Goal: Task Accomplishment & Management: Use online tool/utility

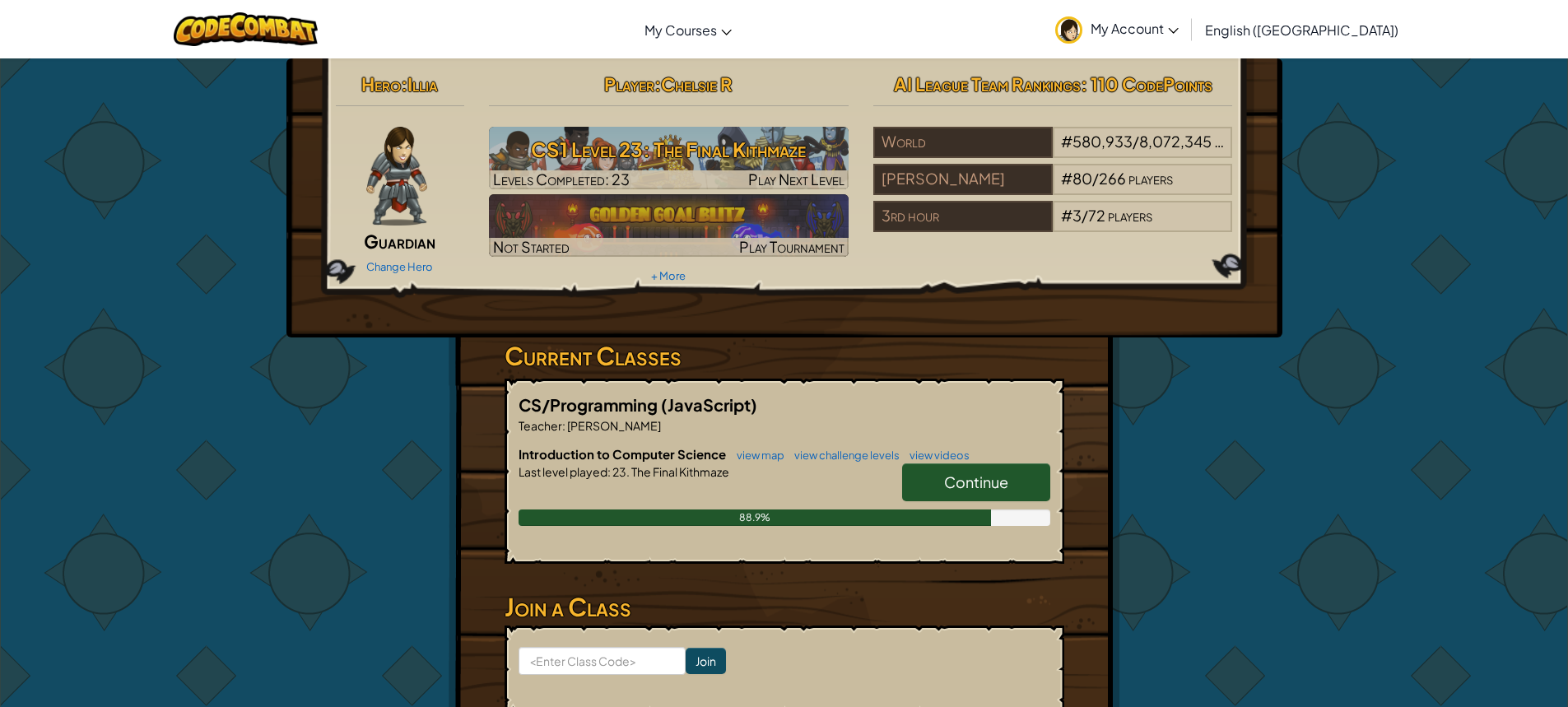
click at [938, 480] on link "Continue" at bounding box center [976, 482] width 148 height 38
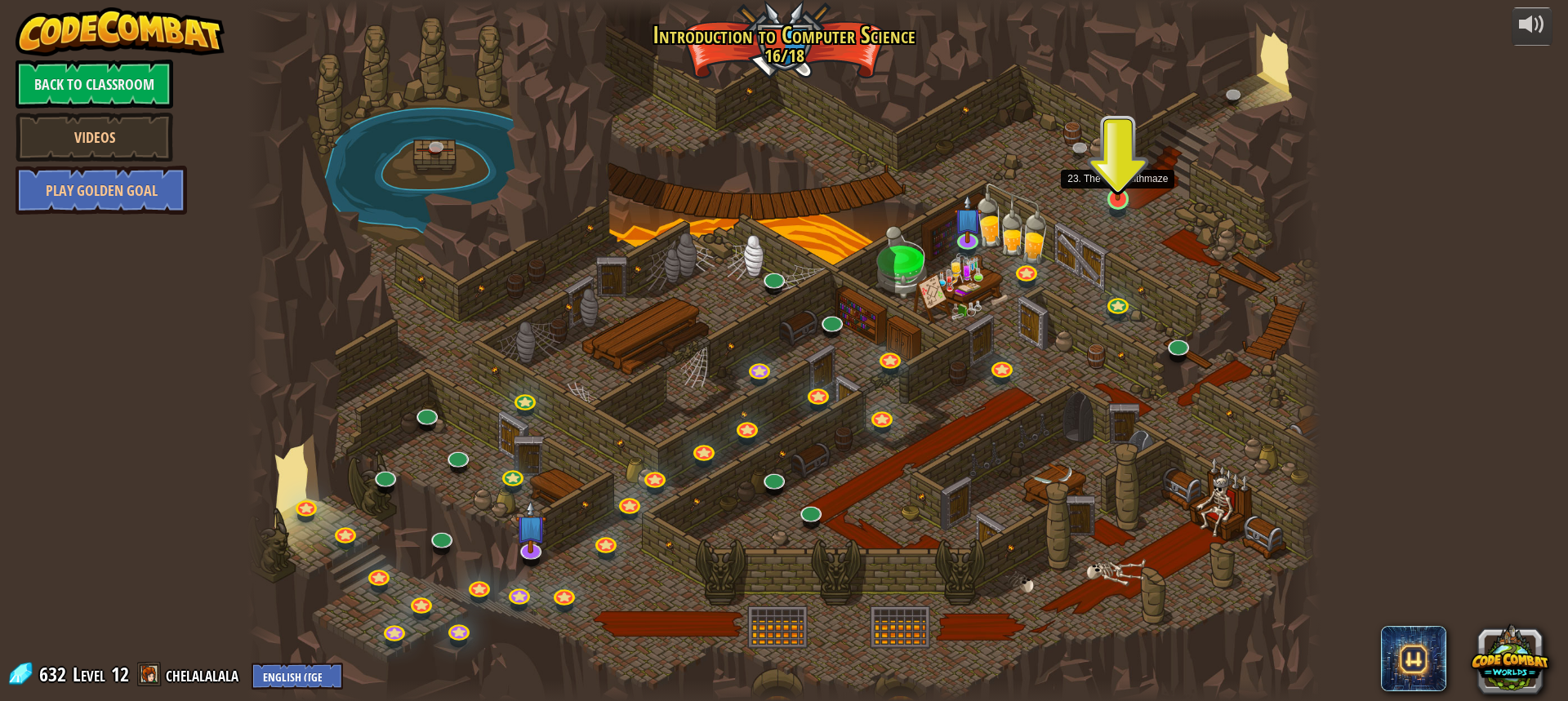
click at [1105, 190] on img at bounding box center [1117, 169] width 28 height 65
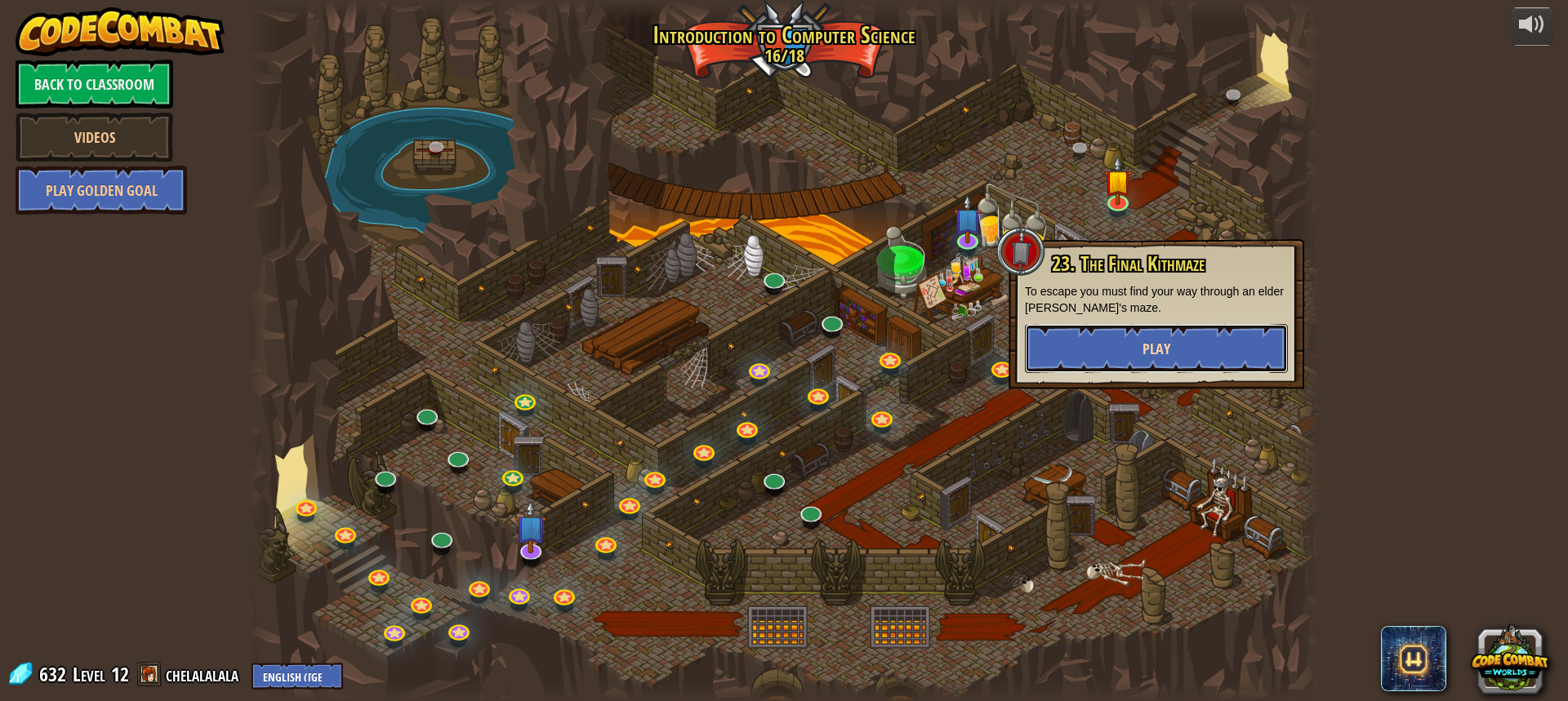
click at [1097, 355] on button "Play" at bounding box center [1156, 348] width 263 height 49
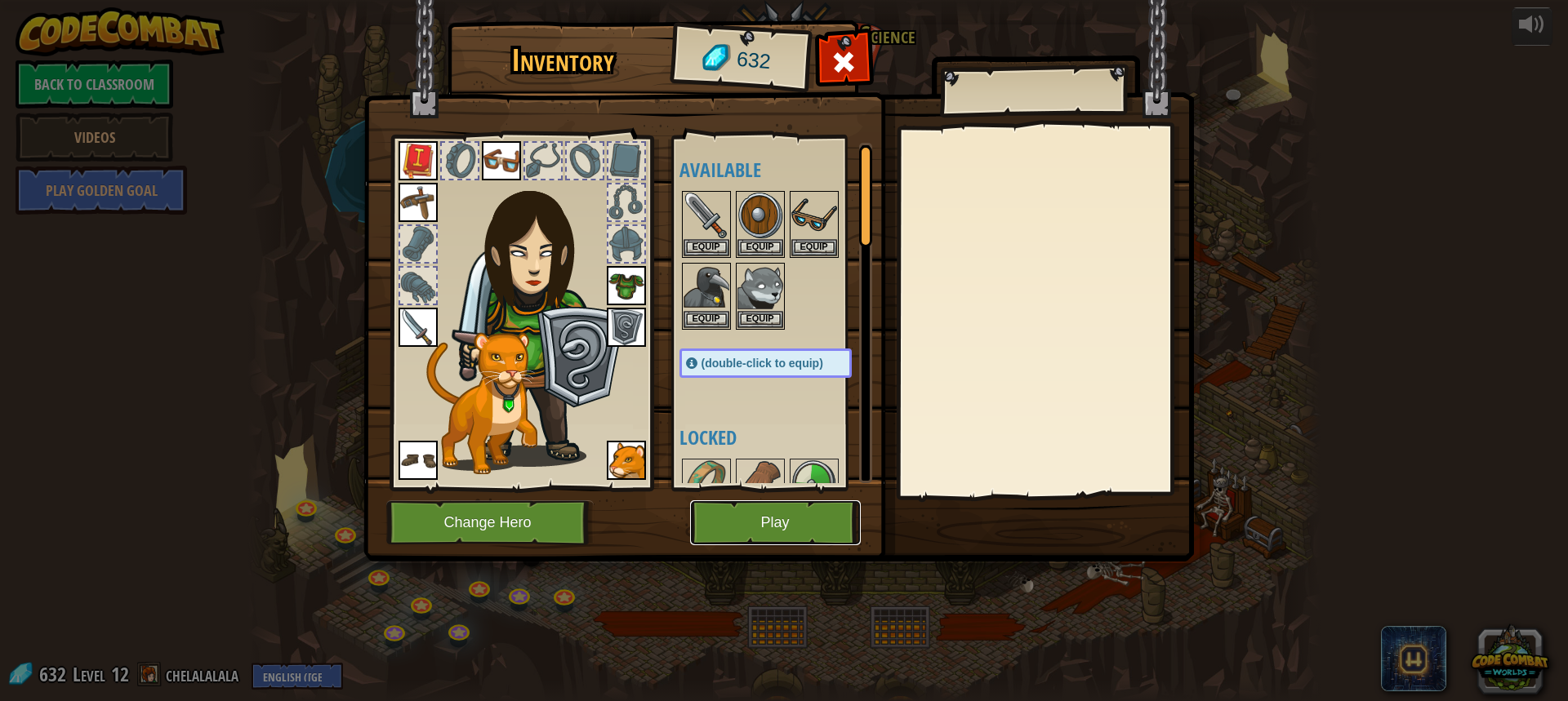
click at [785, 501] on button "Play" at bounding box center [775, 523] width 170 height 45
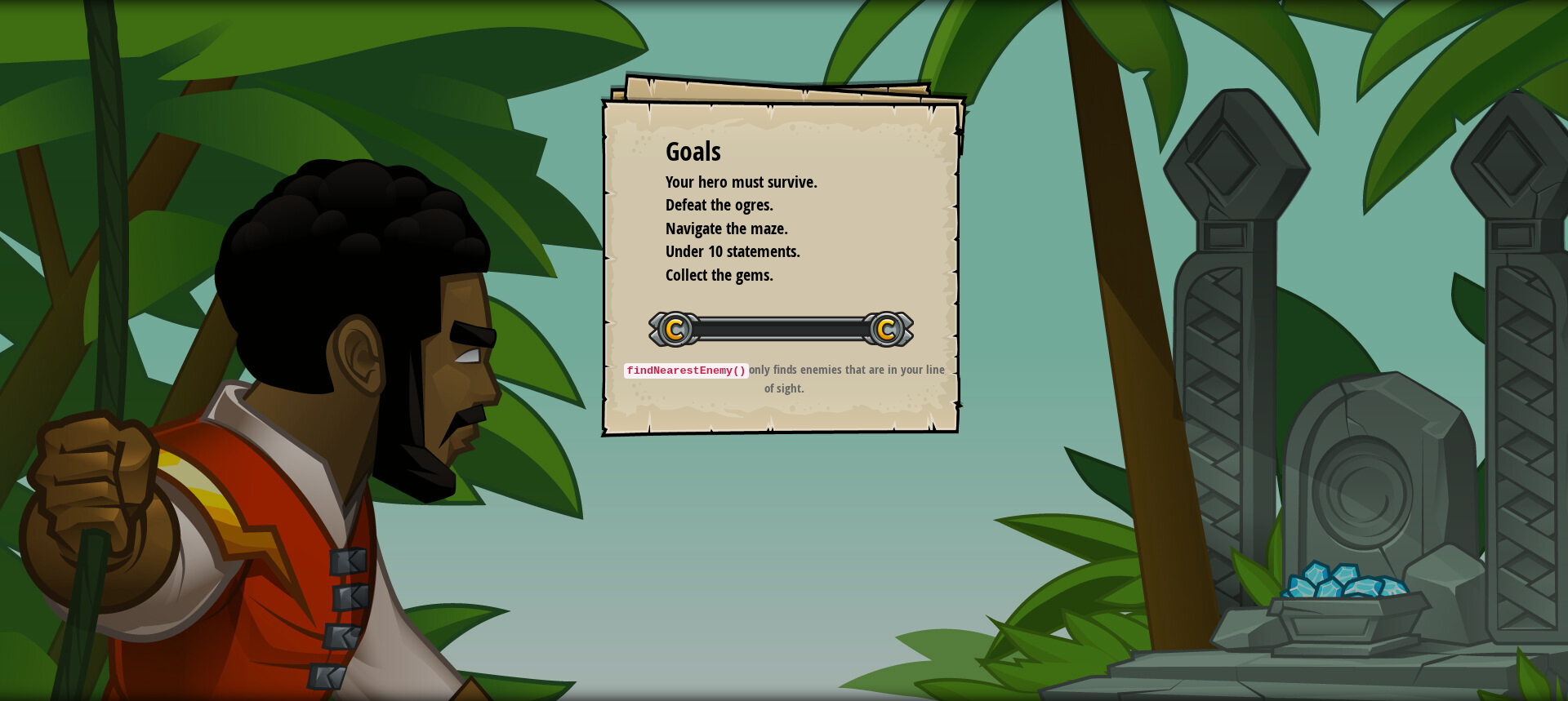
click at [785, 501] on div "Goals Your hero must survive. Defeat the ogres. Navigate the maze. Under 10 sta…" at bounding box center [784, 350] width 1568 height 701
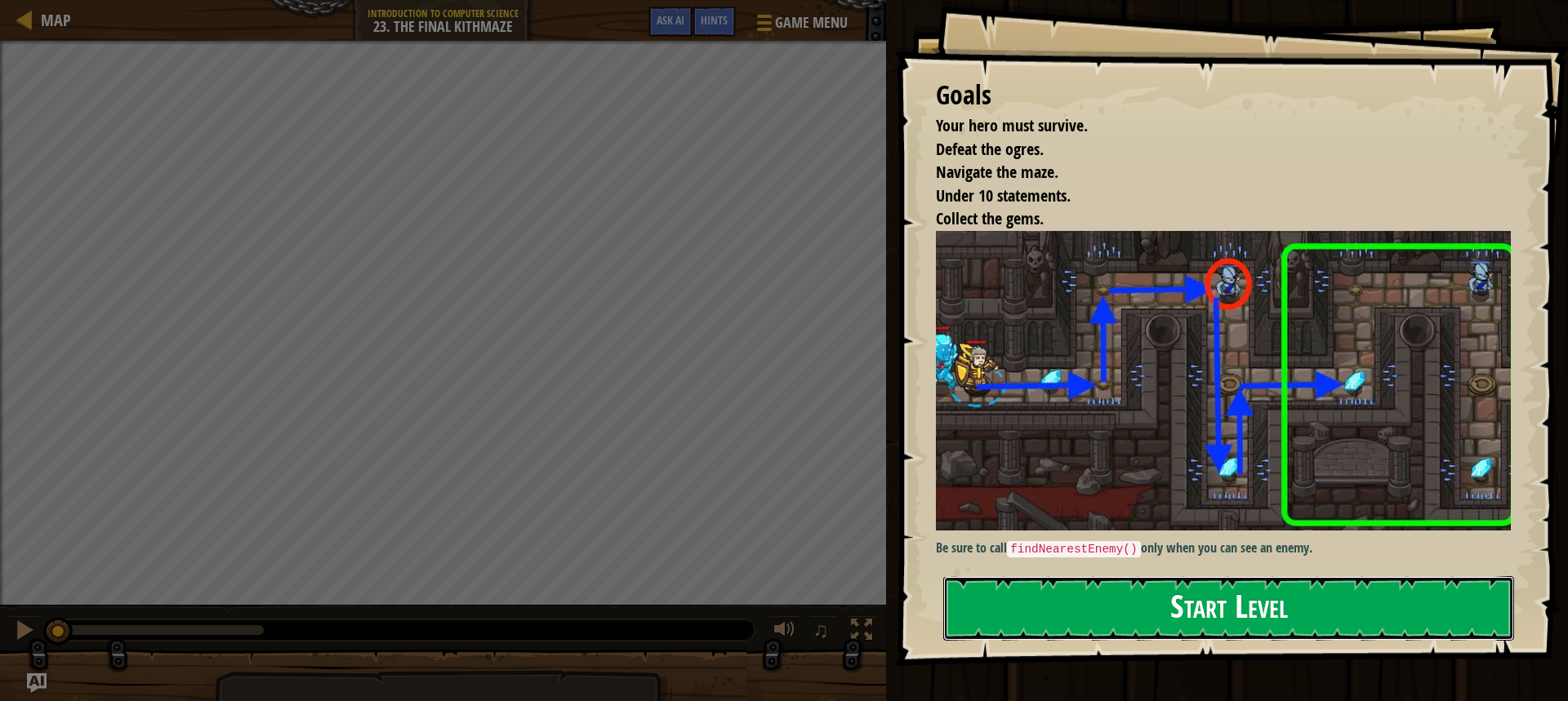
click at [1448, 593] on button "Start Level" at bounding box center [1228, 608] width 570 height 65
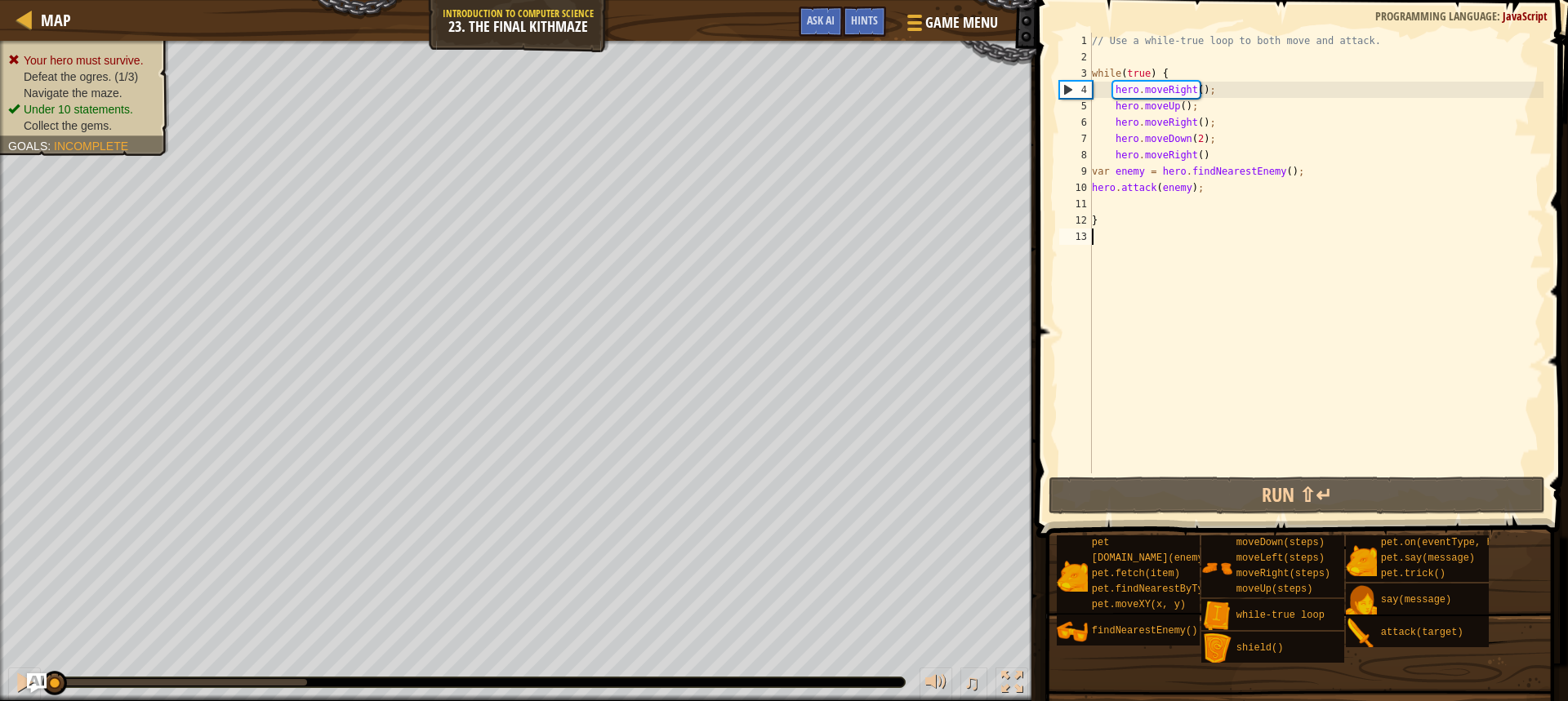
click at [1212, 187] on div "// Use a while-true loop to both move and attack. while ( true ) { hero . moveR…" at bounding box center [1316, 269] width 455 height 474
click at [1190, 138] on div "// Use a while-true loop to both move and attack. while ( true ) { hero . moveR…" at bounding box center [1316, 269] width 455 height 474
click at [1193, 138] on div "// Use a while-true loop to both move and attack. while ( true ) { hero . moveR…" at bounding box center [1316, 269] width 455 height 474
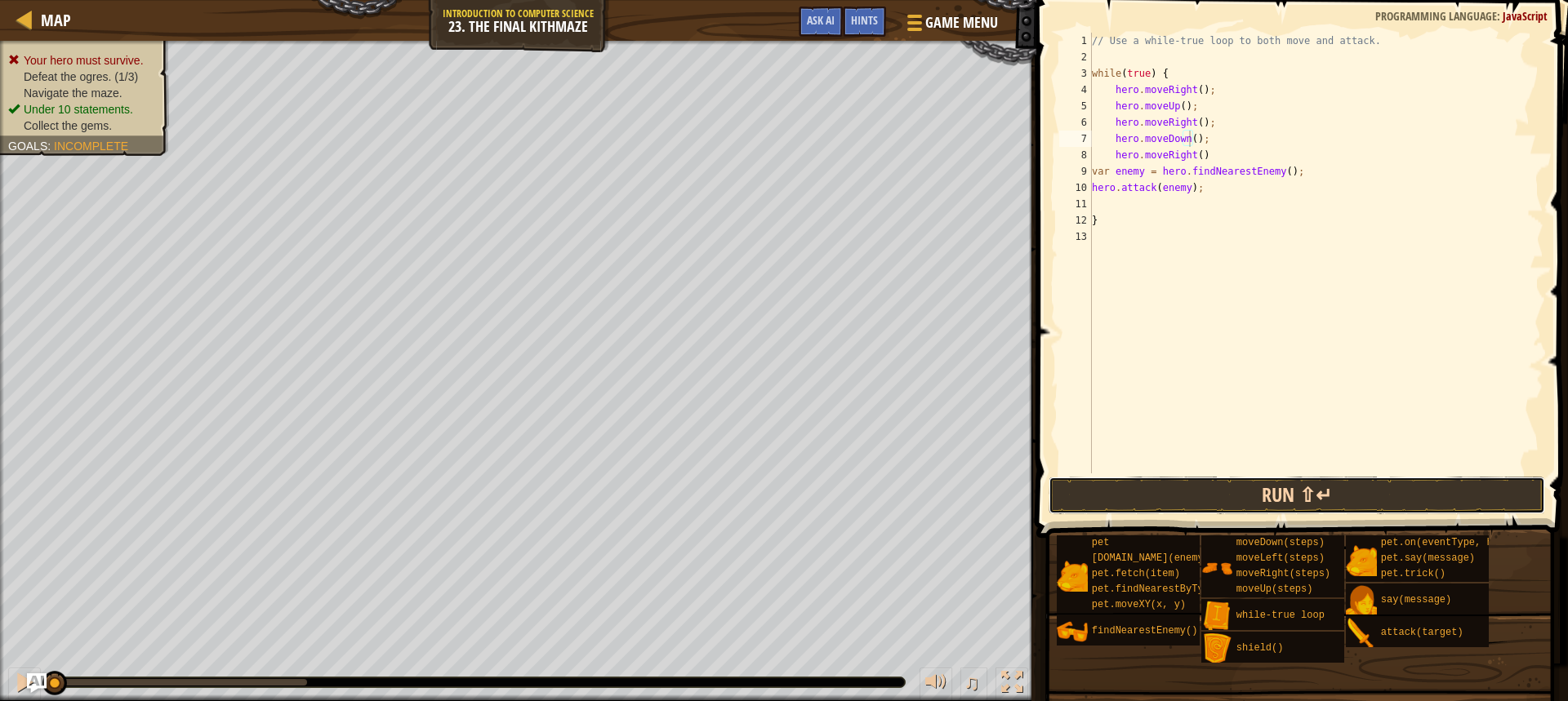
click at [1244, 488] on button "Run ⇧↵" at bounding box center [1297, 495] width 497 height 38
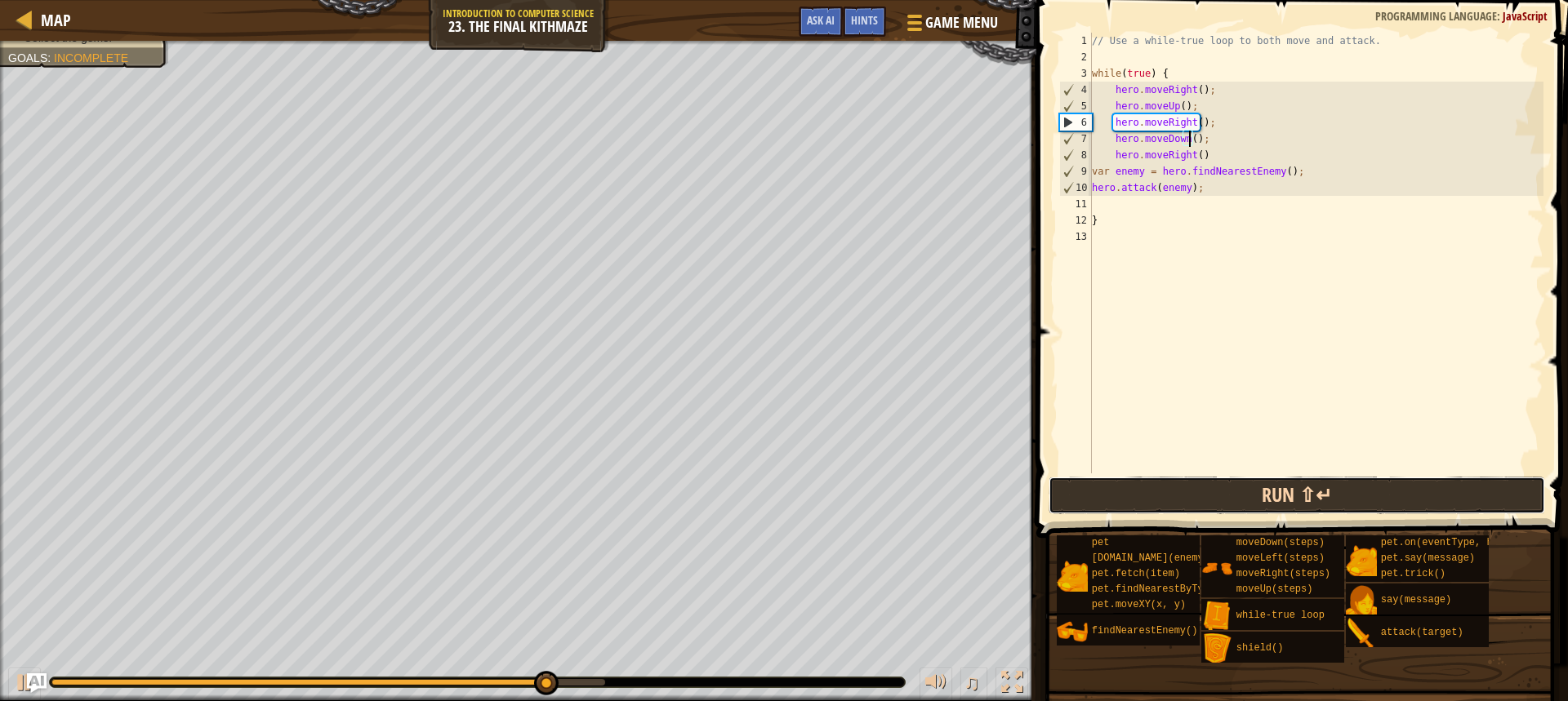
click at [1260, 488] on button "Run ⇧↵" at bounding box center [1297, 495] width 497 height 38
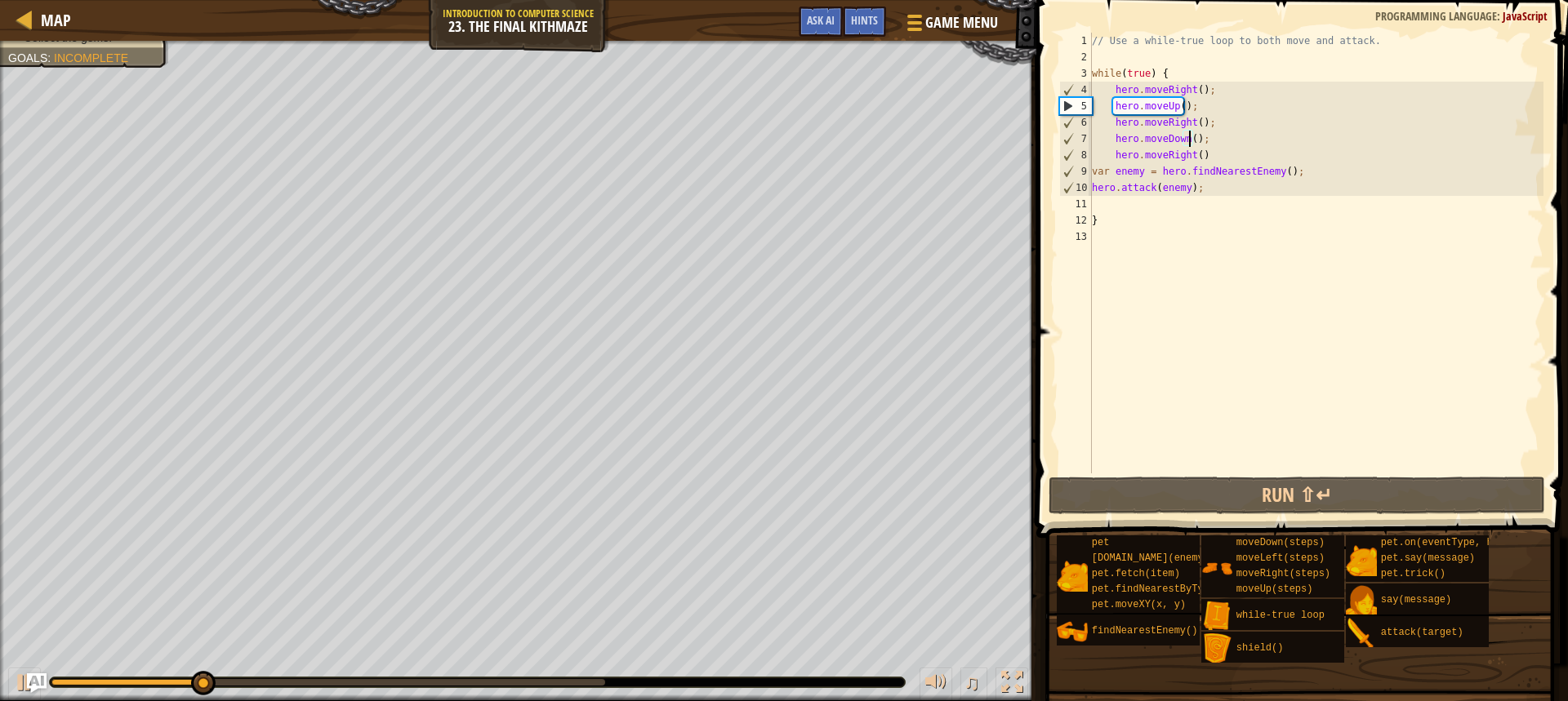
type textarea "hero.moveDown(2);"
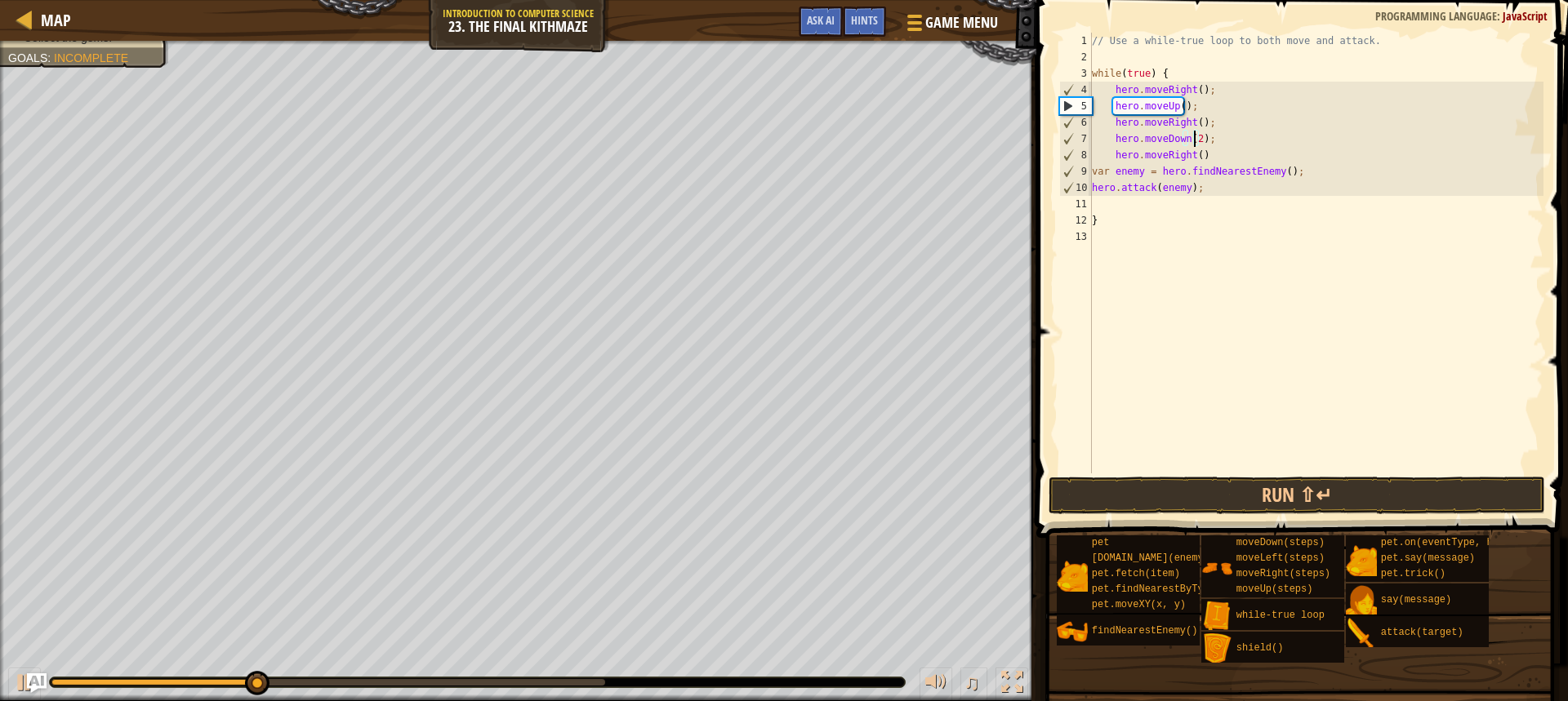
click at [1227, 136] on div "// Use a while-true loop to both move and attack. while ( true ) { hero . moveR…" at bounding box center [1316, 269] width 455 height 474
type textarea "h"
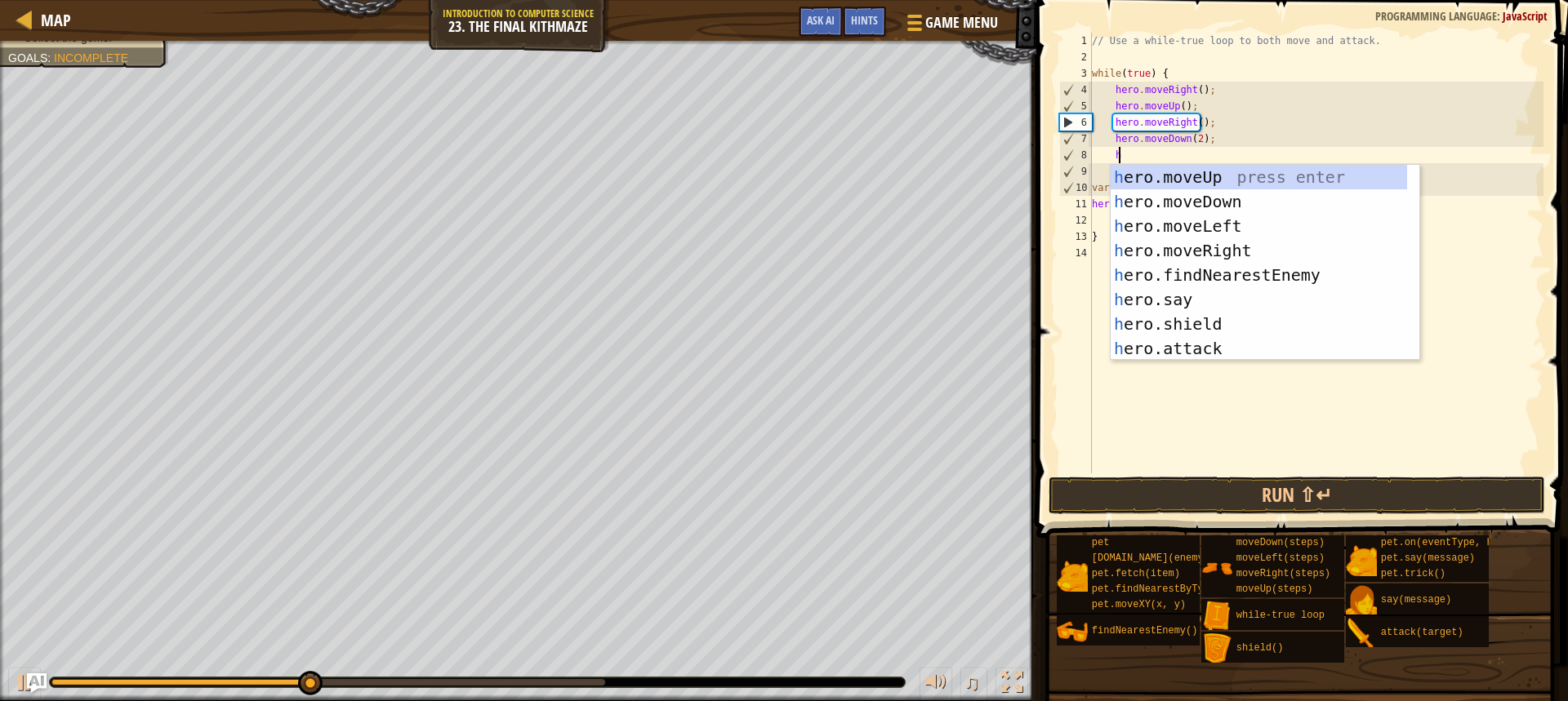
scroll to position [8, 2]
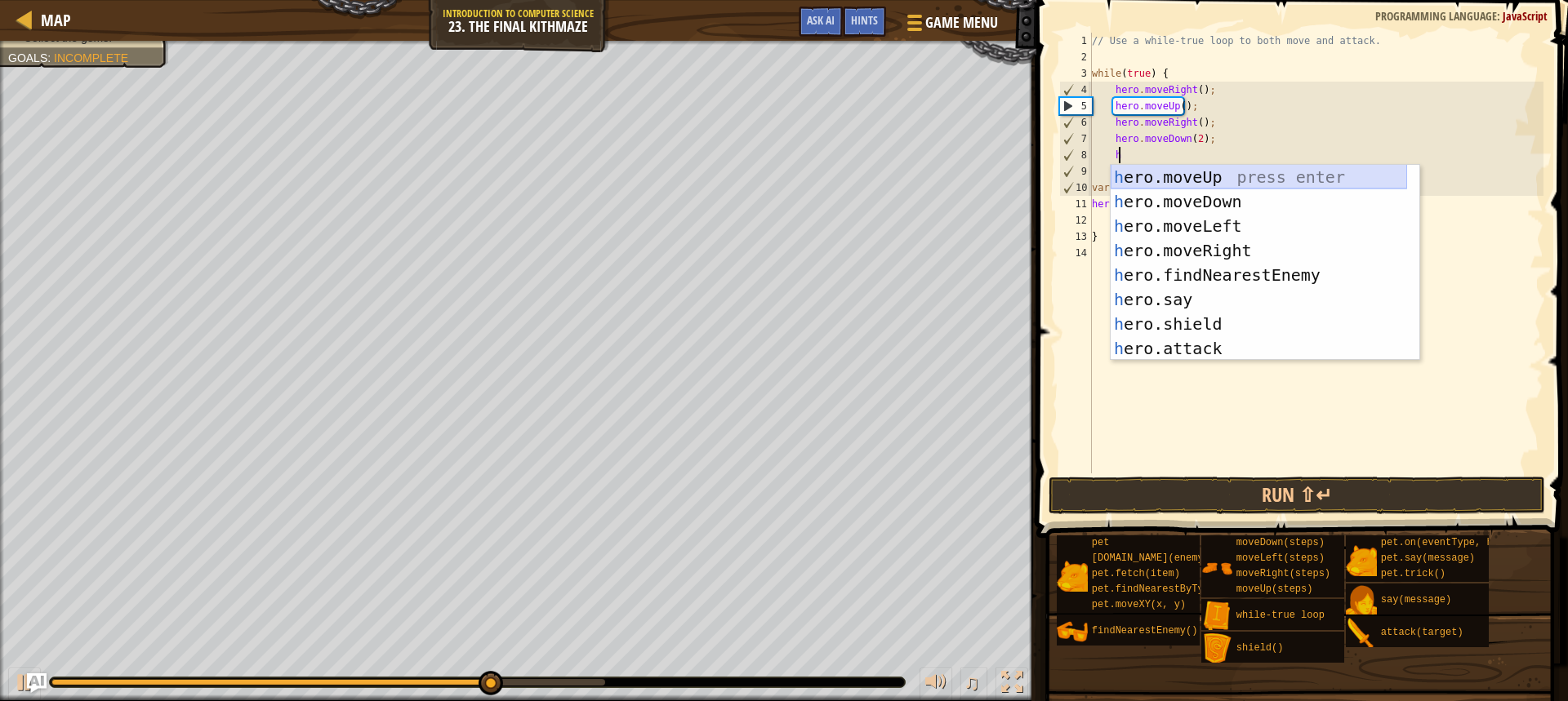
click at [1253, 171] on div "h ero.moveUp press enter h ero.moveDown press enter h ero.moveLeft press enter …" at bounding box center [1258, 288] width 296 height 245
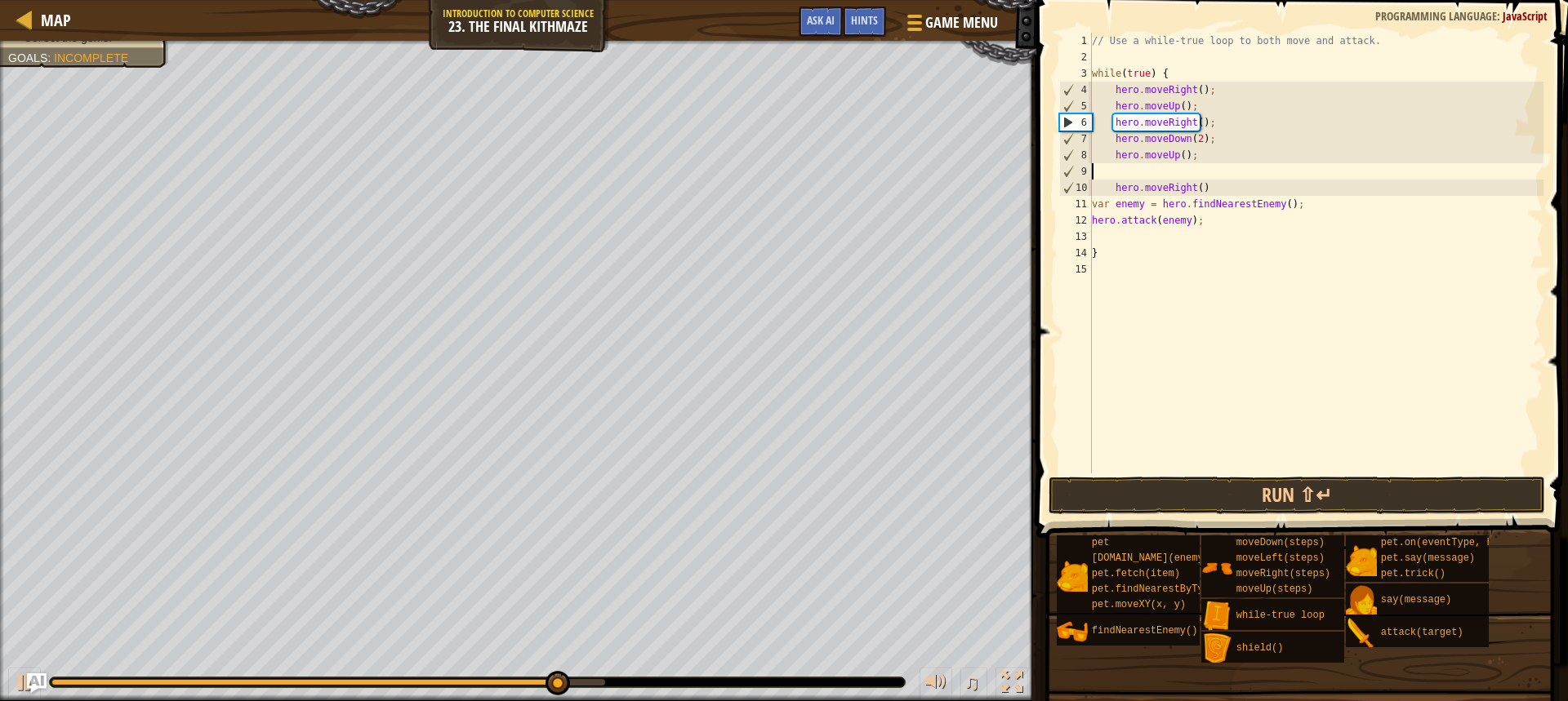
scroll to position [8, 0]
type textarea "hero.moveUp();"
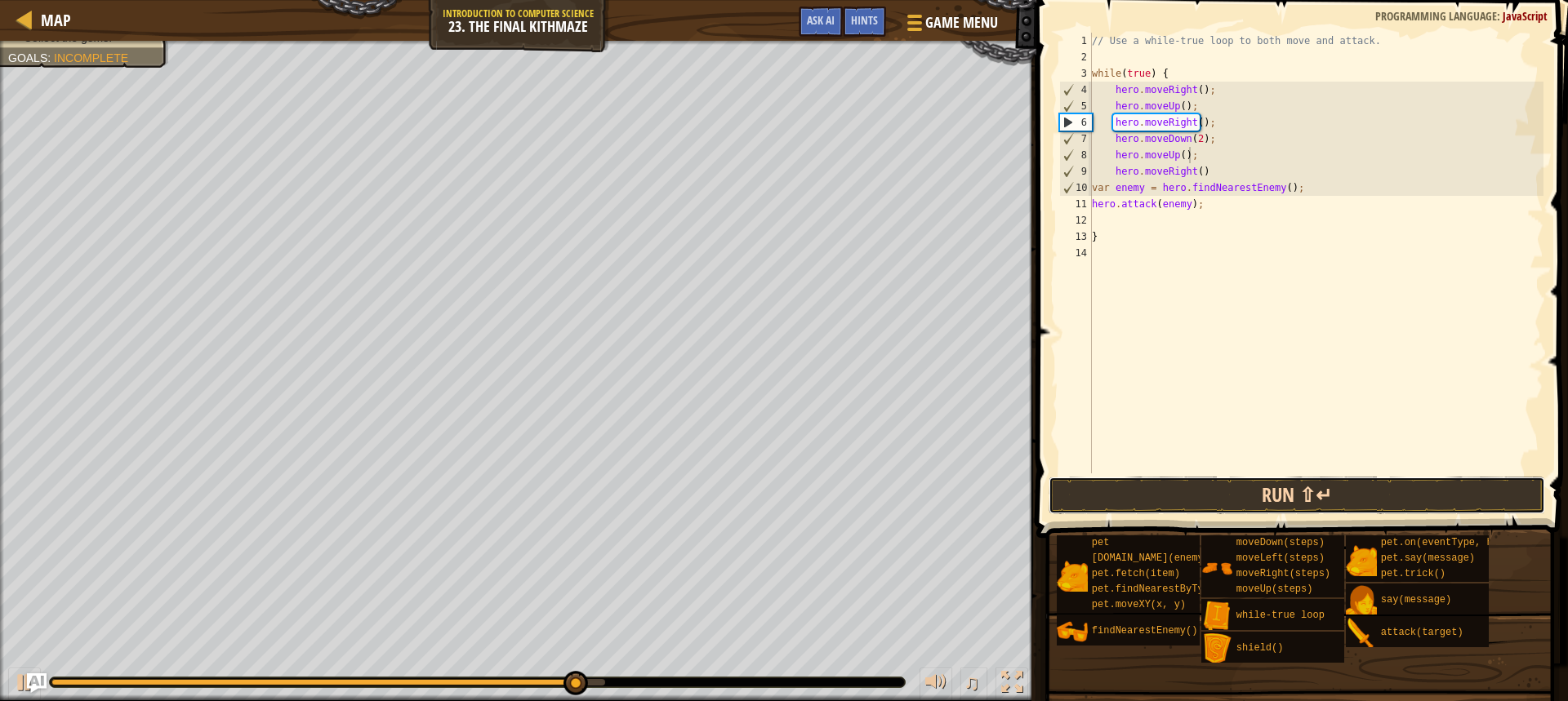
click at [1163, 510] on button "Run ⇧↵" at bounding box center [1297, 495] width 497 height 38
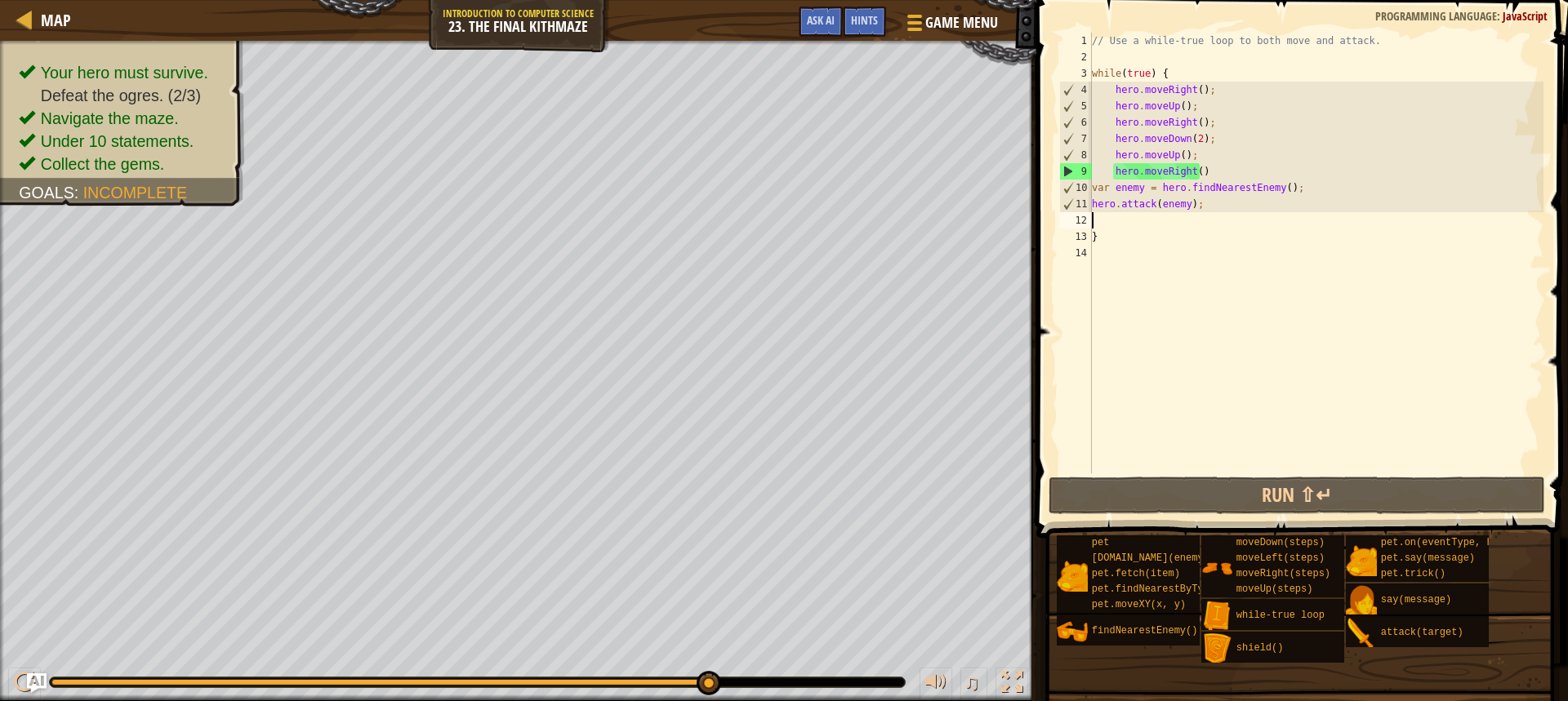
click at [1126, 226] on div "// Use a while-true loop to both move and attack. while ( true ) { hero . moveR…" at bounding box center [1316, 269] width 455 height 474
type textarea "0"
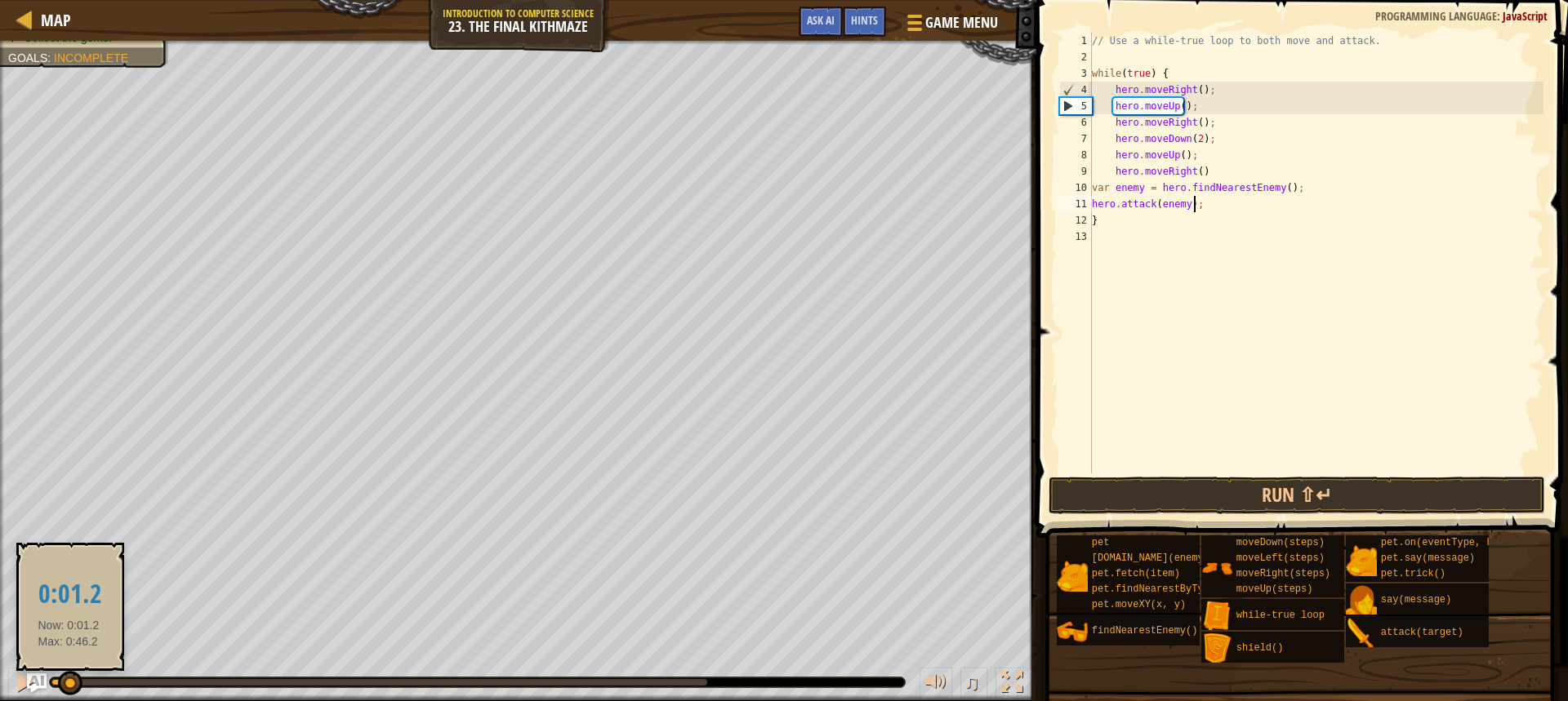
drag, startPoint x: 709, startPoint y: 682, endPoint x: 60, endPoint y: 676, distance: 649.0
click at [62, 676] on div at bounding box center [70, 683] width 24 height 24
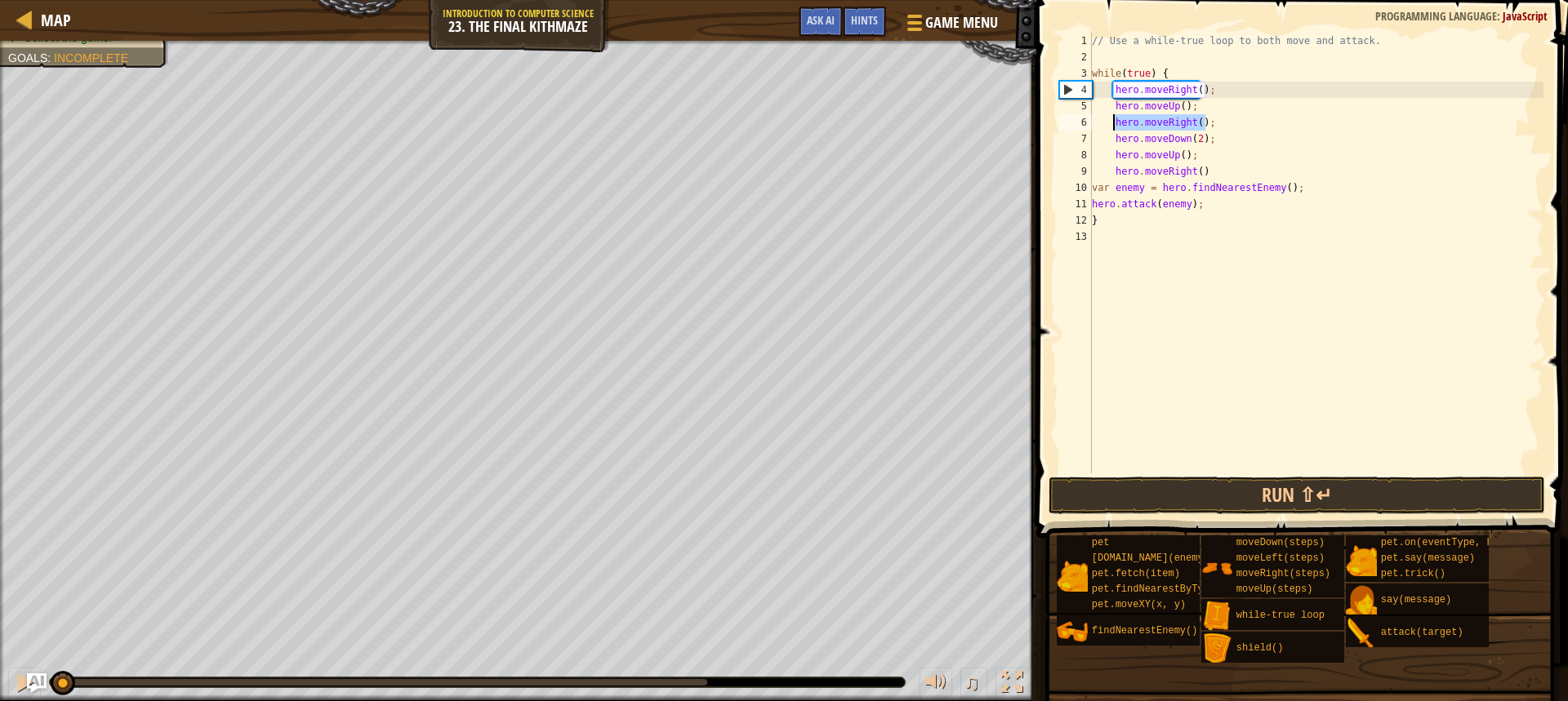
drag, startPoint x: 1207, startPoint y: 127, endPoint x: 1110, endPoint y: 132, distance: 97.1
click at [1115, 127] on div "// Use a while-true loop to both move and attack. while ( true ) { hero . moveR…" at bounding box center [1316, 269] width 455 height 474
type textarea "hero.moveRight();"
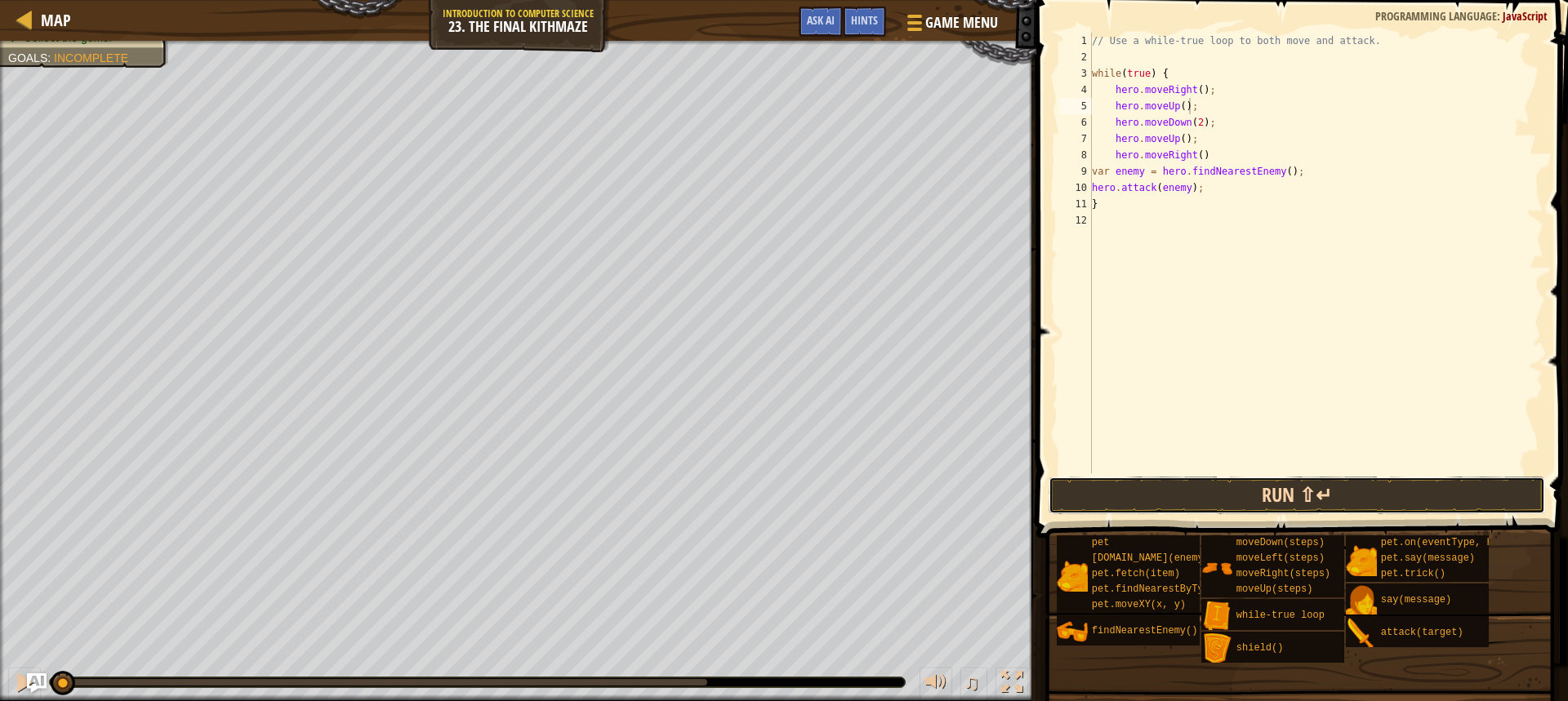
click at [1260, 493] on button "Run ⇧↵" at bounding box center [1297, 495] width 497 height 38
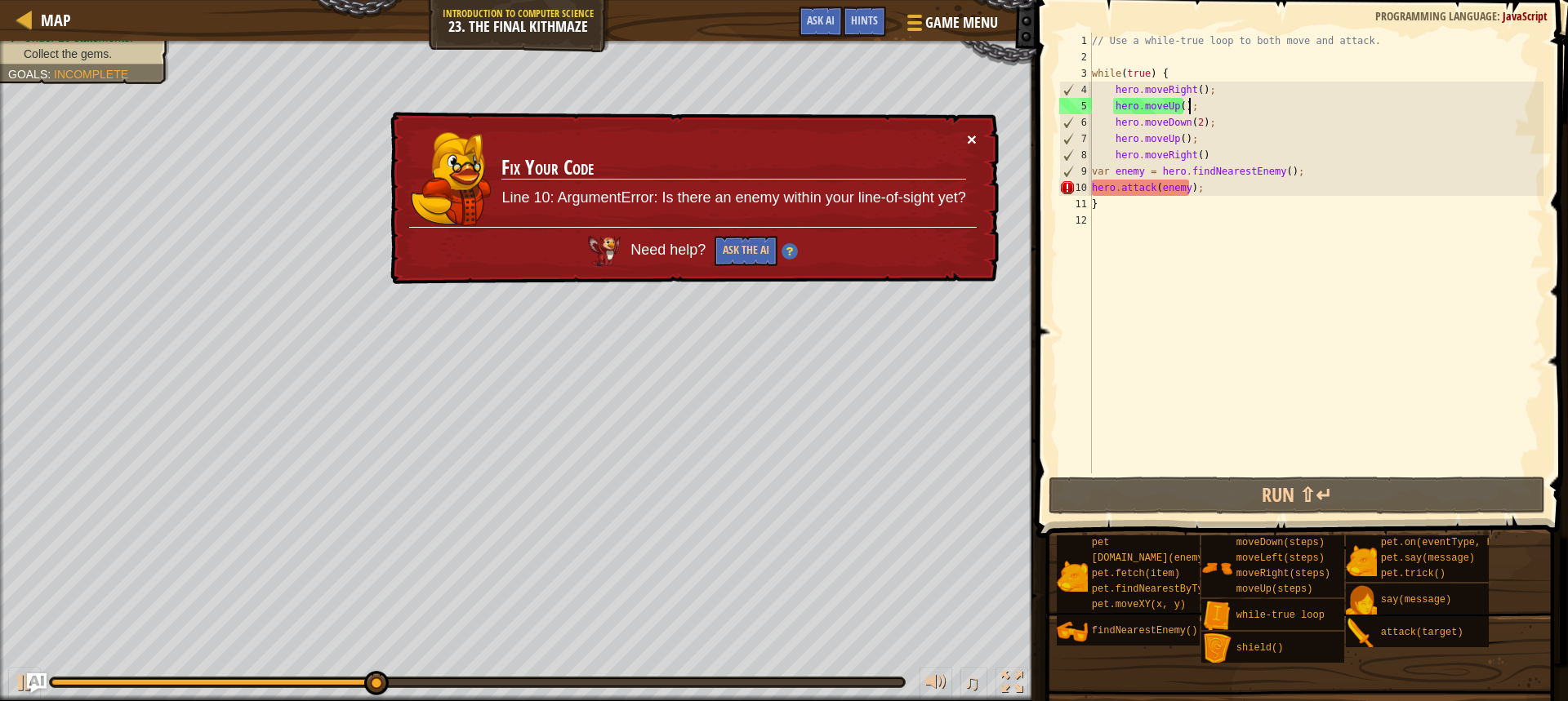
click at [974, 142] on button "×" at bounding box center [972, 139] width 10 height 17
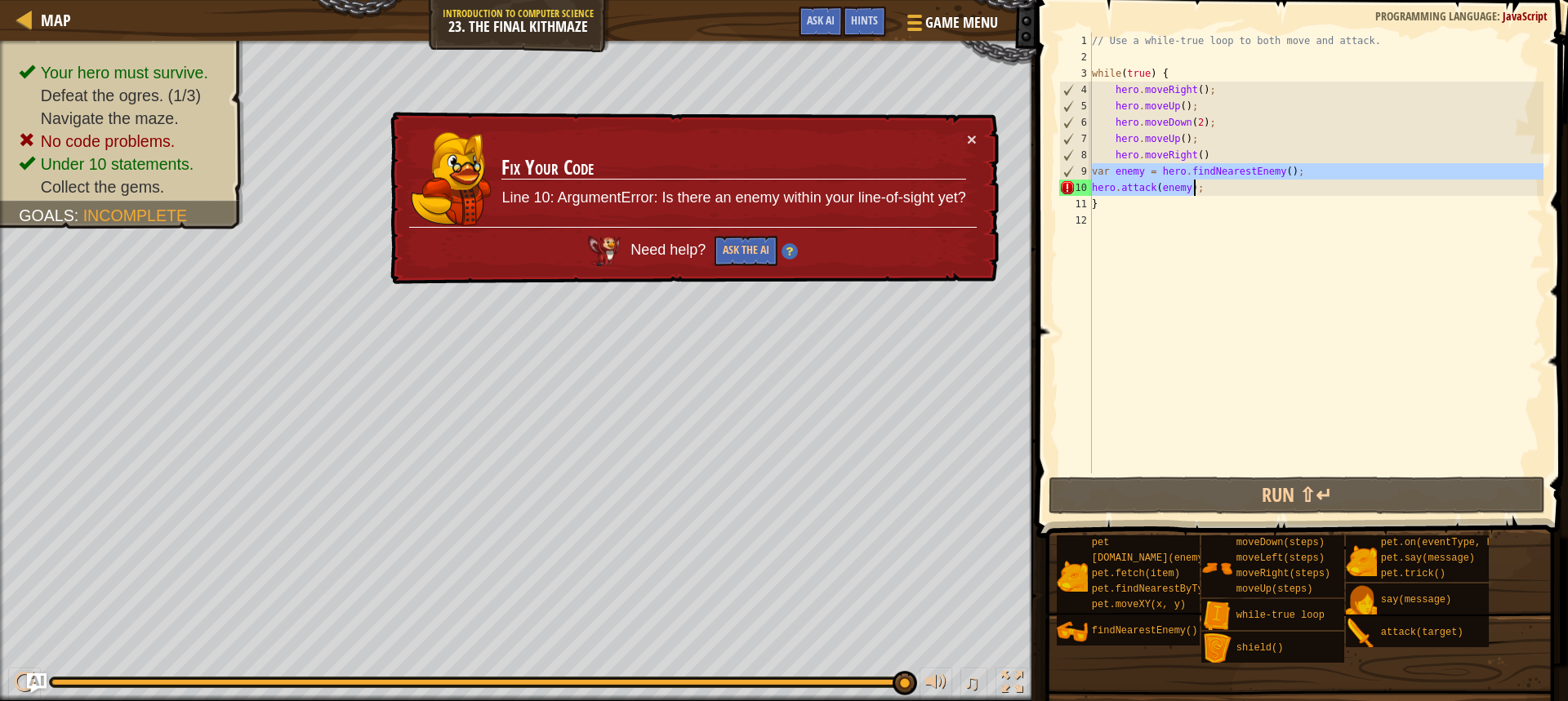
drag, startPoint x: 1092, startPoint y: 167, endPoint x: 1202, endPoint y: 191, distance: 112.6
click at [1202, 191] on div "// Use a while-true loop to both move and attack. while ( true ) { hero . moveR…" at bounding box center [1316, 269] width 455 height 474
type textarea "var enemy = hero.findNearestEnemy(); hero.attack(enemy);"
click at [1199, 214] on div "// Use a while-true loop to both move and attack. while ( true ) { hero . moveR…" at bounding box center [1316, 269] width 455 height 474
click at [1152, 211] on div "// Use a while-true loop to both move and attack. while ( true ) { hero . moveR…" at bounding box center [1316, 269] width 455 height 474
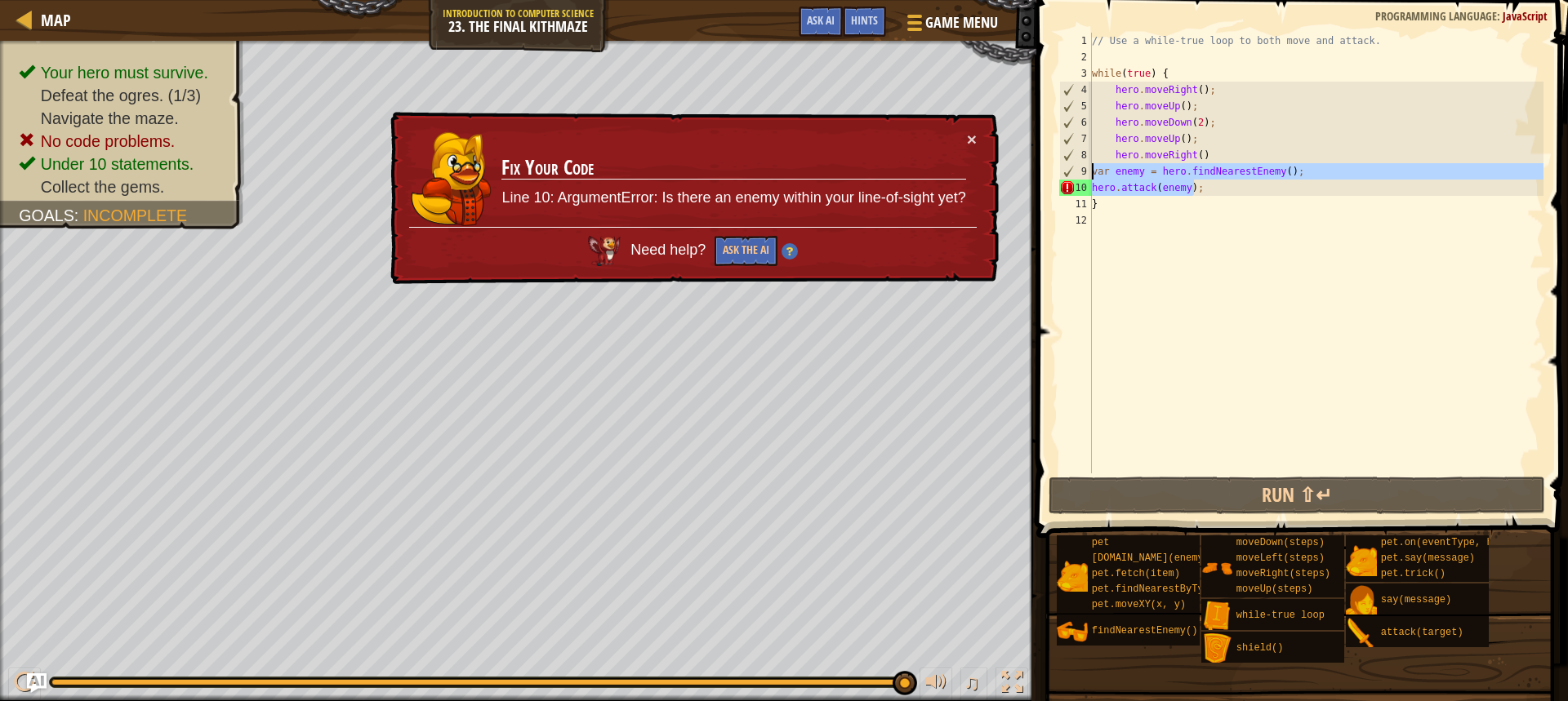
drag, startPoint x: 1203, startPoint y: 188, endPoint x: 1081, endPoint y: 169, distance: 123.5
click at [1081, 169] on div "} 1 2 3 4 5 6 7 8 9 10 11 12 // Use a while-true loop to both move and attack. …" at bounding box center [1300, 253] width 487 height 441
type textarea "var enemy = hero.findNearestEnemy(); hero.attack(enemy);"
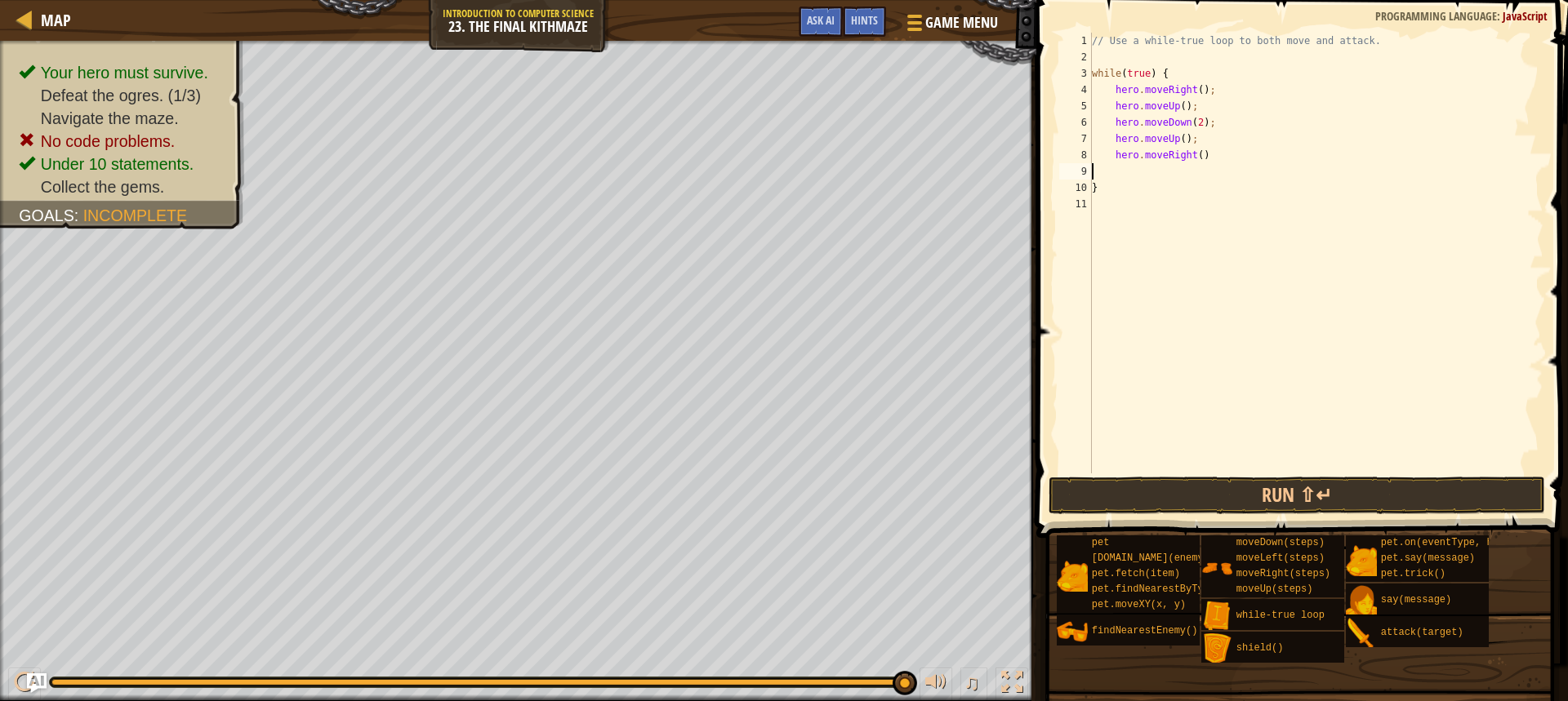
click at [1109, 220] on div "// Use a while-true loop to both move and attack. while ( true ) { hero . moveR…" at bounding box center [1316, 269] width 455 height 474
paste textarea "hero.attack(enemy);"
type textarea "hero.attack(enemy);"
drag, startPoint x: 1192, startPoint y: 218, endPoint x: 1091, endPoint y: 215, distance: 101.0
click at [1091, 215] on div "hero.attack(enemy); 1 2 3 4 5 6 7 8 9 10 11 12 13 // Use a while-true loop to b…" at bounding box center [1300, 253] width 487 height 441
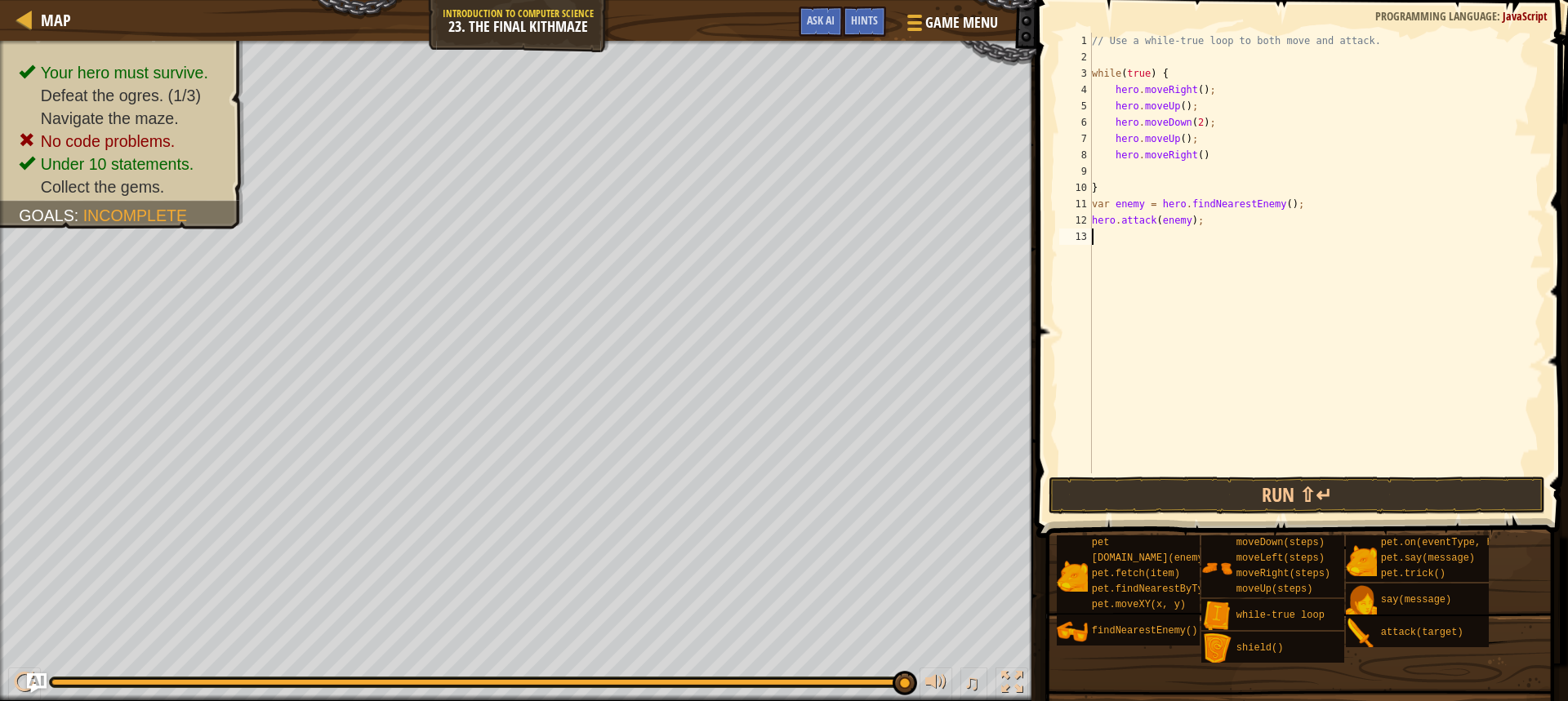
click at [1192, 249] on div "// Use a while-true loop to both move and attack. while ( true ) { hero . moveR…" at bounding box center [1316, 269] width 455 height 474
paste textarea "hero.attack(enemy);"
click at [1435, 186] on div "// Use a while-true loop to both move and attack. while ( true ) { hero . moveR…" at bounding box center [1316, 269] width 455 height 474
click at [1283, 486] on button "Run ⇧↵" at bounding box center [1297, 495] width 497 height 38
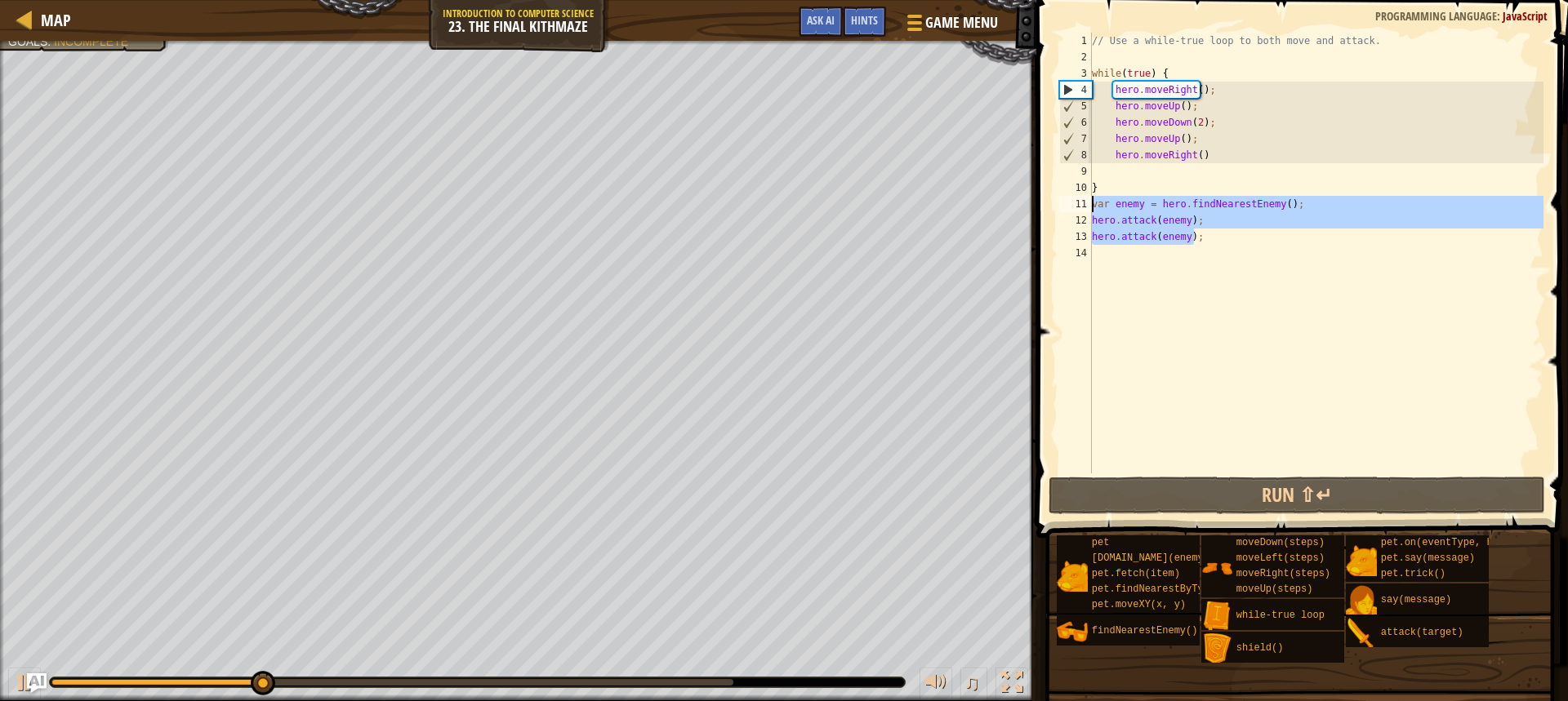
drag, startPoint x: 1209, startPoint y: 235, endPoint x: 1088, endPoint y: 207, distance: 124.2
click at [1088, 207] on div "} 1 2 3 4 5 6 7 8 9 10 11 12 13 14 // Use a while-true loop to both move and at…" at bounding box center [1300, 253] width 487 height 441
type textarea "var enemy = hero.findNearestEnemy(); hero.attack(enemy);"
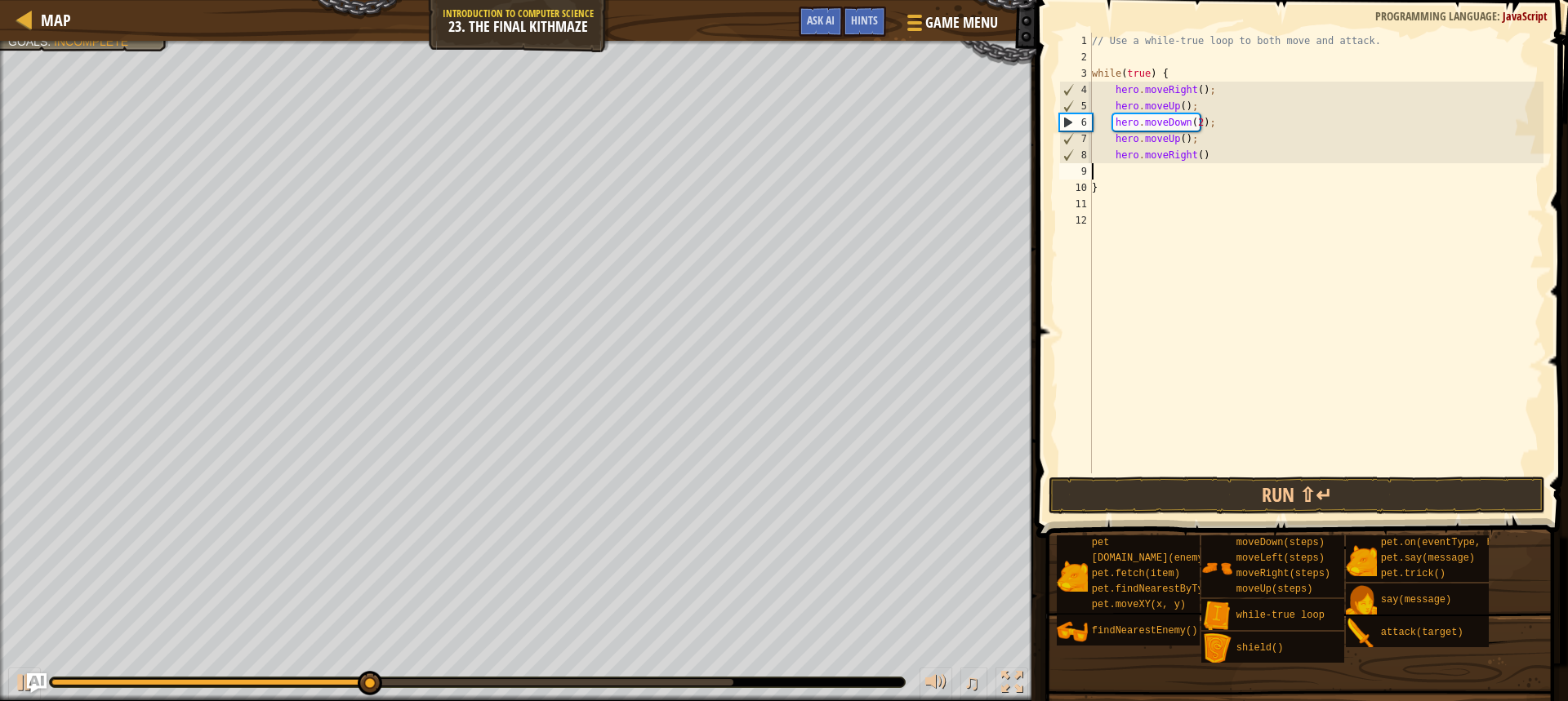
click at [1136, 170] on div "// Use a while-true loop to both move and attack. while ( true ) { hero . moveR…" at bounding box center [1316, 269] width 455 height 474
paste textarea "hero.attack(enemy);"
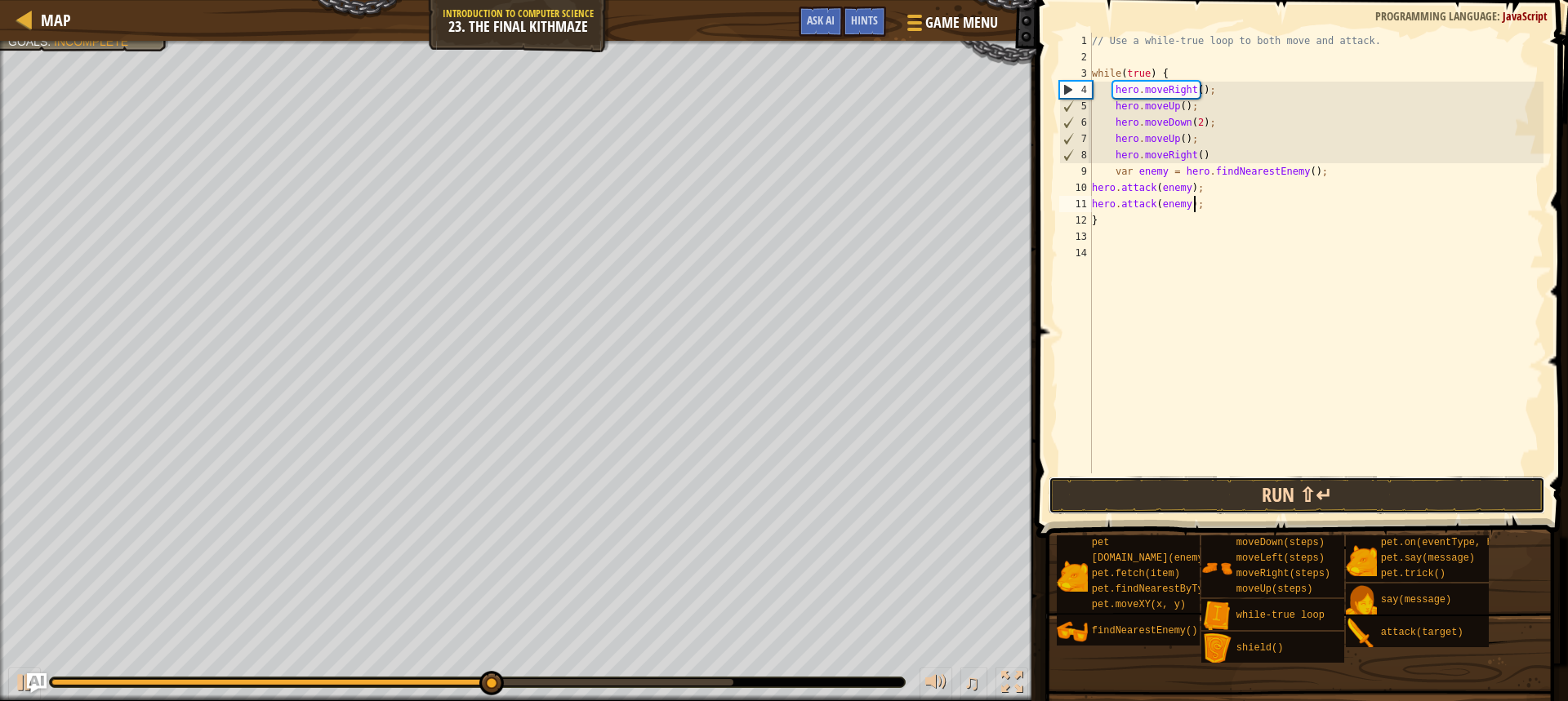
click at [1140, 499] on button "Run ⇧↵" at bounding box center [1297, 495] width 497 height 38
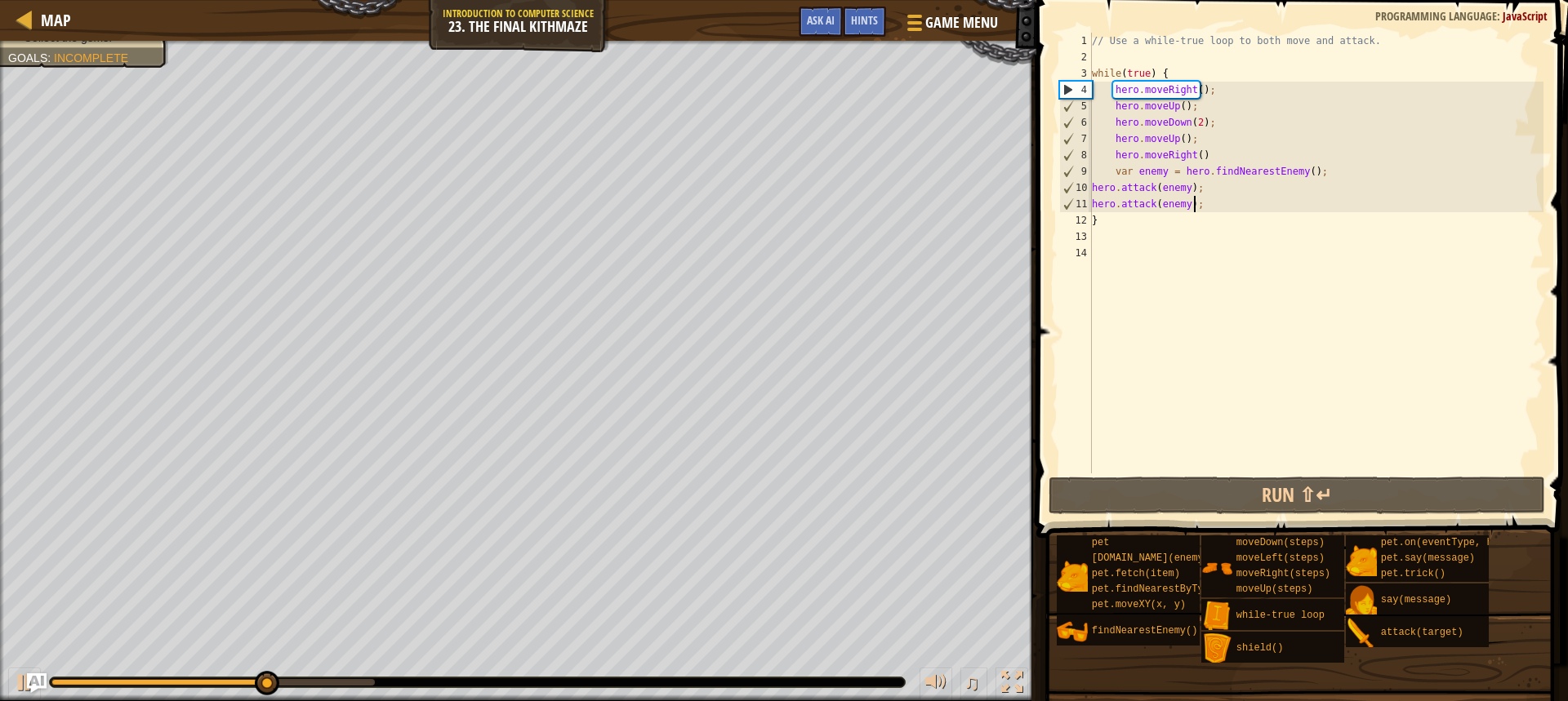
click at [1190, 107] on div "// Use a while-true loop to both move and attack. while ( true ) { hero . moveR…" at bounding box center [1316, 269] width 455 height 474
type textarea "hero.moveUp();"
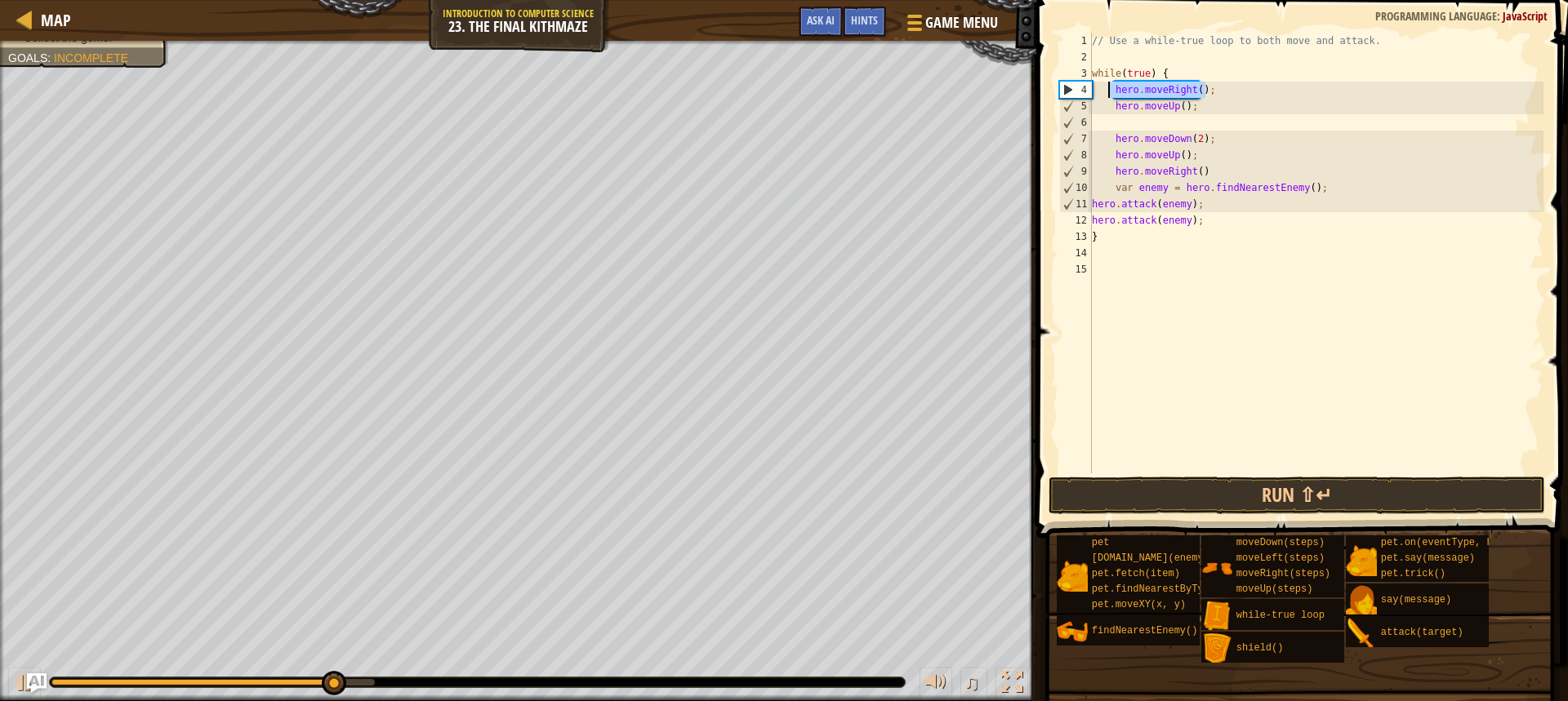
drag, startPoint x: 1206, startPoint y: 84, endPoint x: 1111, endPoint y: 88, distance: 95.1
click at [1111, 88] on div "// Use a while-true loop to both move and attack. while ( true ) { hero . moveR…" at bounding box center [1316, 269] width 455 height 474
type textarea "hero.moveRight();"
click at [1141, 122] on div "// Use a while-true loop to both move and attack. while ( true ) { hero . moveR…" at bounding box center [1316, 269] width 455 height 474
paste textarea "hero.moveRight();"
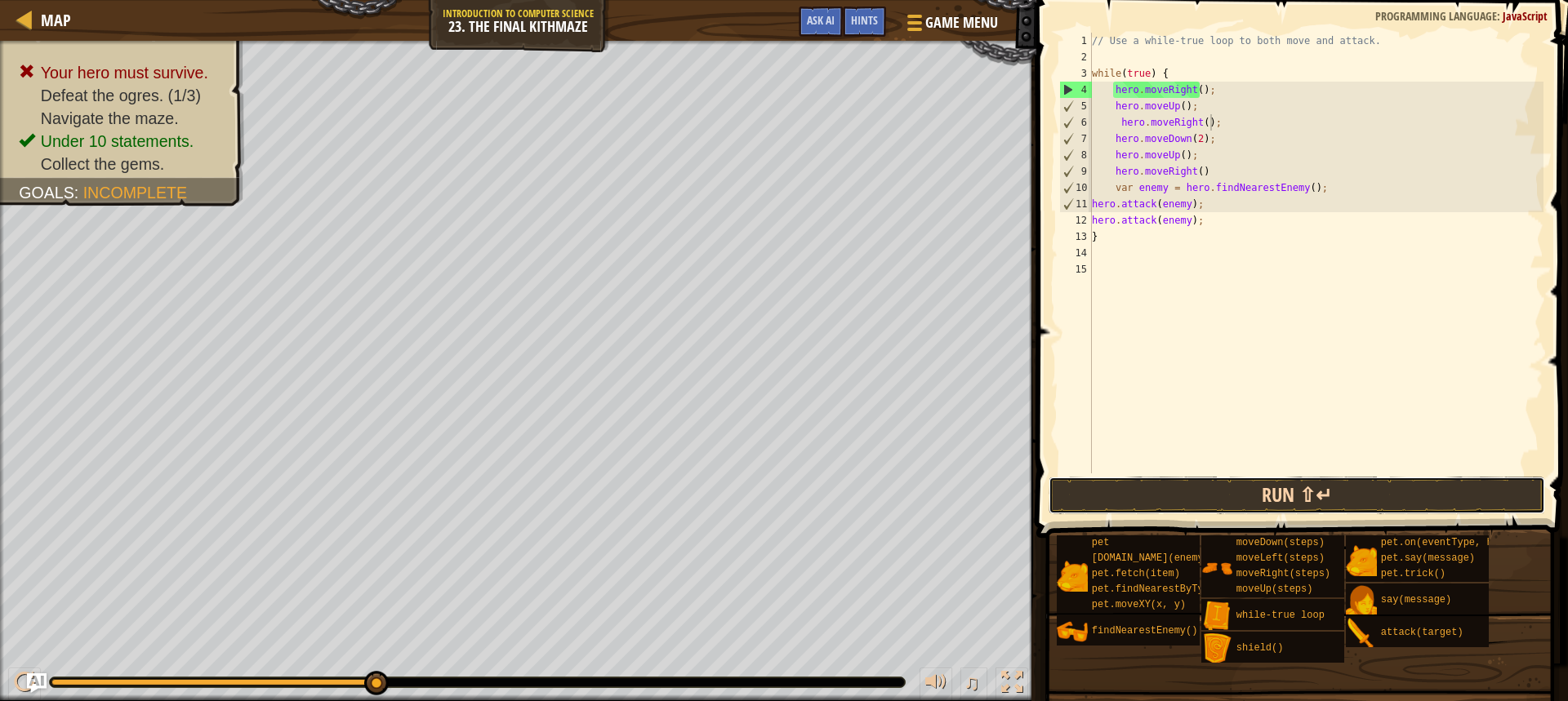
click at [1208, 496] on button "Run ⇧↵" at bounding box center [1297, 495] width 497 height 38
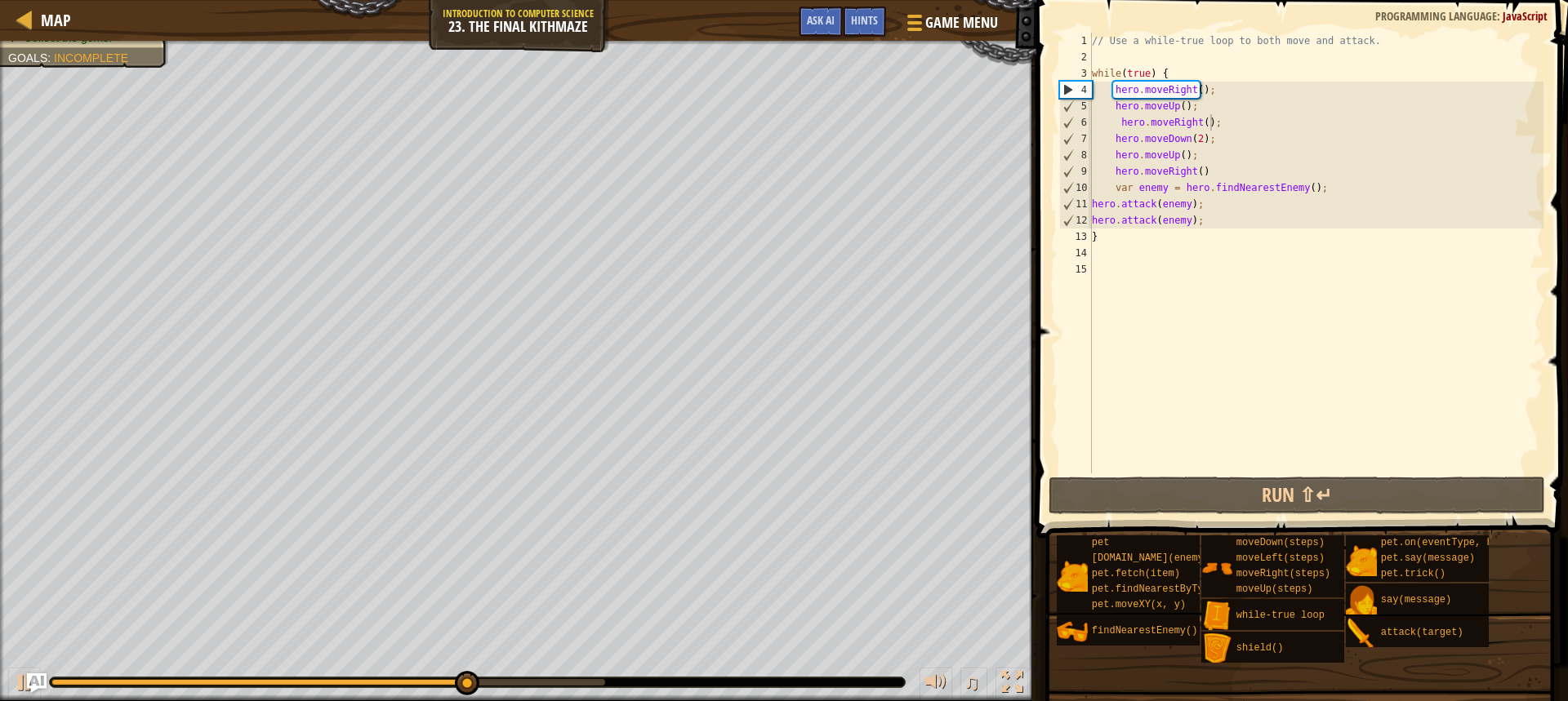
click at [1055, 354] on span at bounding box center [1303, 246] width 544 height 586
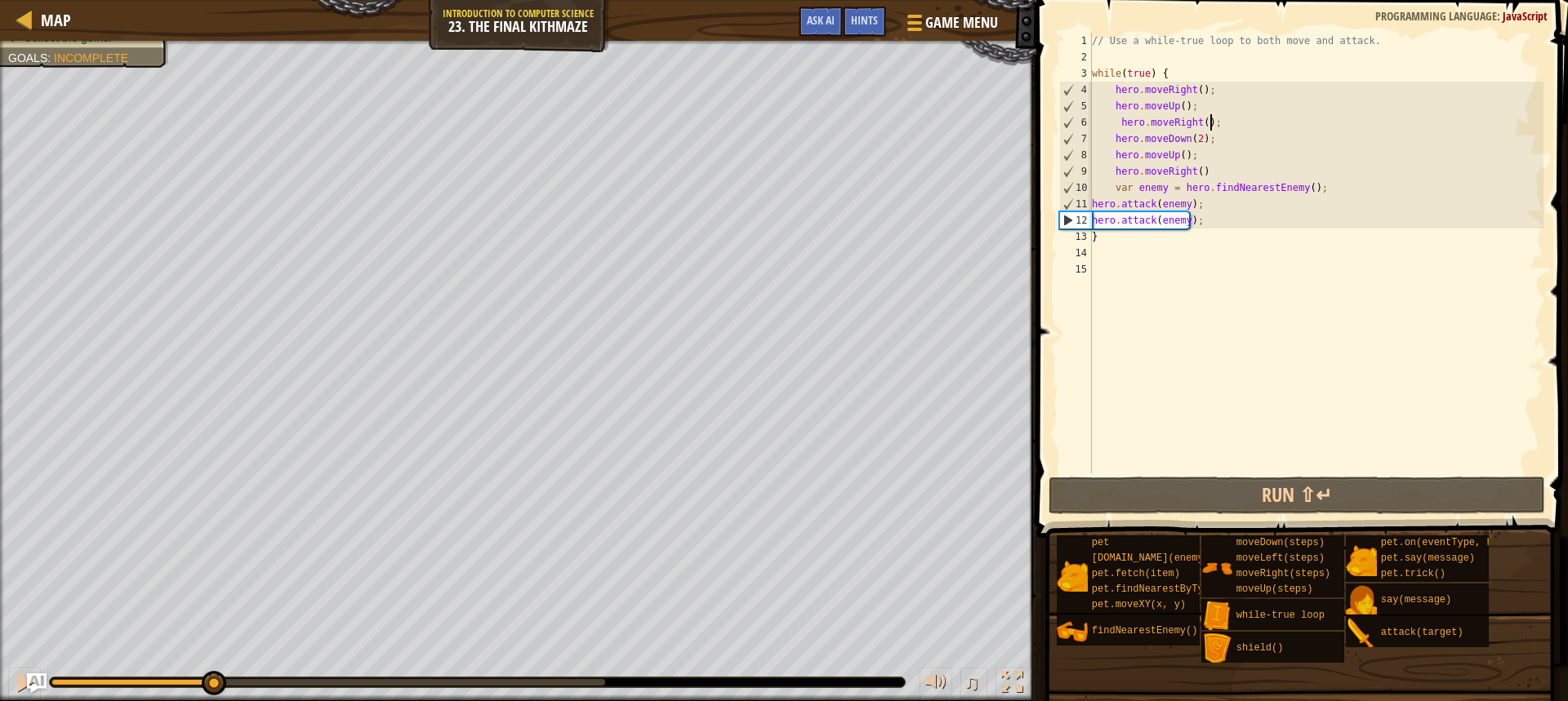
drag, startPoint x: 607, startPoint y: 678, endPoint x: 212, endPoint y: 698, distance: 395.5
click at [212, 698] on div "♫" at bounding box center [518, 678] width 1036 height 49
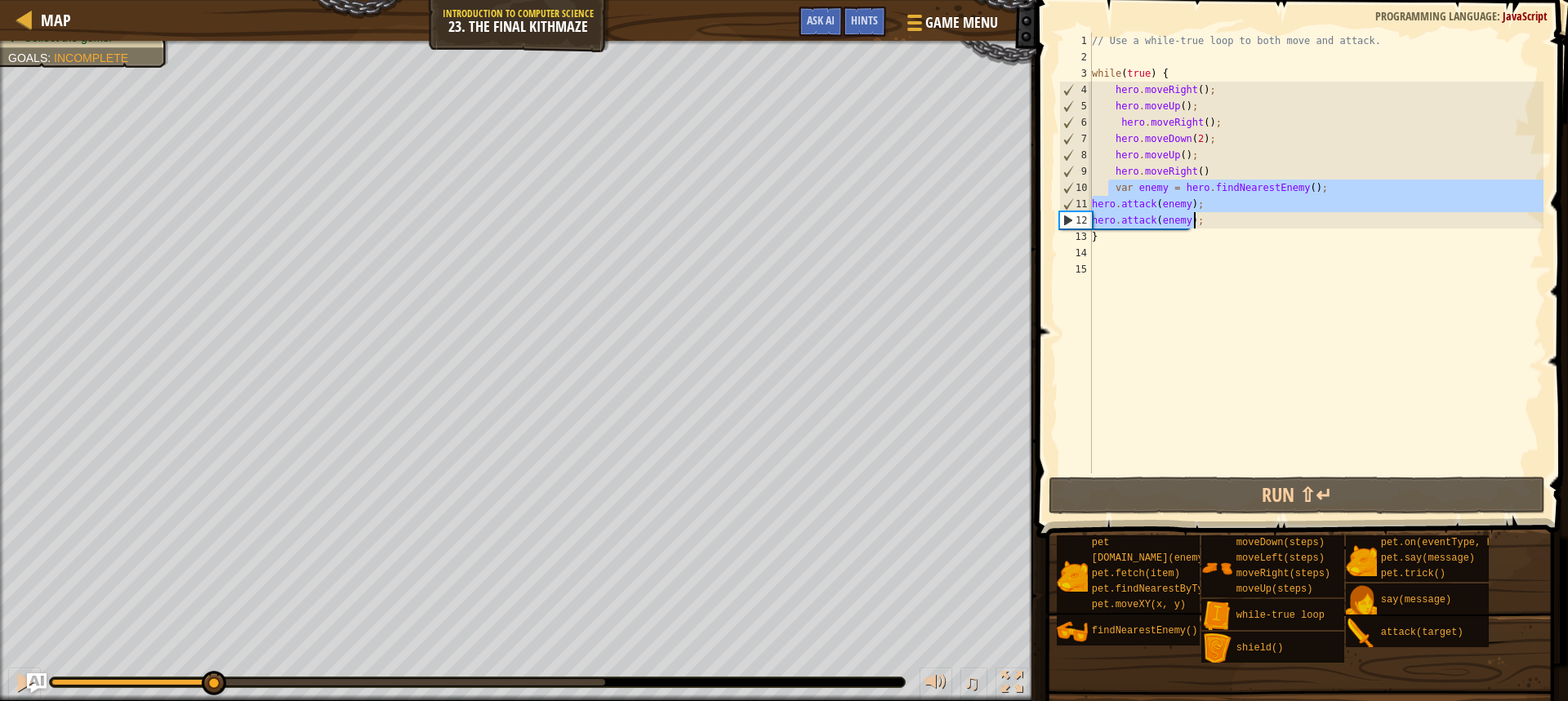
drag, startPoint x: 1109, startPoint y: 193, endPoint x: 1209, endPoint y: 227, distance: 105.6
click at [1209, 227] on div "// Use a while-true loop to both move and attack. while ( true ) { hero . moveR…" at bounding box center [1316, 269] width 455 height 474
type textarea "hero.attack(enemy); hero.attack(enemy);"
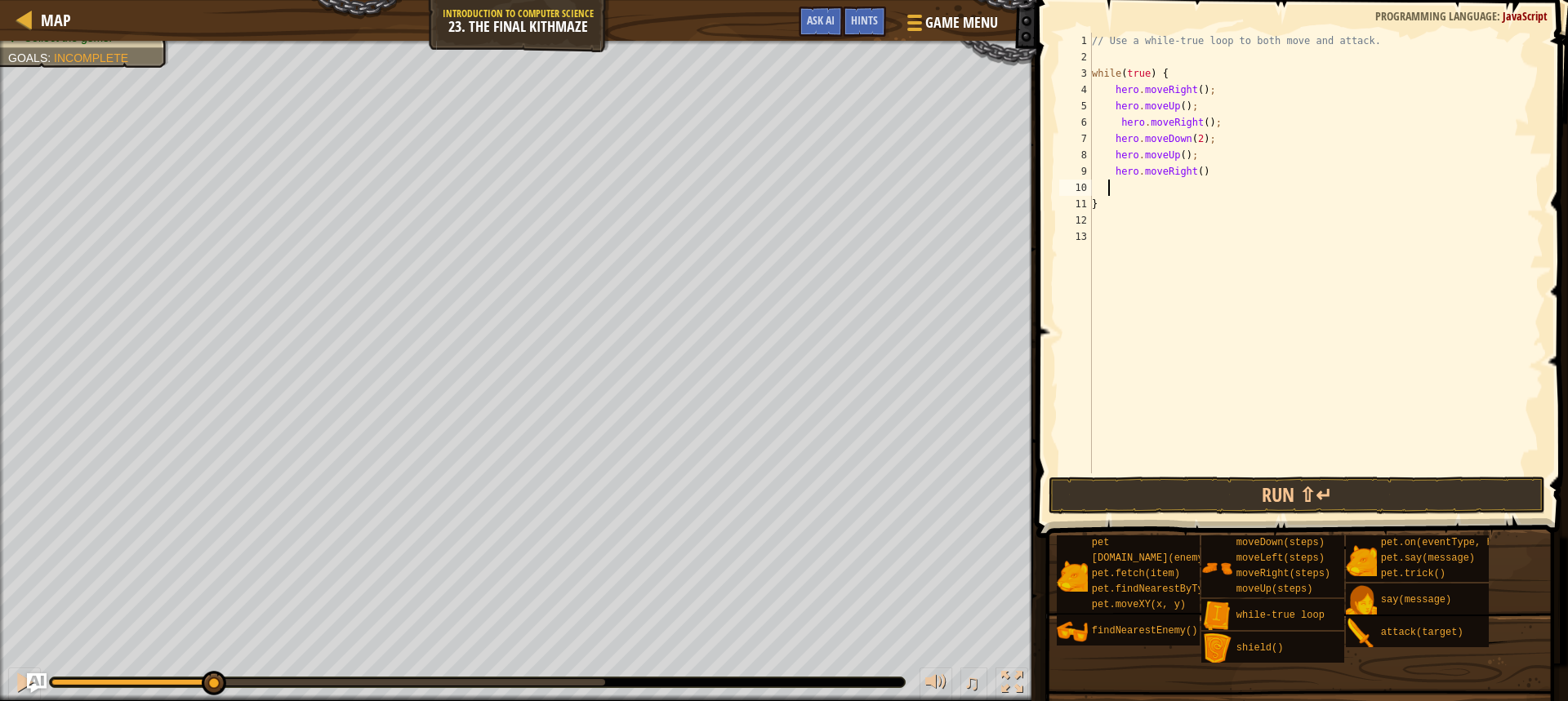
click at [1220, 155] on div "// Use a while-true loop to both move and attack. while ( true ) { hero . moveR…" at bounding box center [1316, 269] width 455 height 474
type textarea "hero.moveUp();"
paste textarea "hero.attack(enemy);"
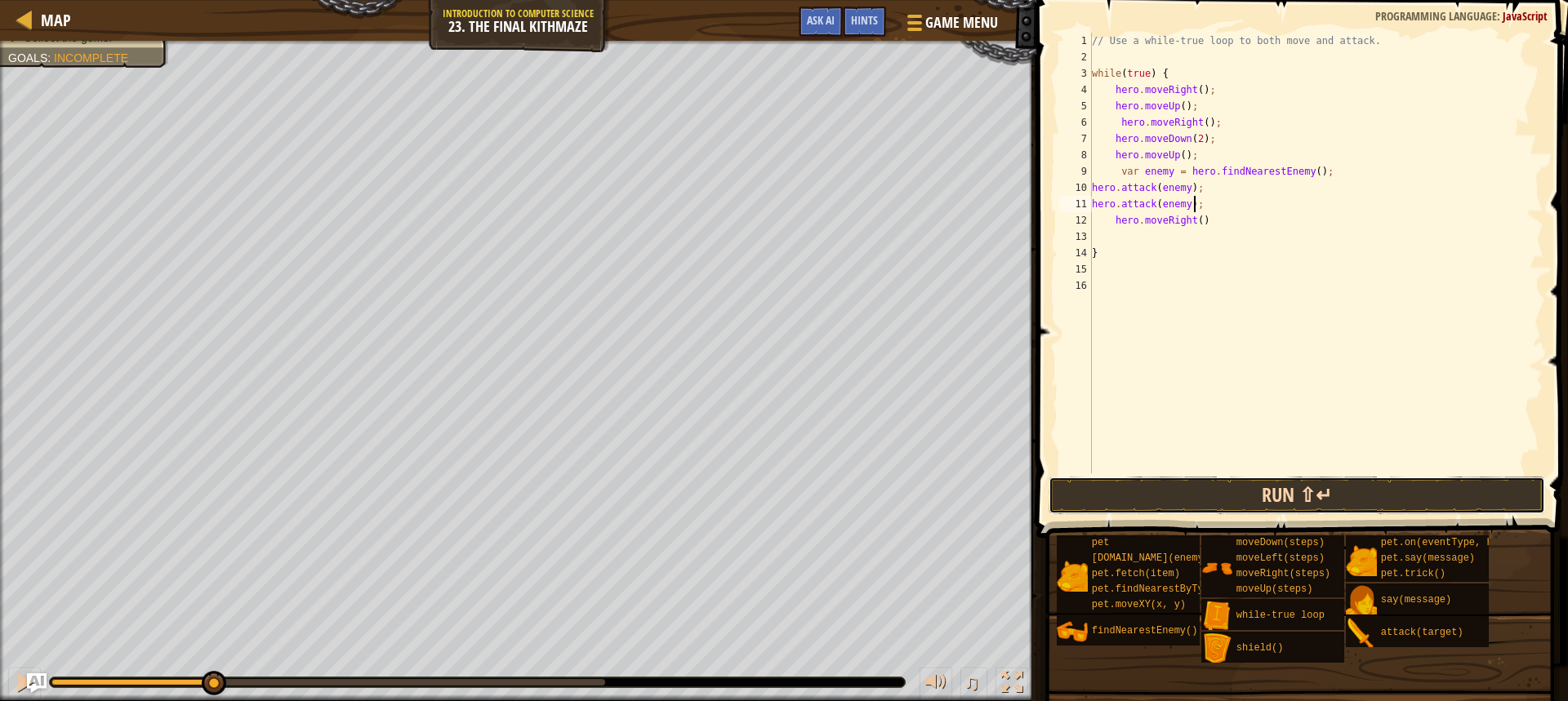
click at [1247, 498] on button "Run ⇧↵" at bounding box center [1297, 495] width 497 height 38
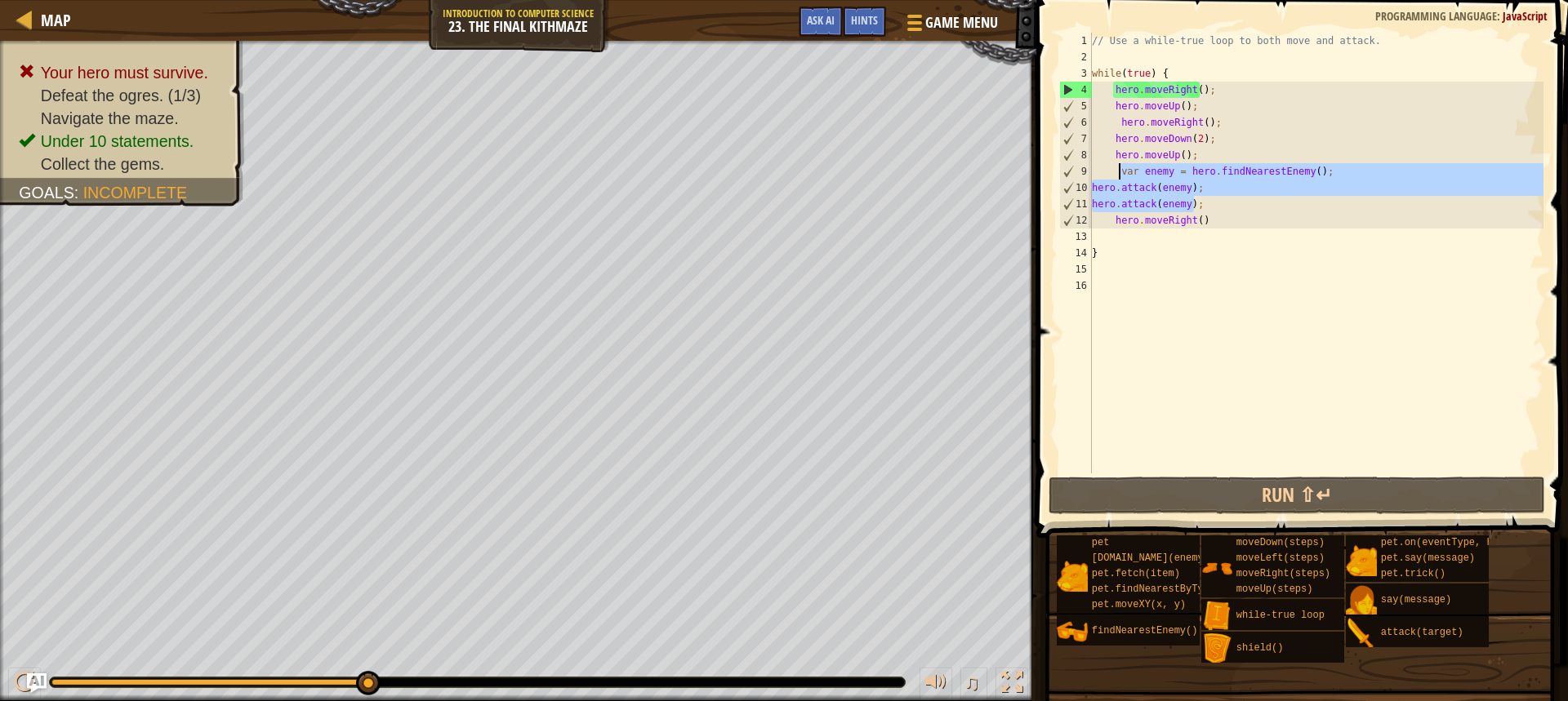
drag, startPoint x: 1208, startPoint y: 201, endPoint x: 1120, endPoint y: 169, distance: 93.6
click at [1120, 169] on div "// Use a while-true loop to both move and attack. while ( true ) { hero . moveR…" at bounding box center [1316, 269] width 455 height 474
type textarea "var enemy = hero.findNearestEnemy(); hero.attack(enemy);"
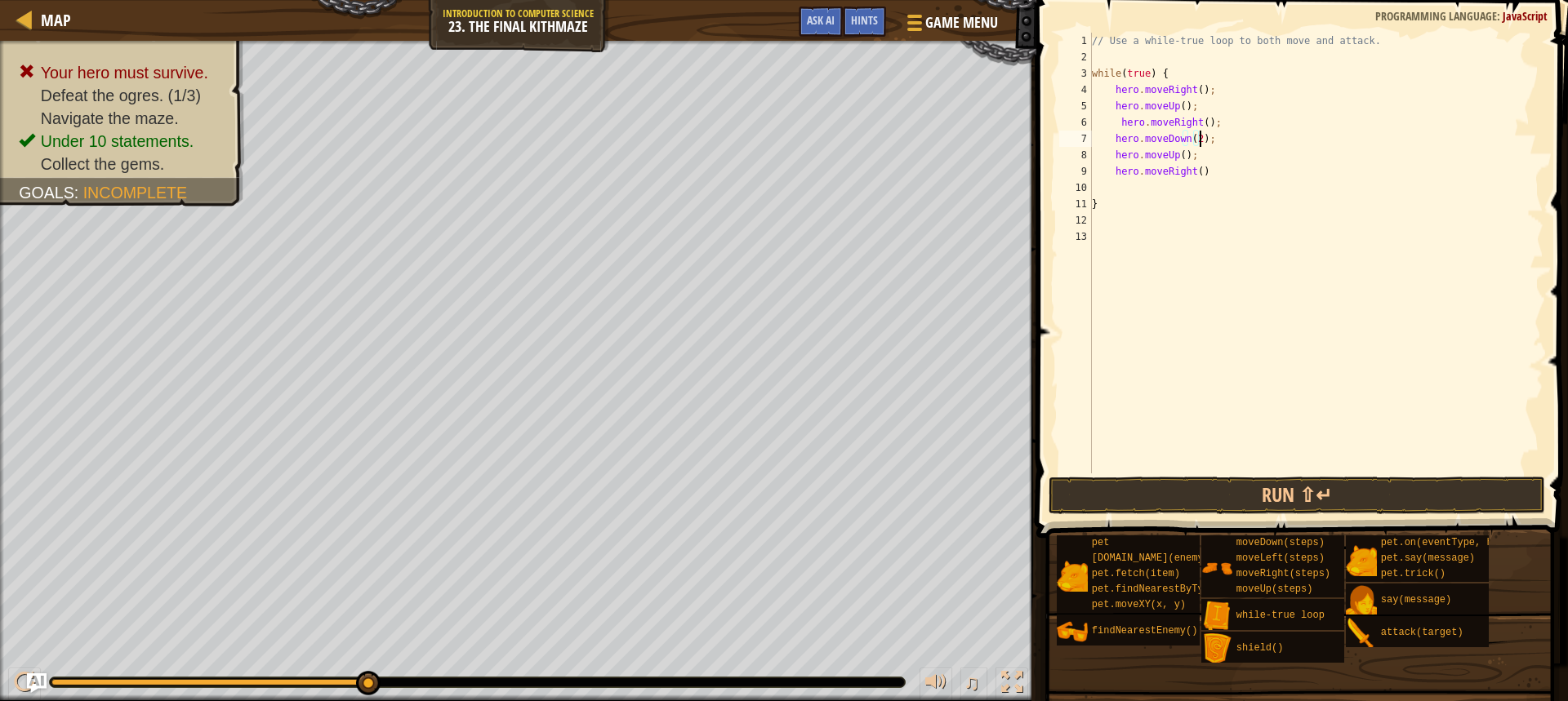
type textarea "hero.moveRight();"
paste textarea "hero.attack(enemy);"
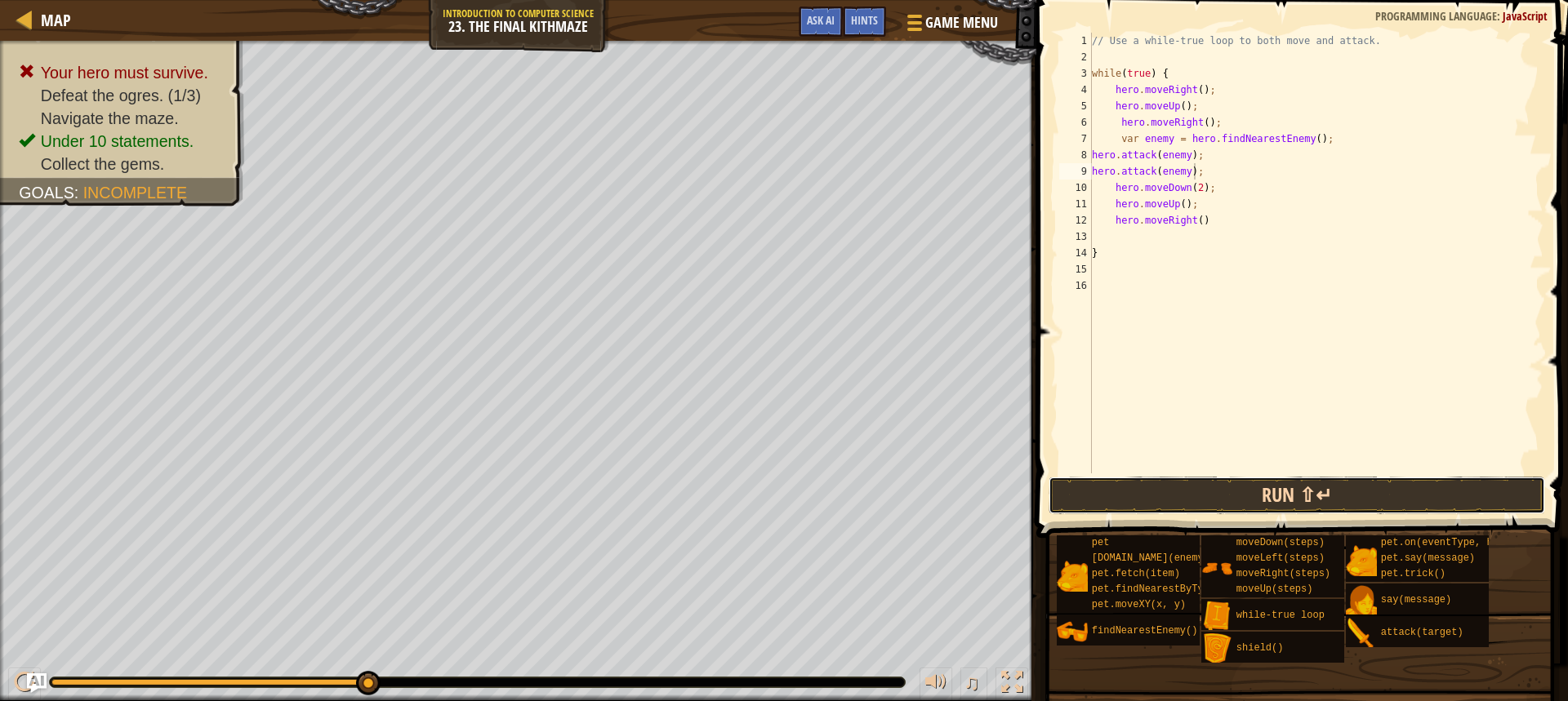
click at [1284, 505] on button "Run ⇧↵" at bounding box center [1297, 495] width 497 height 38
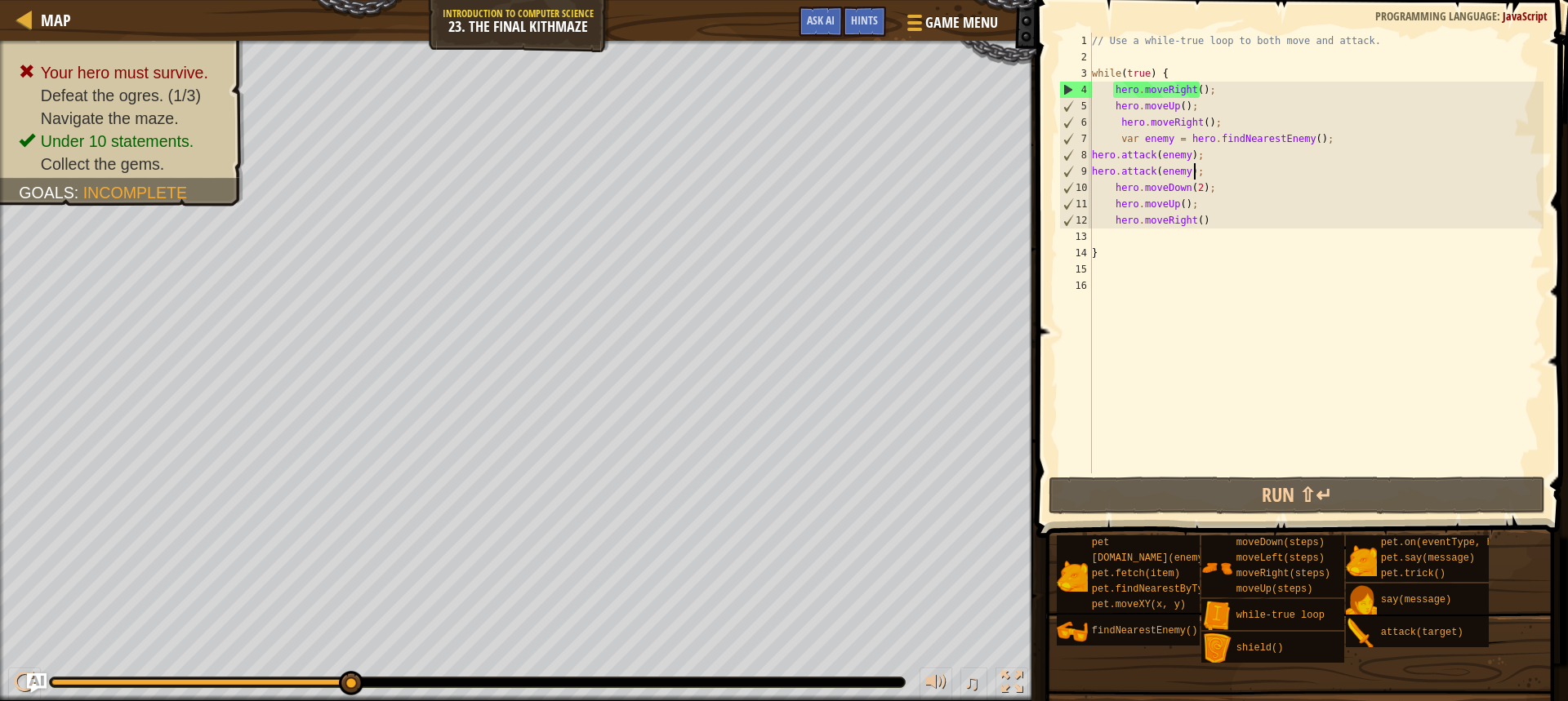
click at [1091, 151] on div "// Use a while-true loop to both move and attack. while ( true ) { hero . moveR…" at bounding box center [1316, 269] width 455 height 474
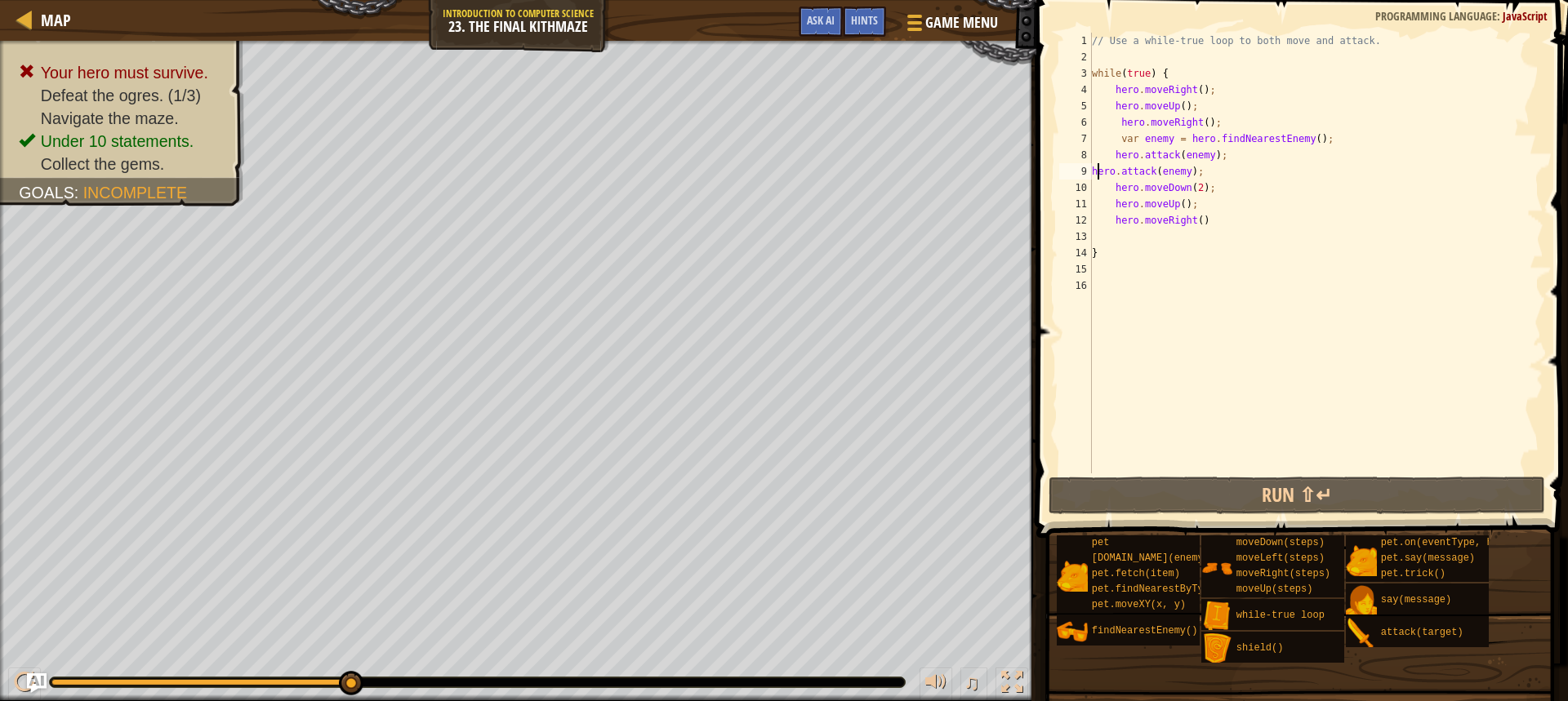
click at [1095, 172] on div "// Use a while-true loop to both move and attack. while ( true ) { hero . moveR…" at bounding box center [1316, 269] width 455 height 474
drag, startPoint x: 1204, startPoint y: 93, endPoint x: 1113, endPoint y: 93, distance: 91.0
click at [1113, 93] on div "// Use a while-true loop to both move and attack. while ( true ) { hero . moveR…" at bounding box center [1316, 269] width 455 height 474
type textarea "hero.moveRight();"
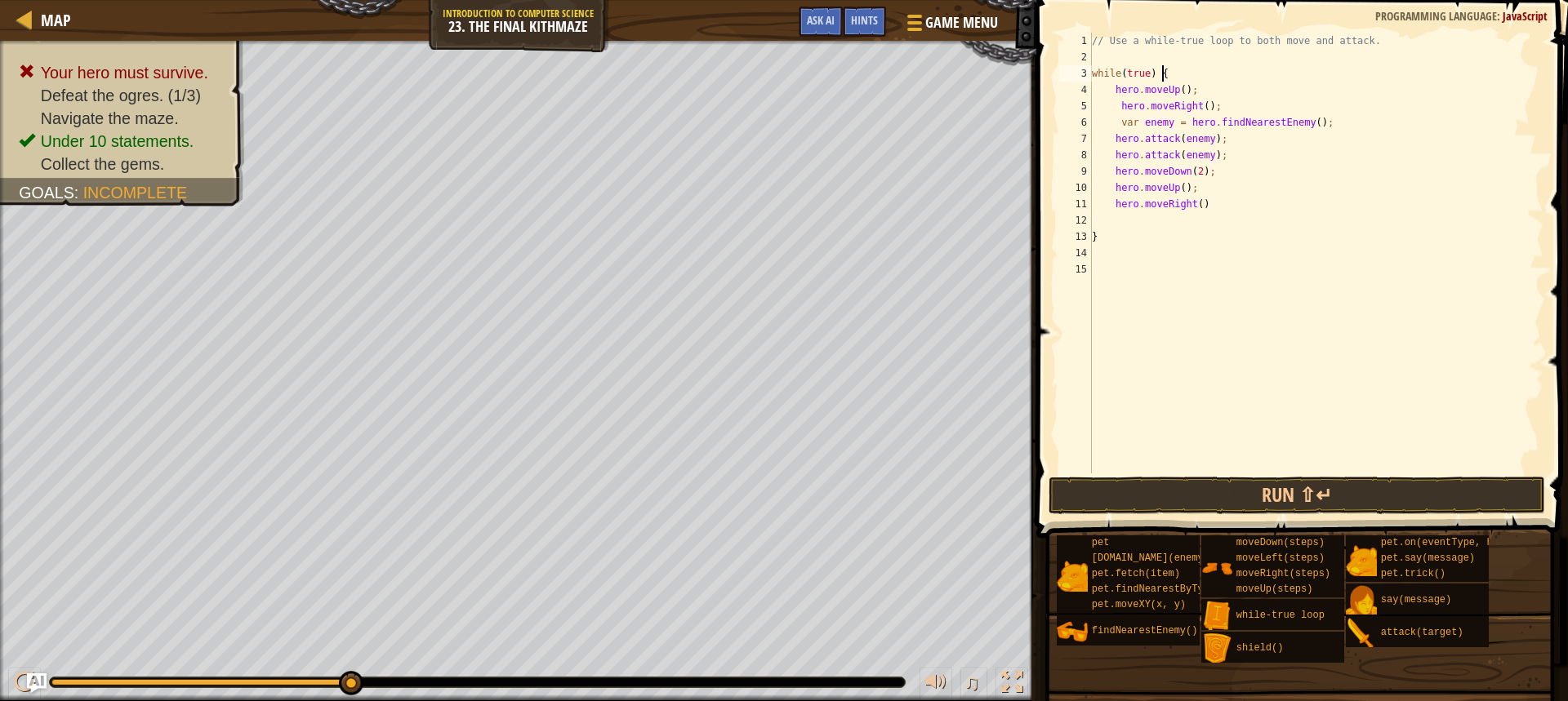
type textarea "while(true) {"
click at [1326, 486] on button "Run ⇧↵" at bounding box center [1297, 495] width 497 height 38
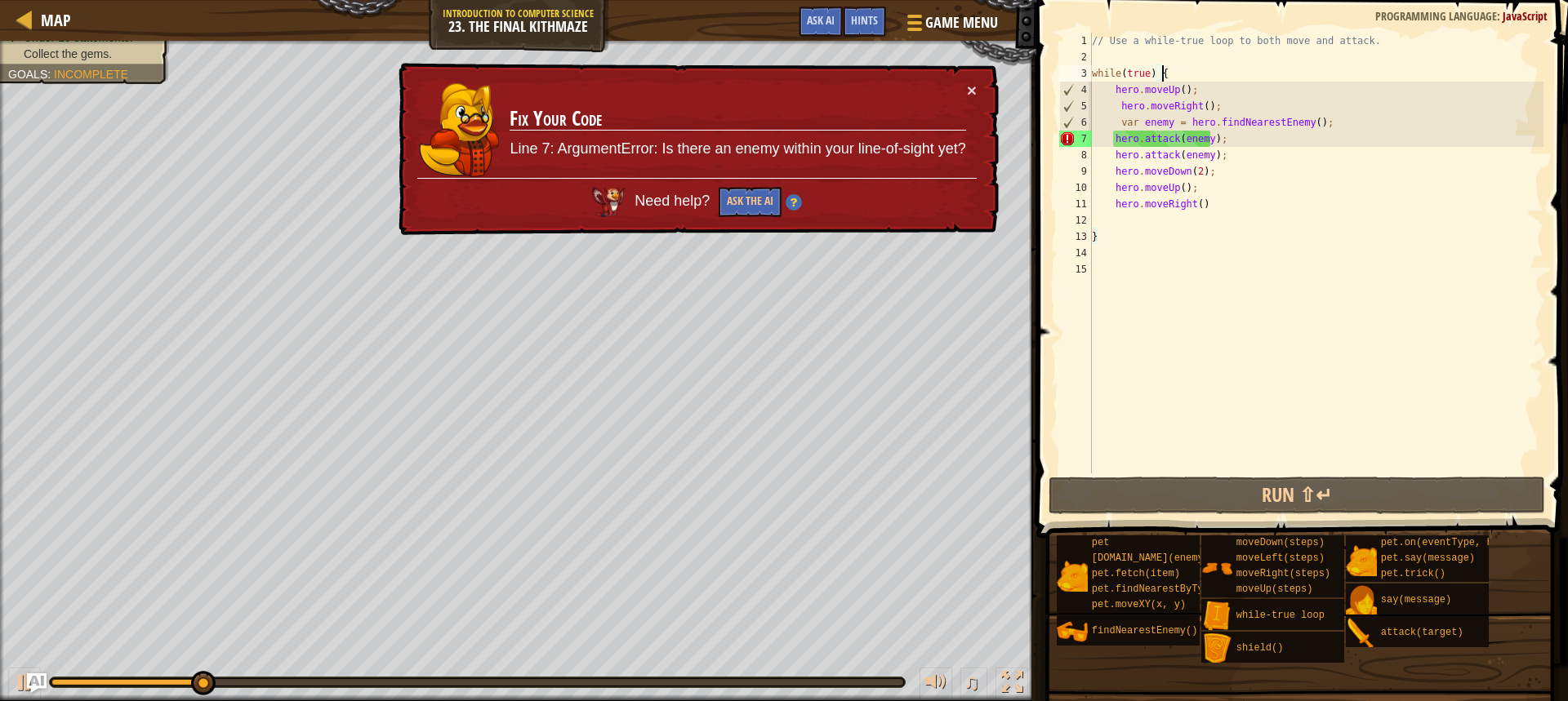
type textarea "while(true) {"
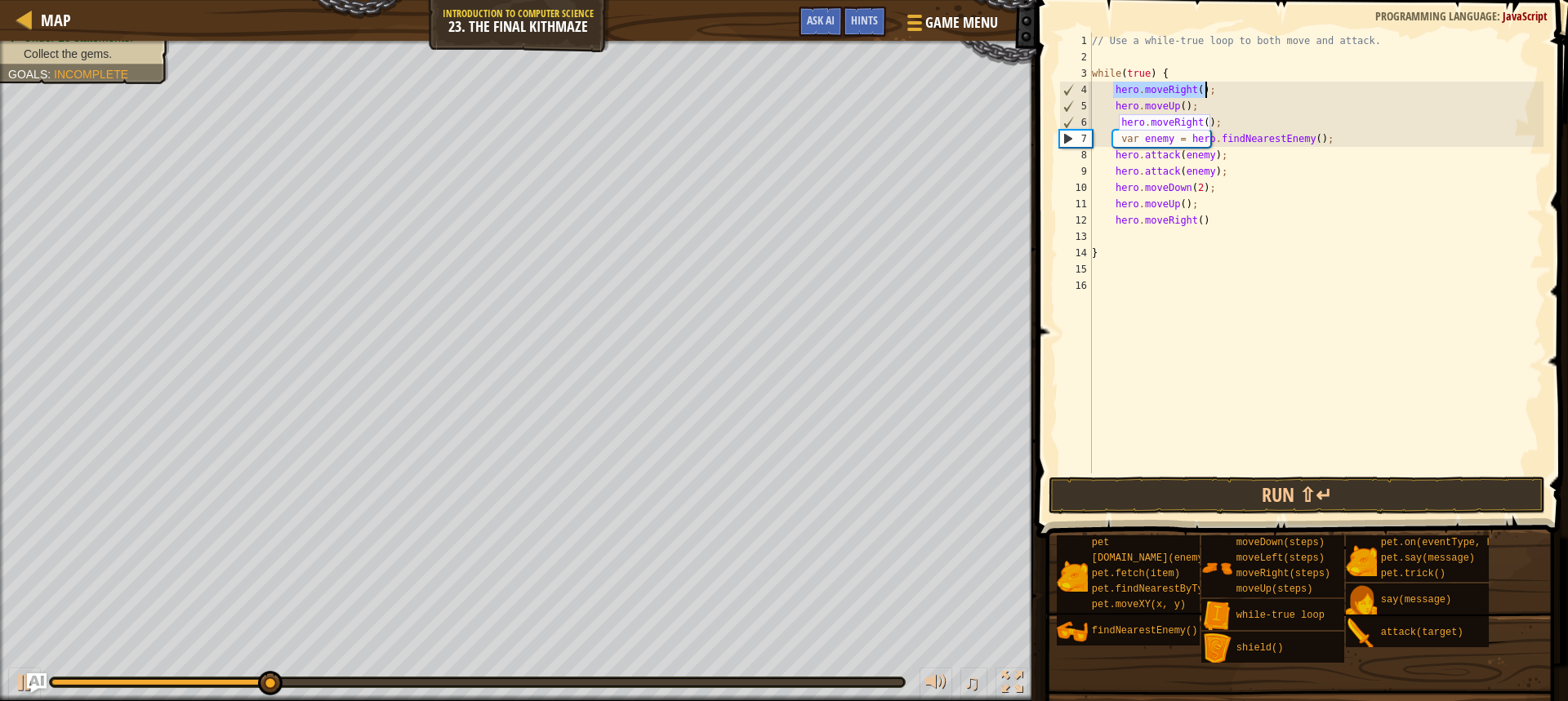
click at [1236, 117] on div "// Use a while-true loop to both move and attack. while ( true ) { hero . moveR…" at bounding box center [1316, 269] width 455 height 474
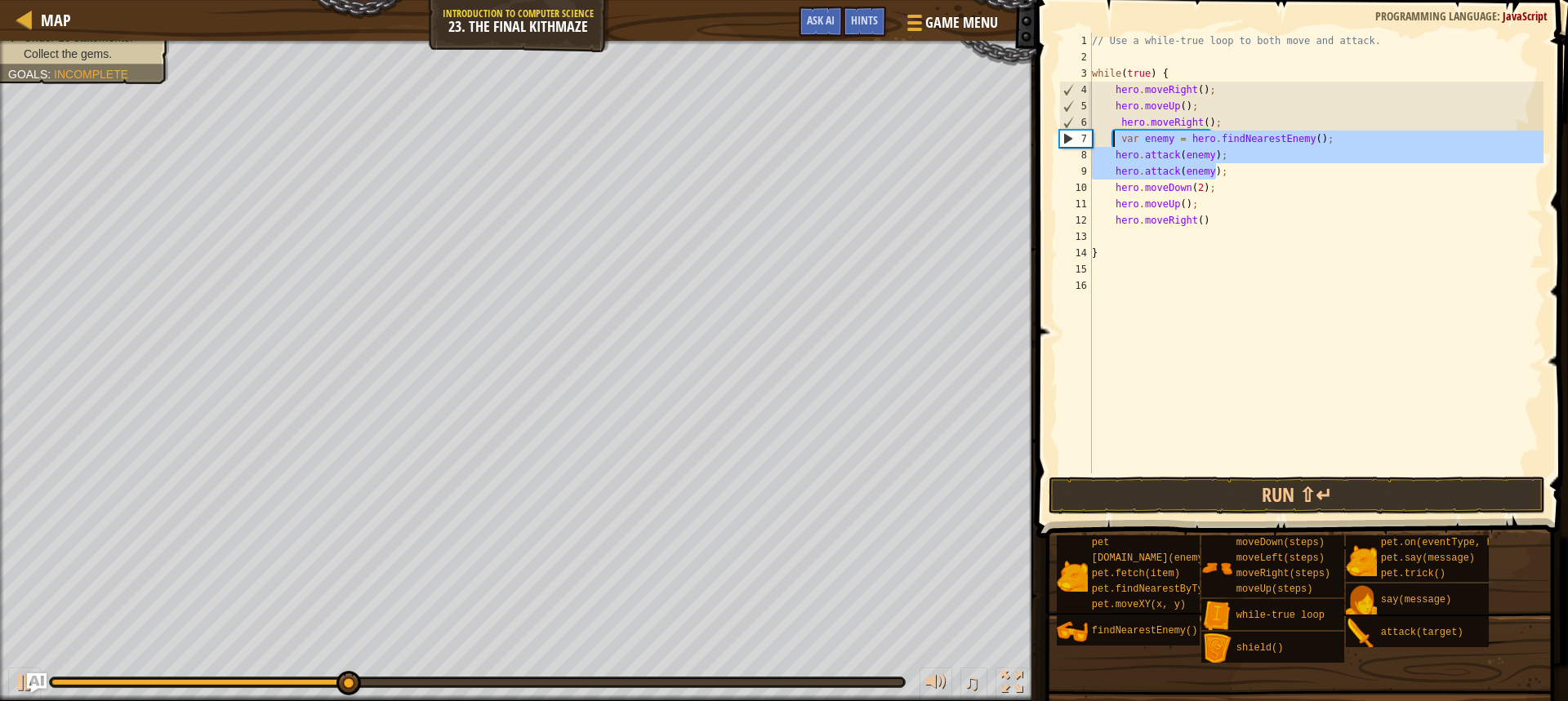
drag, startPoint x: 1222, startPoint y: 174, endPoint x: 1113, endPoint y: 138, distance: 114.8
click at [1113, 138] on div "// Use a while-true loop to both move and attack. while ( true ) { hero . moveR…" at bounding box center [1316, 269] width 455 height 474
type textarea "var enemy = hero.findNearestEnemy(); hero.attack(enemy);"
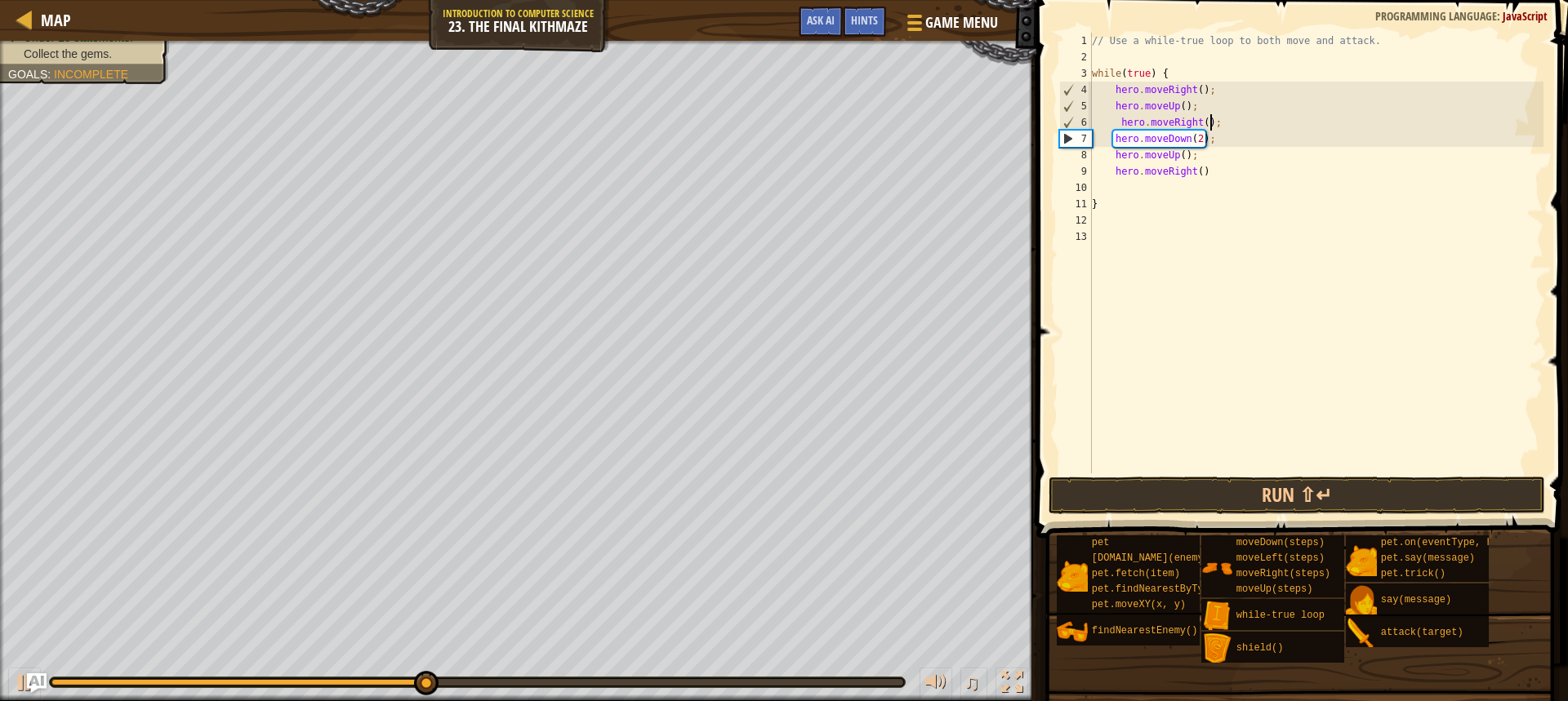
click at [1180, 76] on div "// Use a while-true loop to both move and attack. while ( true ) { hero . moveR…" at bounding box center [1316, 269] width 455 height 474
type textarea "while(true) {"
paste textarea "hero.attack(enemy);"
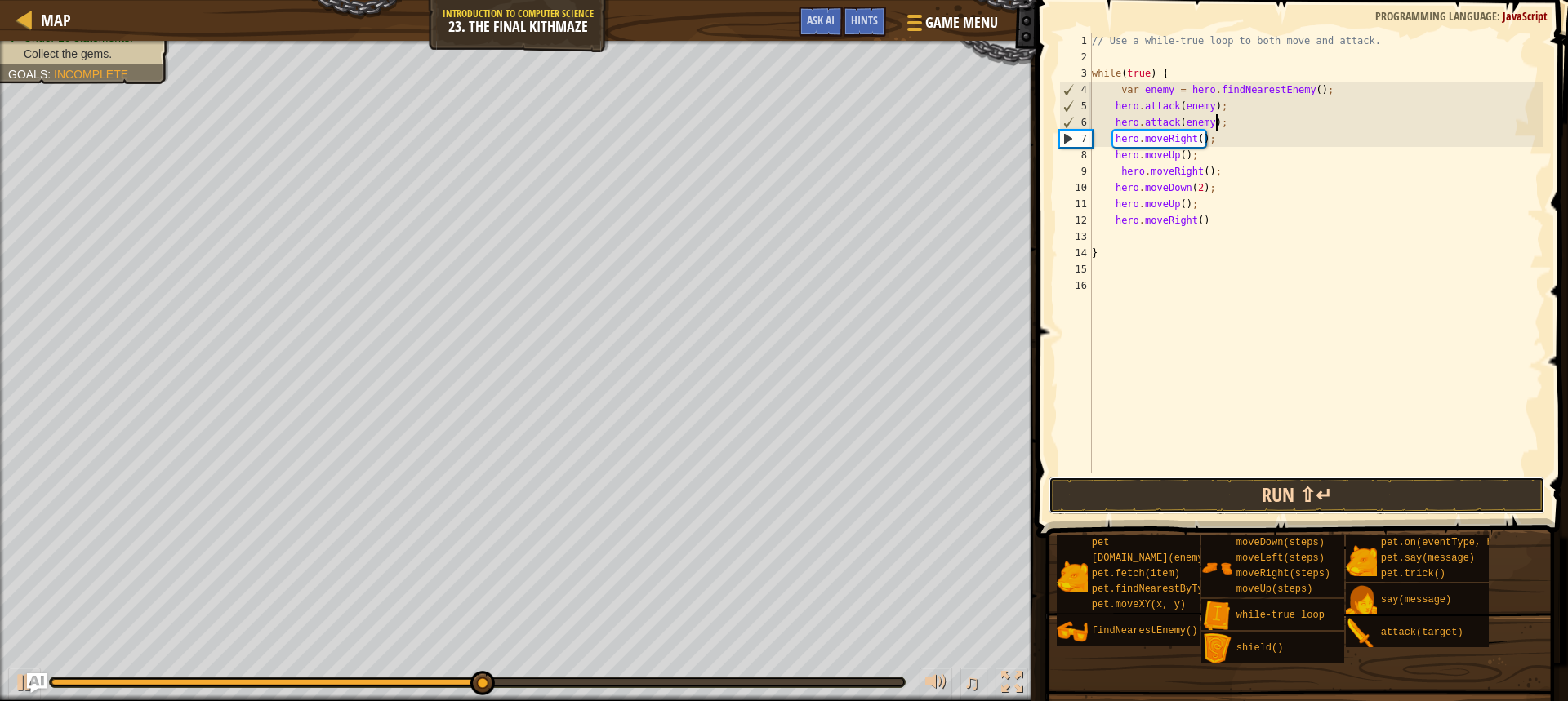
click at [1255, 484] on button "Run ⇧↵" at bounding box center [1297, 495] width 497 height 38
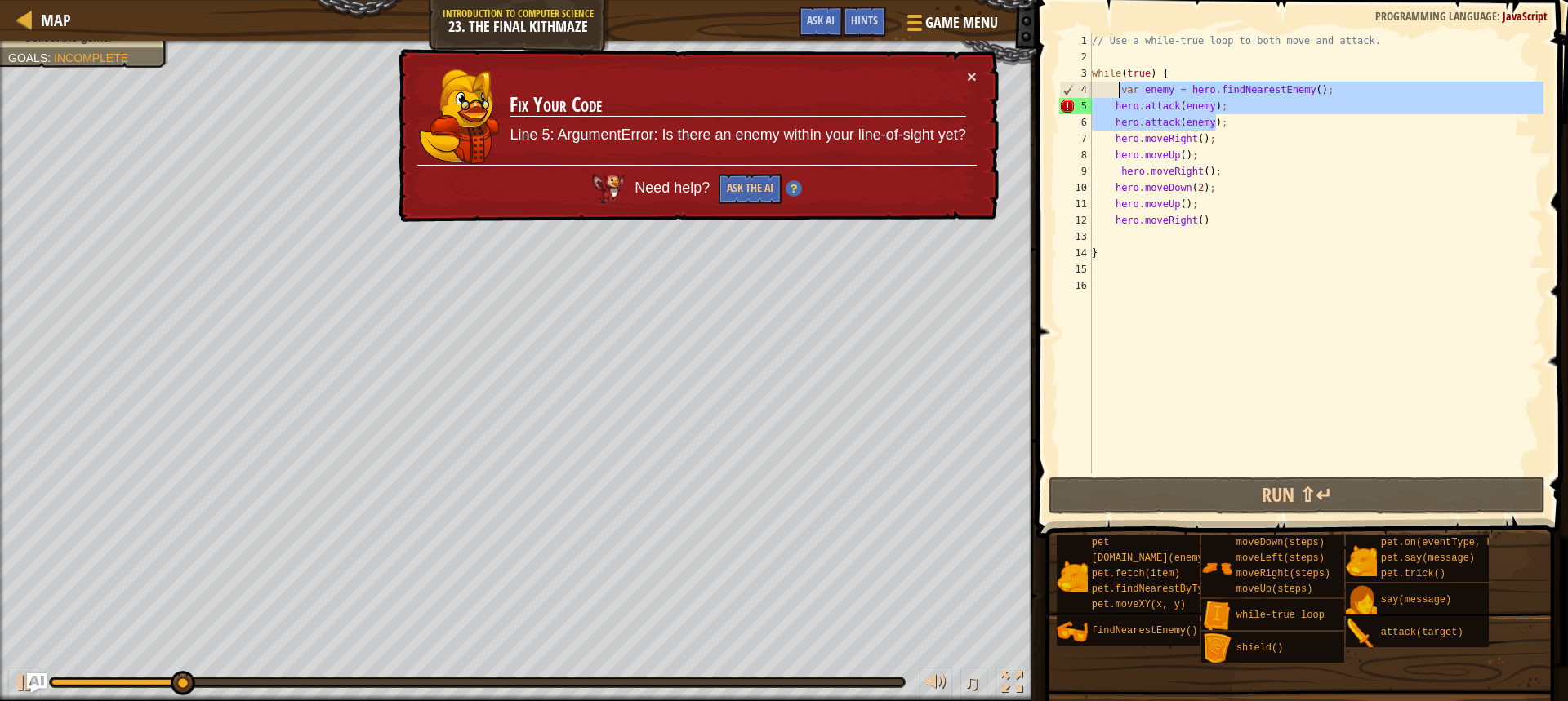
drag, startPoint x: 1230, startPoint y: 122, endPoint x: 1117, endPoint y: 89, distance: 117.7
click at [1117, 89] on div "// Use a while-true loop to both move and attack. while ( true ) { var enemy = …" at bounding box center [1316, 269] width 455 height 474
type textarea "var enemy = hero.findNearestEnemy(); hero.attack(enemy);"
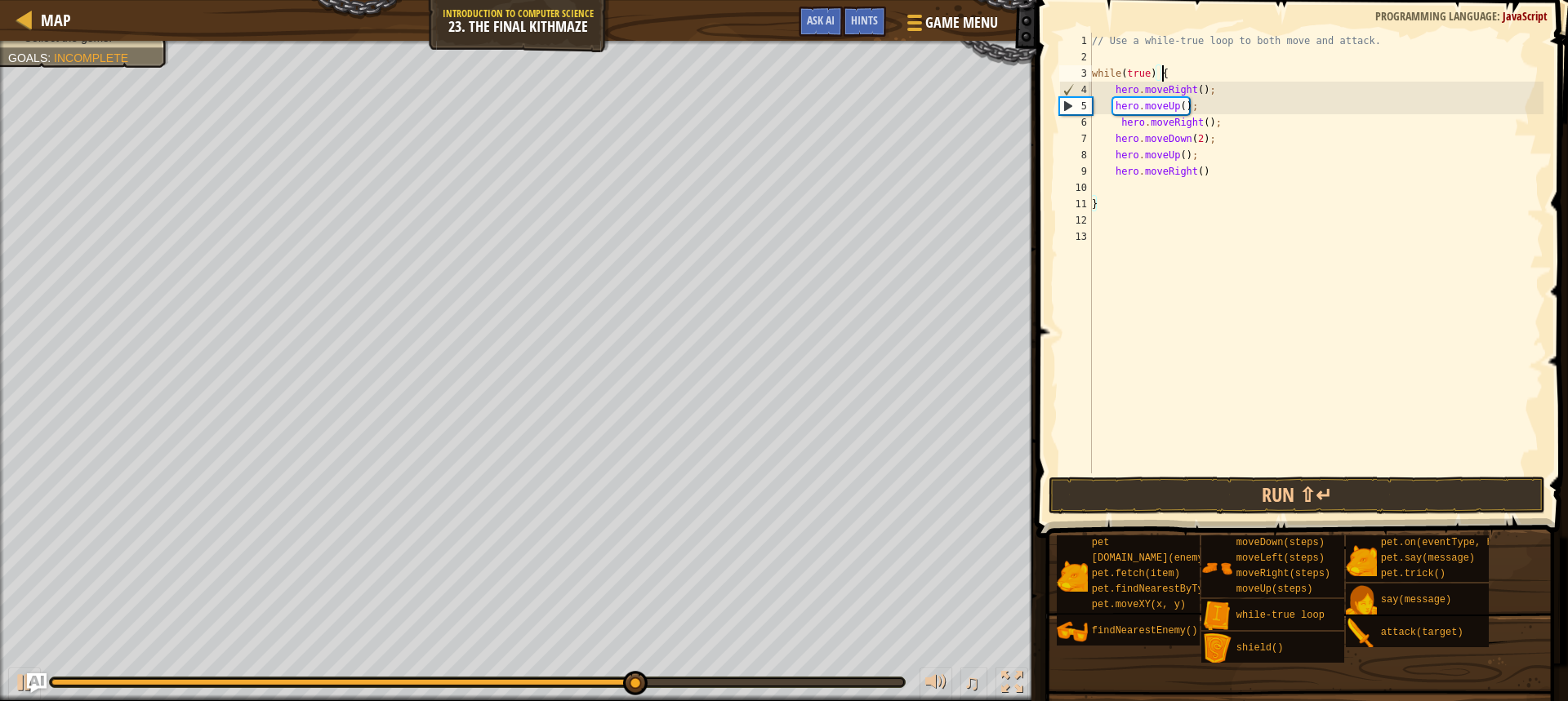
scroll to position [8, 6]
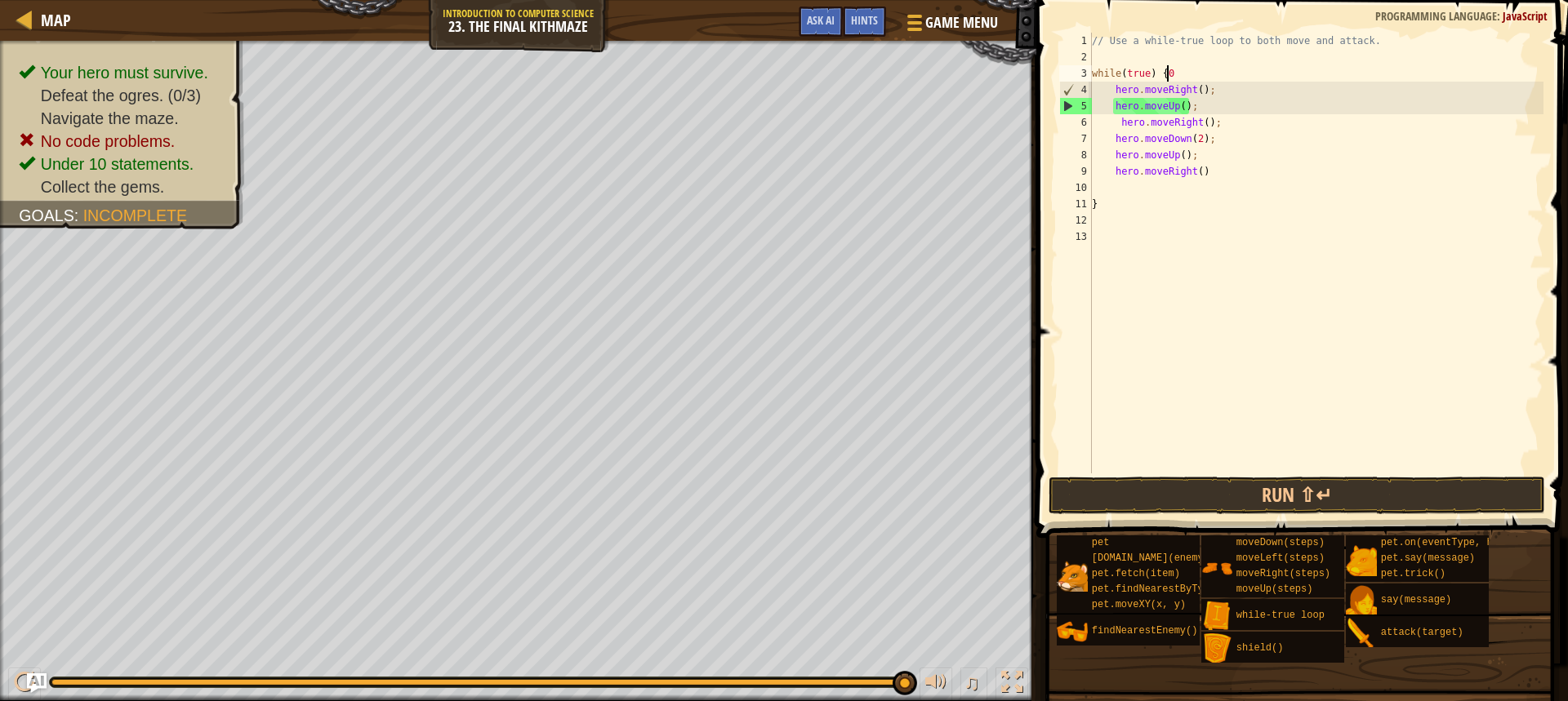
click at [1076, 537] on div "pet [DOMAIN_NAME](enemy) pet.fetch(item) pet.findNearestByType(type) pet.moveXY…" at bounding box center [1128, 574] width 143 height 77
click at [1086, 511] on button "Run ⇧↵" at bounding box center [1297, 495] width 497 height 38
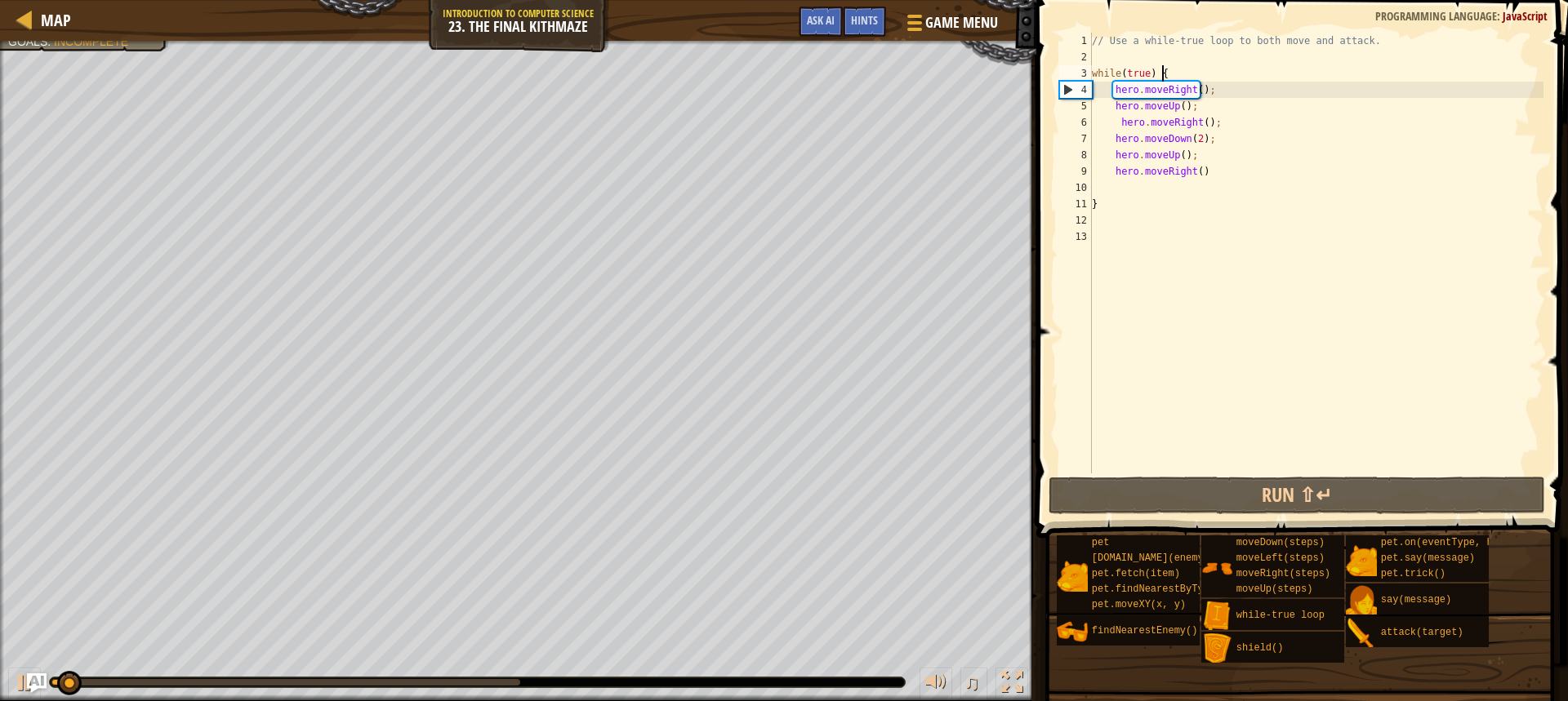
scroll to position [8, 5]
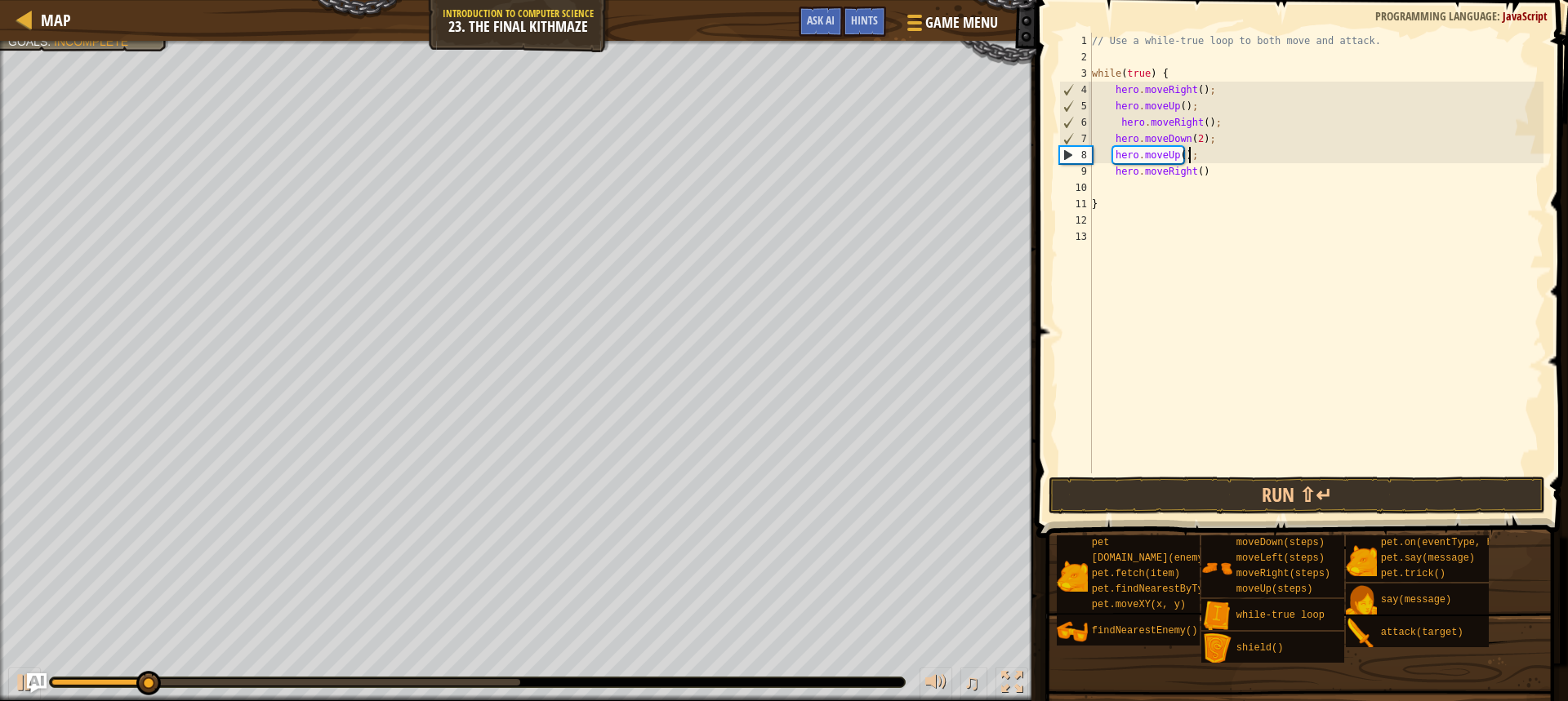
click at [1198, 158] on div "// Use a while-true loop to both move and attack. while ( true ) { hero . moveR…" at bounding box center [1316, 269] width 455 height 474
type textarea "hero.moveUp();"
paste textarea "hero.attack(enemy);"
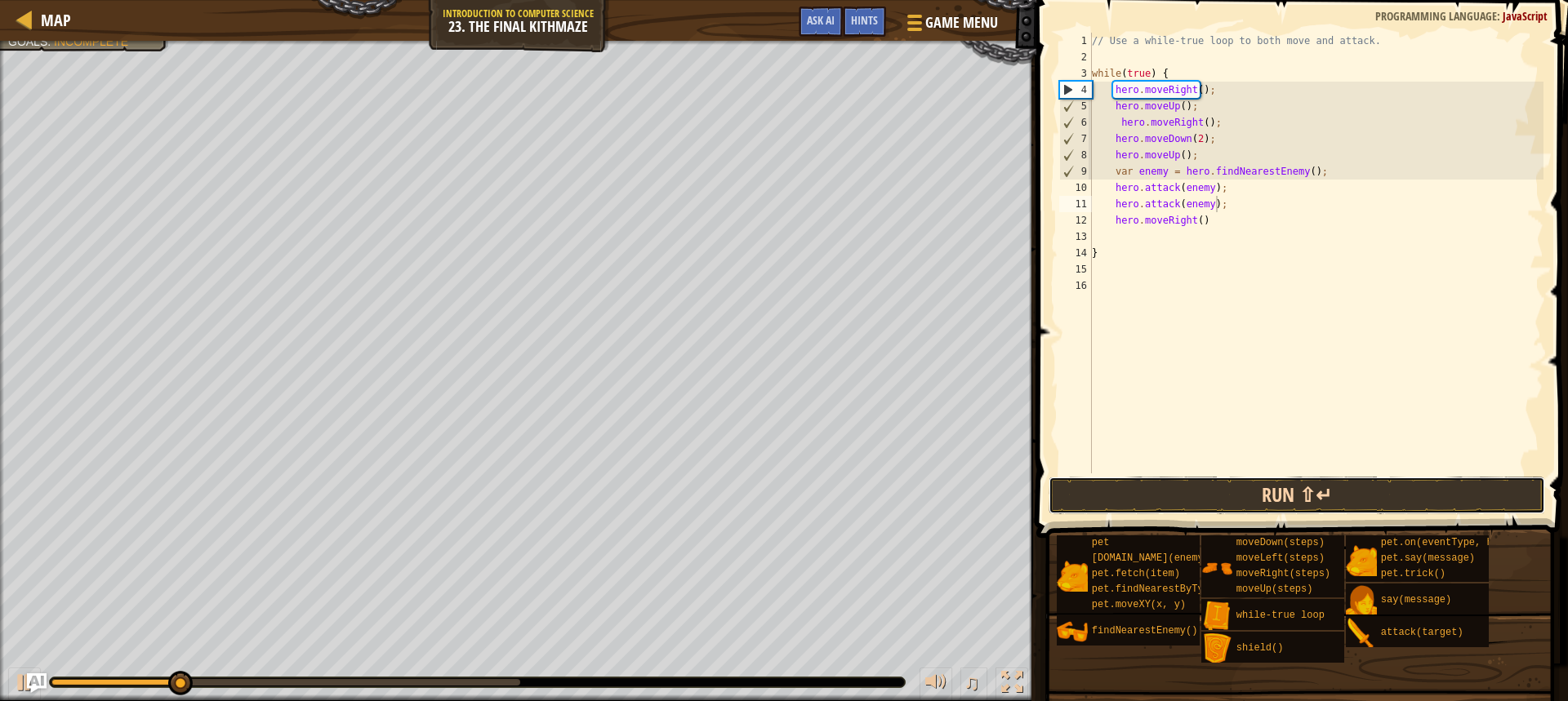
click at [1157, 491] on button "Run ⇧↵" at bounding box center [1297, 495] width 497 height 38
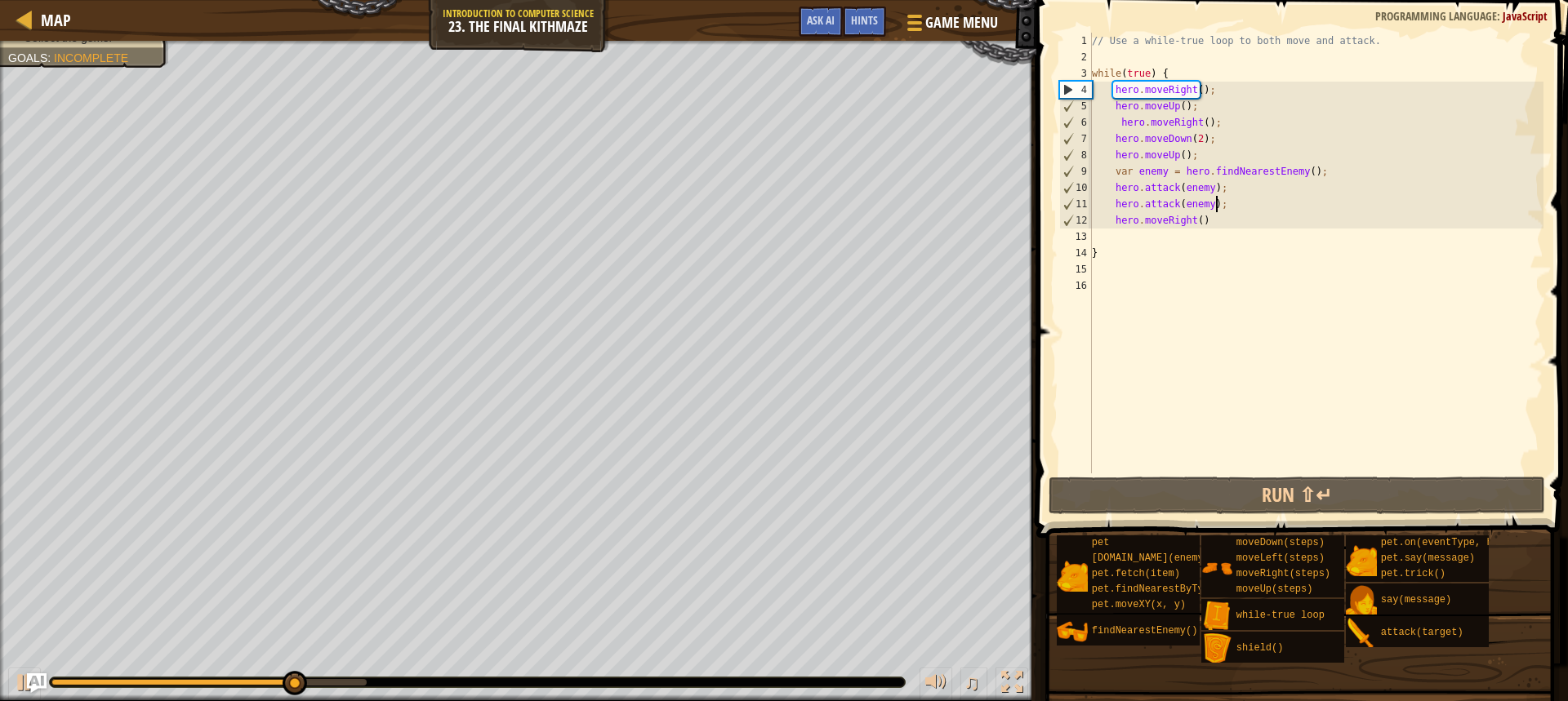
click at [1194, 86] on div "// Use a while-true loop to both move and attack. while ( true ) { hero . moveR…" at bounding box center [1316, 269] width 455 height 474
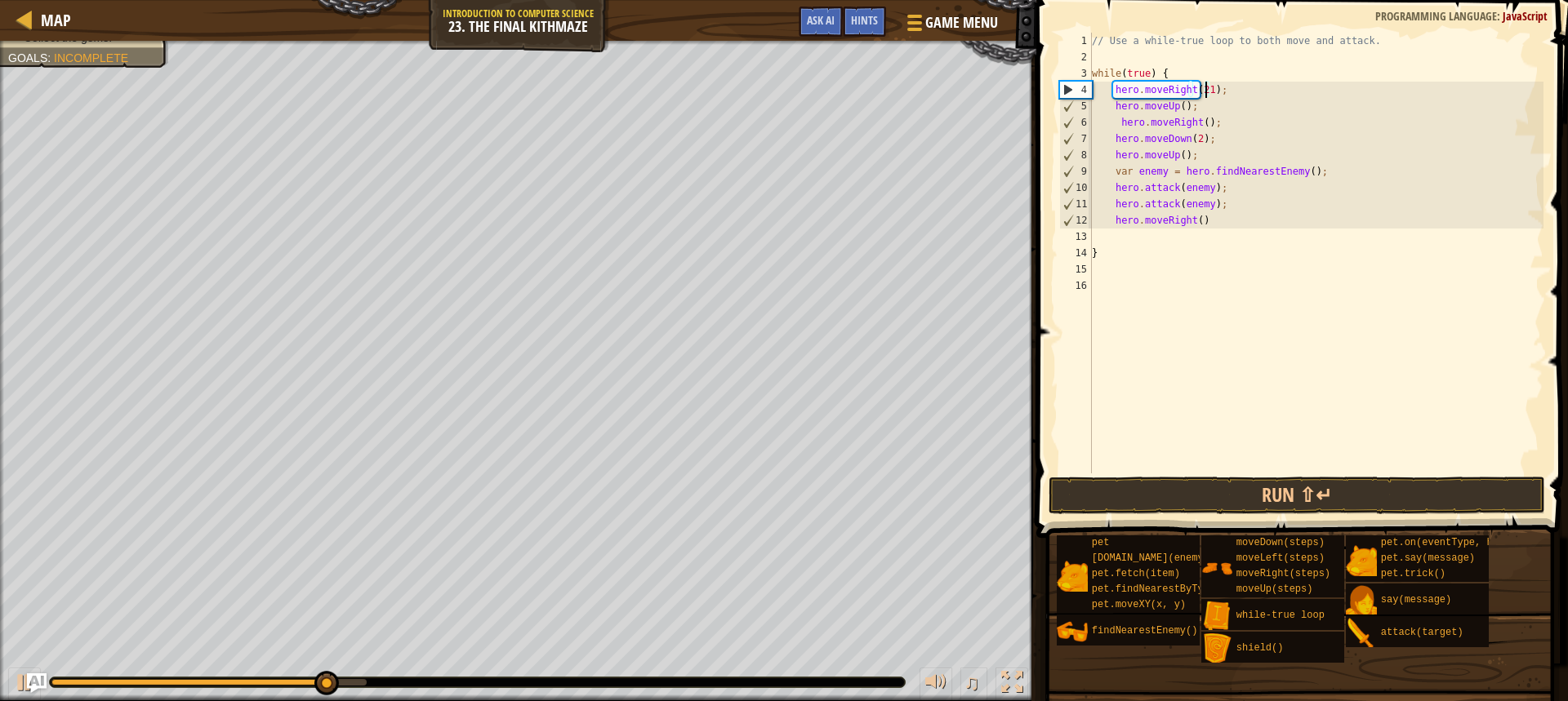
scroll to position [8, 9]
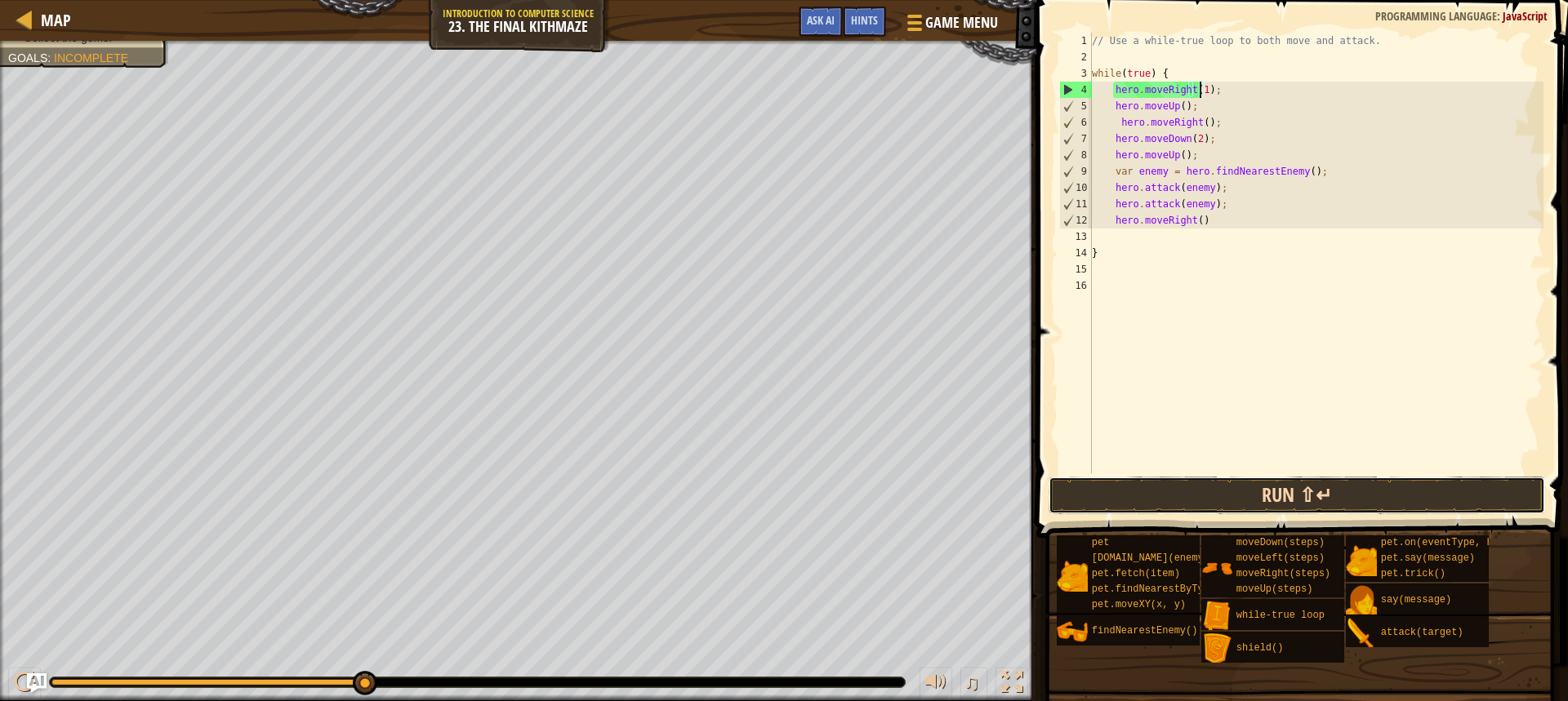
click at [1247, 499] on button "Run ⇧↵" at bounding box center [1297, 495] width 497 height 38
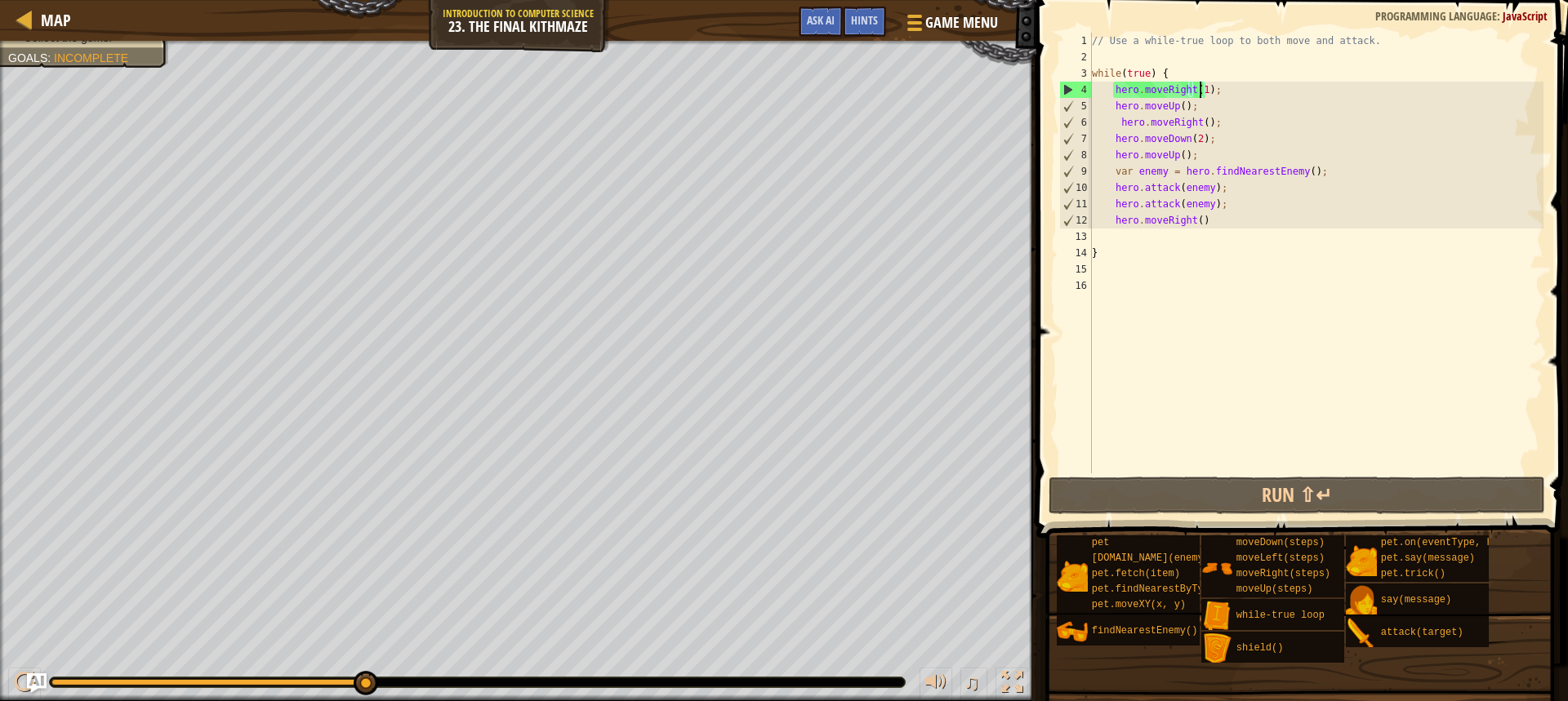
click at [1175, 106] on div "// Use a while-true loop to both move and attack. while ( true ) { hero . moveR…" at bounding box center [1316, 269] width 455 height 474
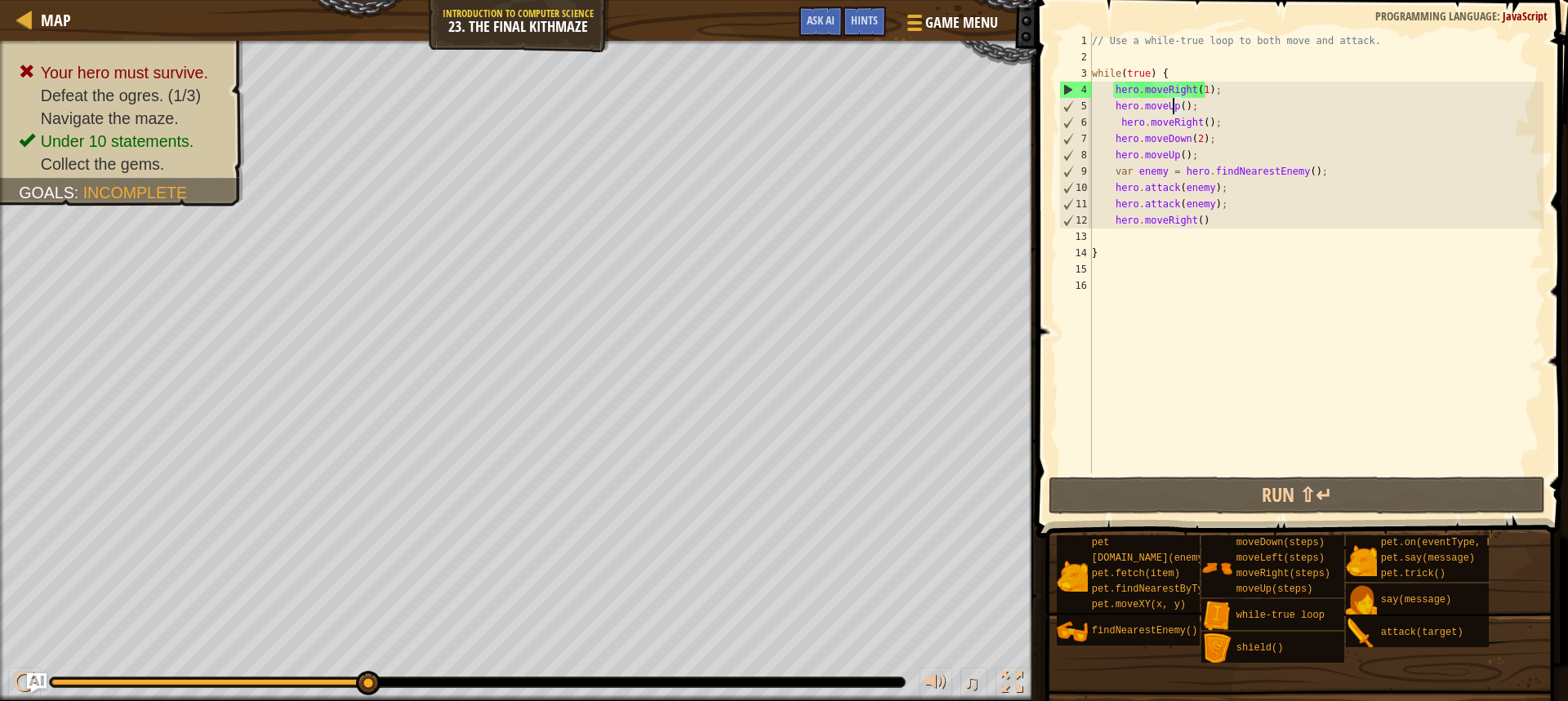
scroll to position [8, 8]
click at [1231, 91] on div "// Use a while-true loop to both move and attack. while ( true ) { hero . moveR…" at bounding box center [1316, 269] width 455 height 474
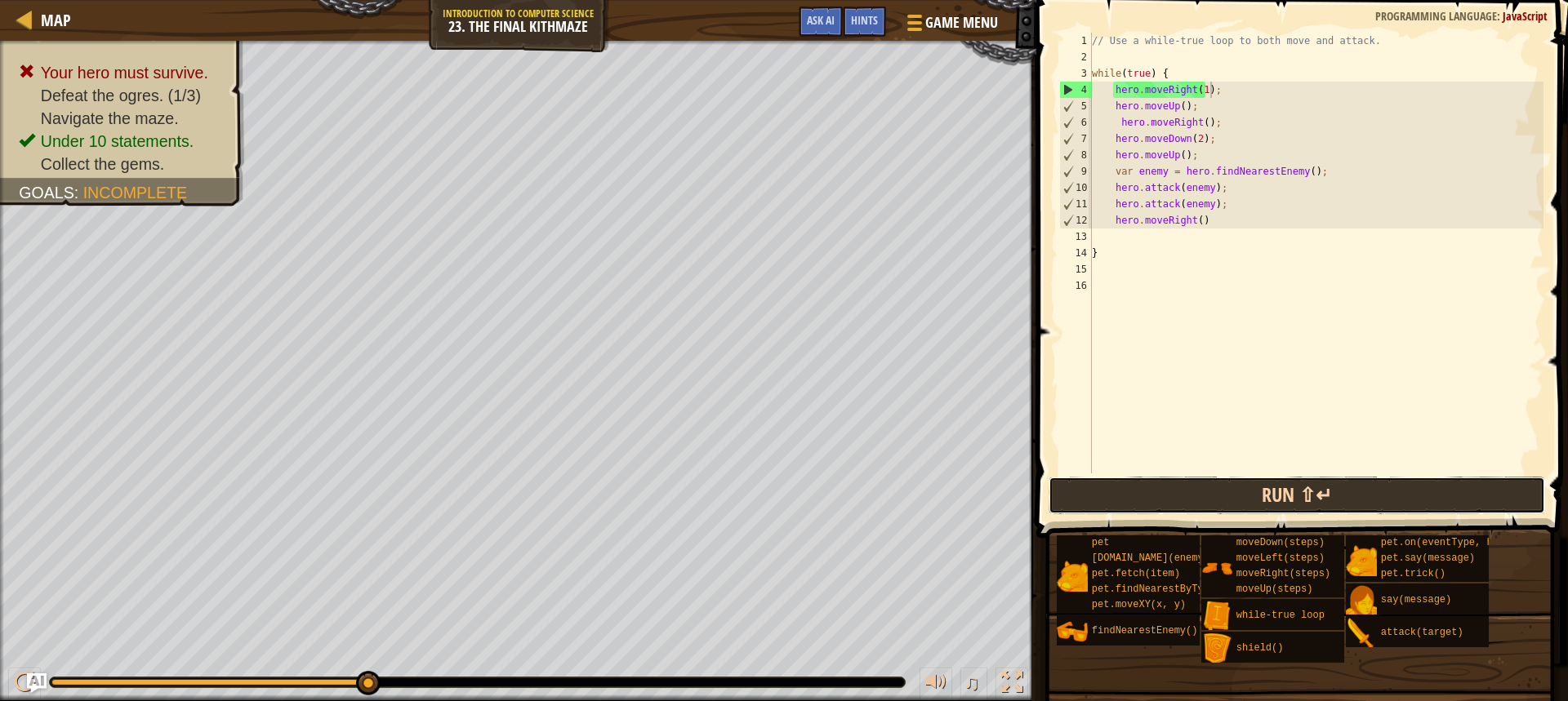
click at [1185, 496] on button "Run ⇧↵" at bounding box center [1297, 495] width 497 height 38
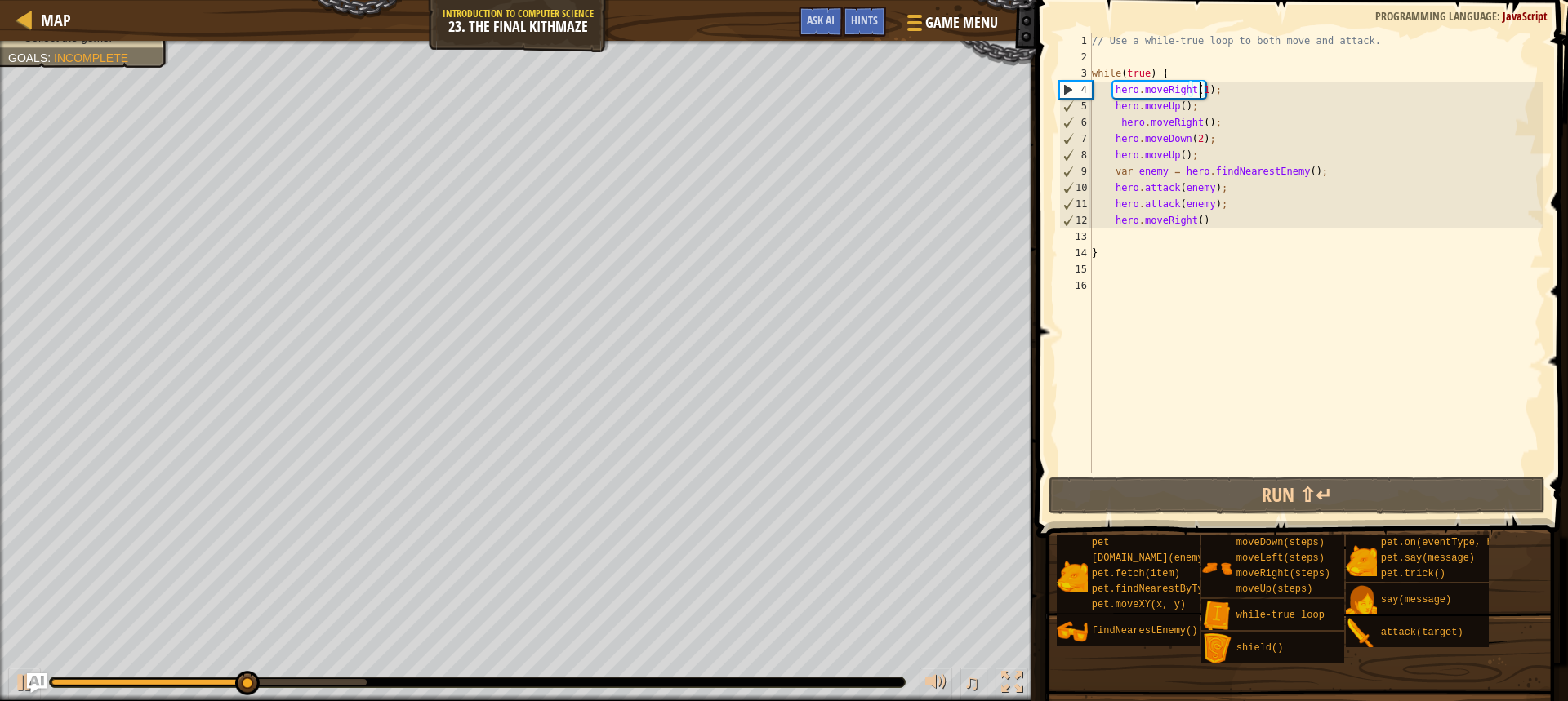
click at [1200, 87] on div "// Use a while-true loop to both move and attack. while ( true ) { hero . moveR…" at bounding box center [1316, 269] width 455 height 474
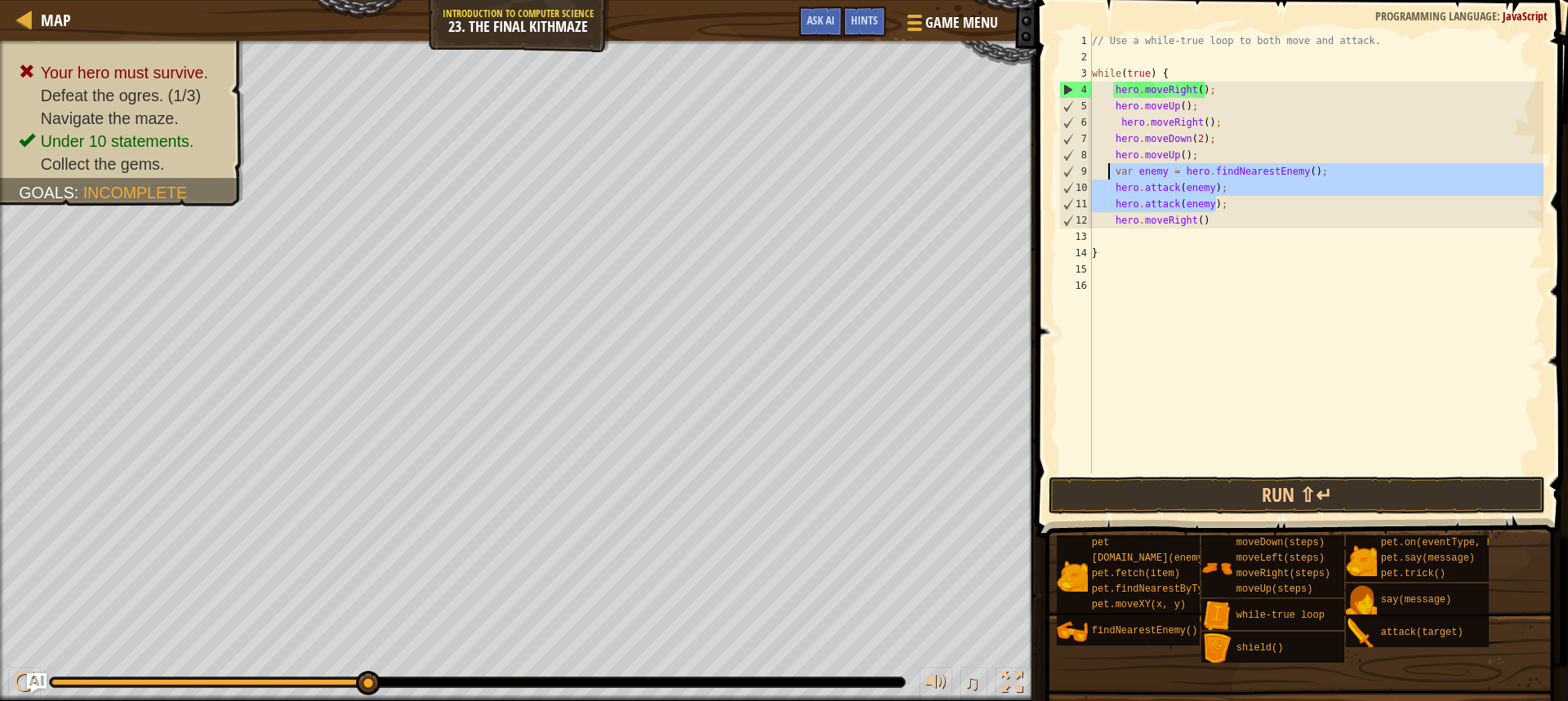
drag, startPoint x: 1218, startPoint y: 206, endPoint x: 1107, endPoint y: 169, distance: 117.0
click at [1107, 169] on div "// Use a while-true loop to both move and attack. while ( true ) { hero . moveR…" at bounding box center [1316, 269] width 455 height 474
type textarea "var enemy = hero.findNearestEnemy(); hero.attack(enemy);"
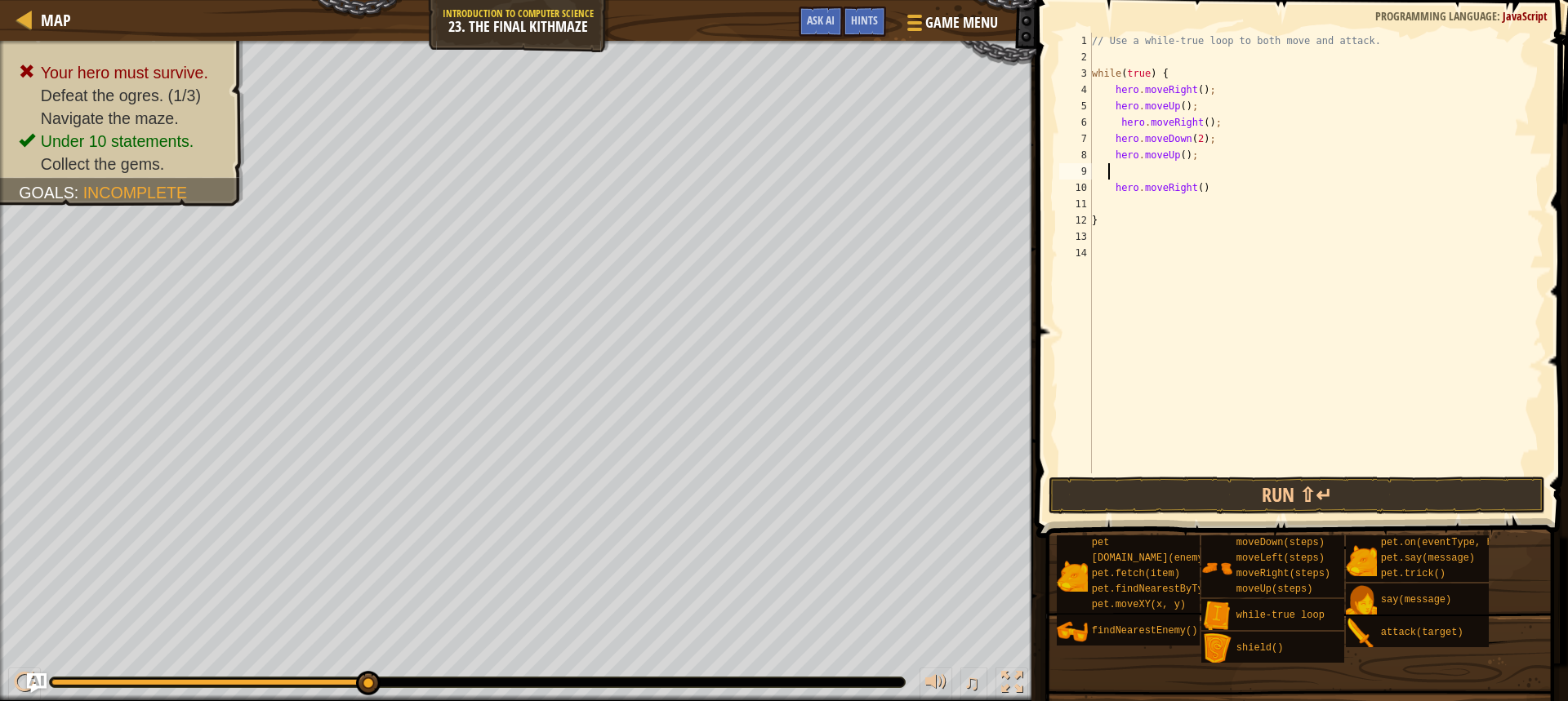
scroll to position [8, 0]
click at [1319, 108] on div "// Use a while-true loop to both move and attack. while ( true ) { hero . moveR…" at bounding box center [1316, 269] width 455 height 474
type textarea "hero.moveUp();"
paste textarea "hero.attack(enemy);"
click at [1123, 212] on div "// Use a while-true loop to both move and attack. while ( true ) { hero . moveR…" at bounding box center [1316, 269] width 455 height 474
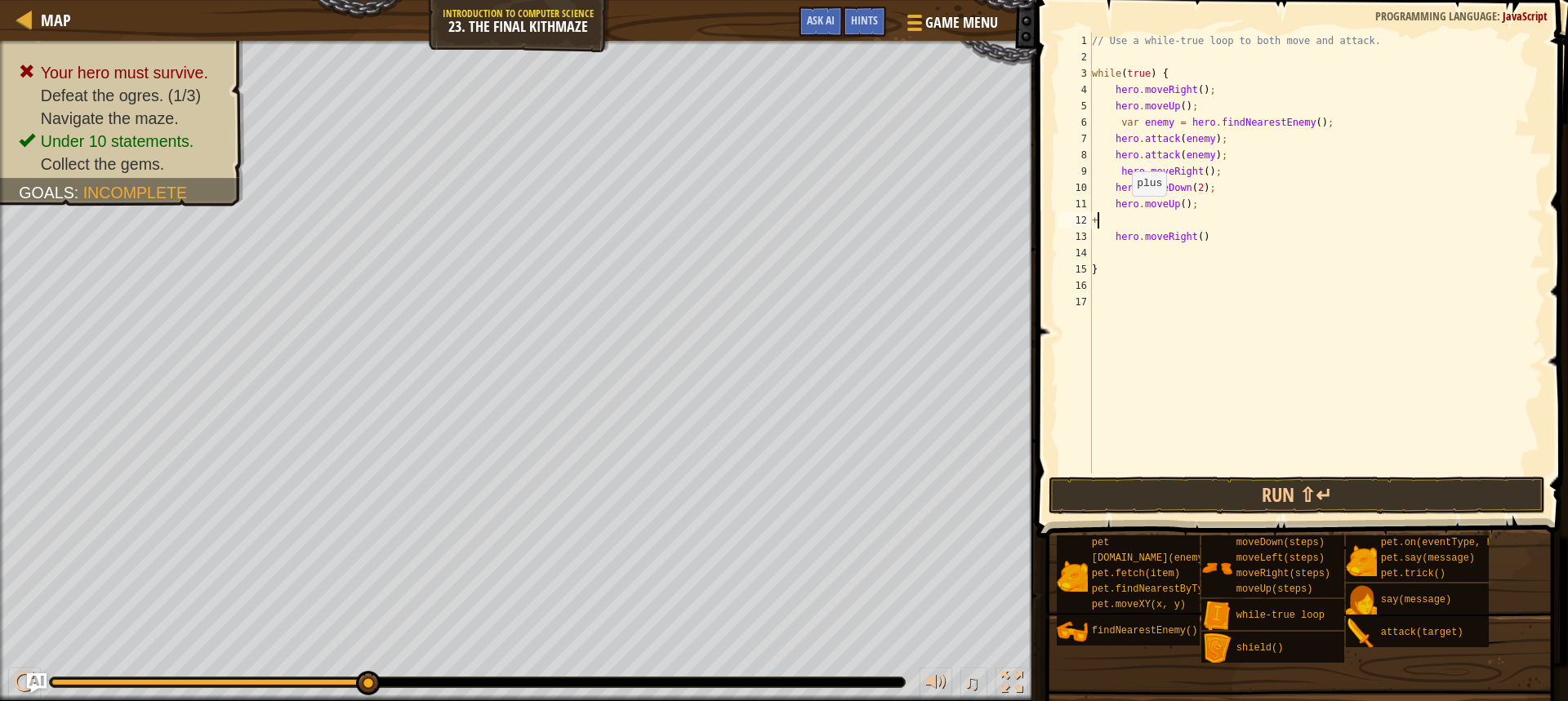
type textarea "+"
type textarea "hero.moveRight()"
type textarea "h"
click at [1103, 495] on button "Run ⇧↵" at bounding box center [1297, 495] width 497 height 38
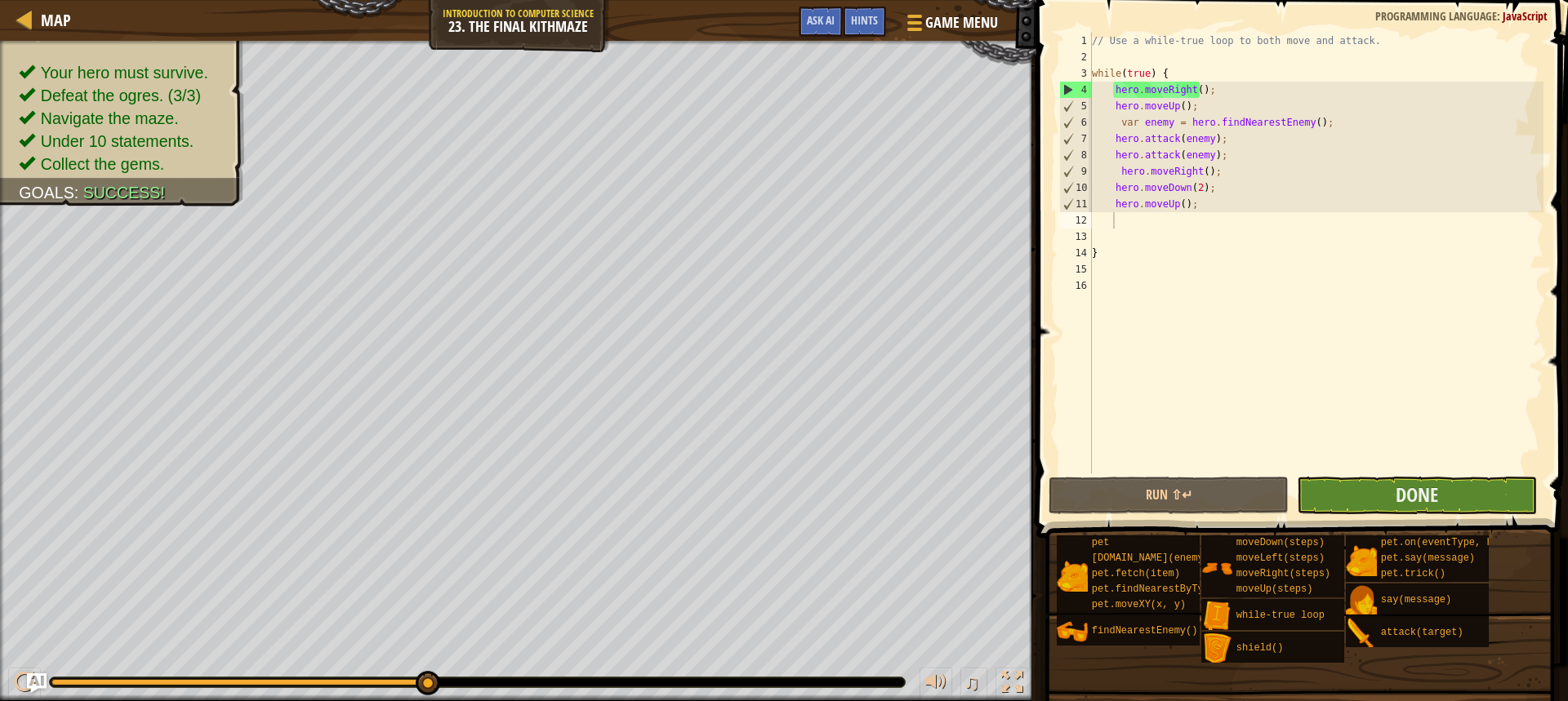
drag, startPoint x: 1477, startPoint y: 516, endPoint x: 1468, endPoint y: 490, distance: 27.5
click at [1469, 491] on div "1 2 3 4 5 6 7 8 9 10 11 12 13 14 15 16 // Use a while-true loop to both move an…" at bounding box center [1300, 301] width 537 height 586
click at [1468, 490] on button "Done" at bounding box center [1417, 495] width 240 height 38
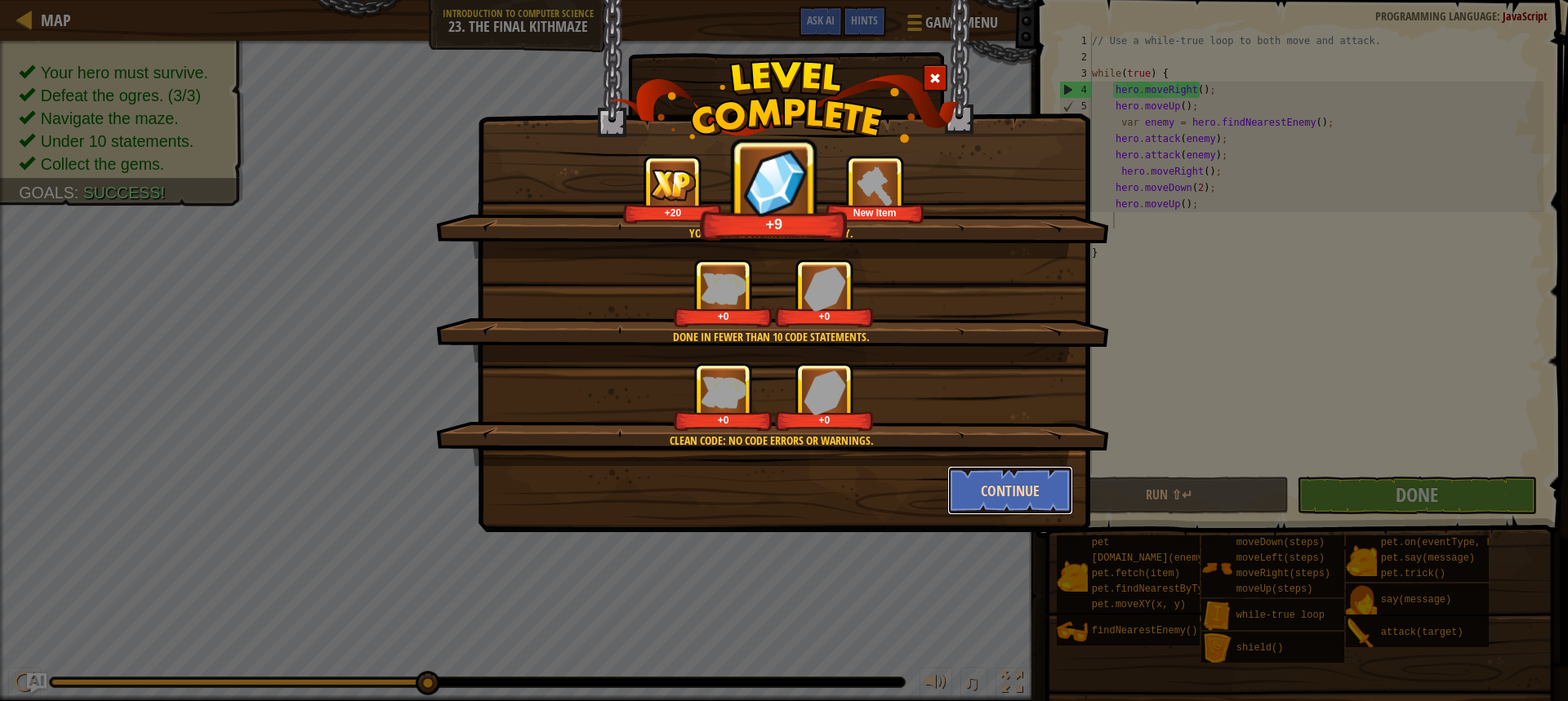
click at [1055, 492] on button "Continue" at bounding box center [1010, 491] width 127 height 49
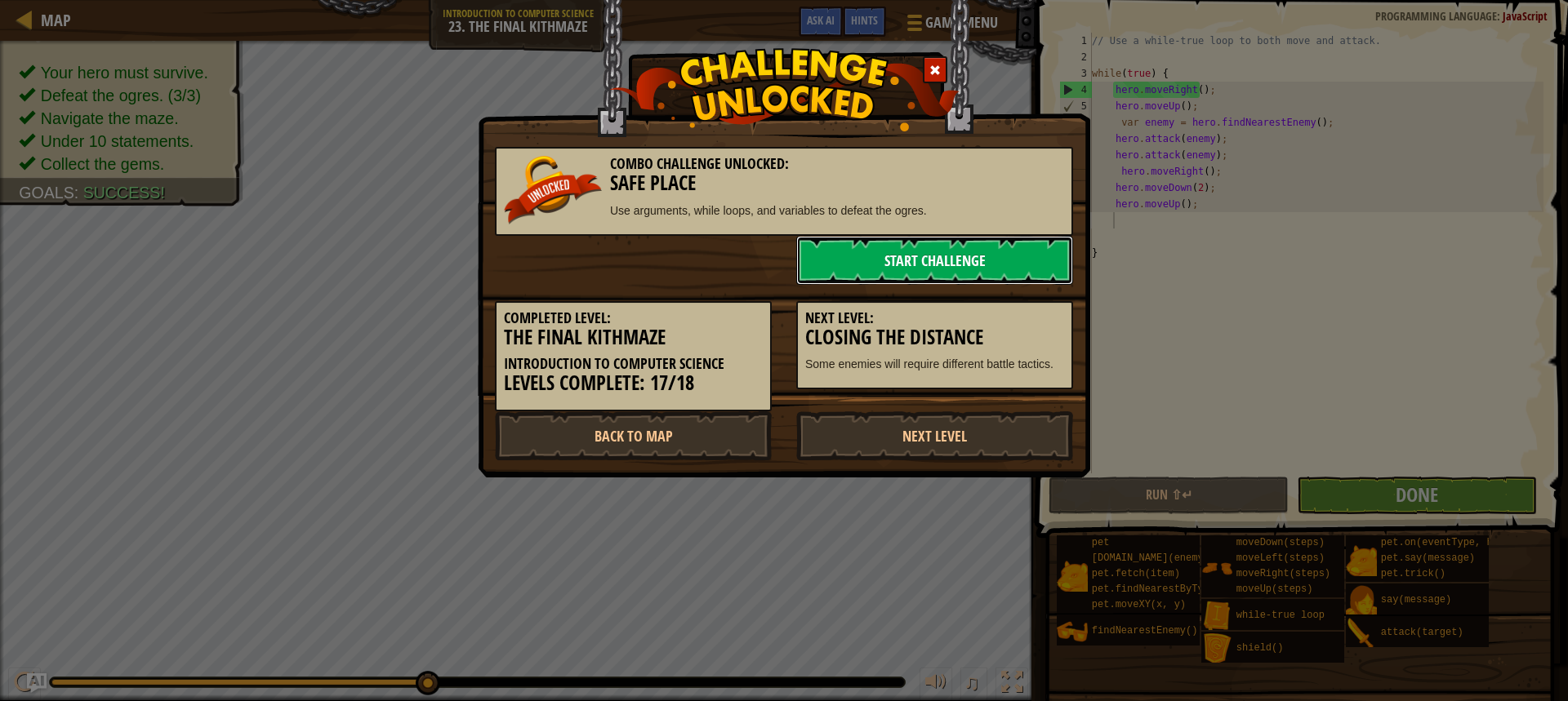
click at [961, 262] on link "Start Challenge" at bounding box center [935, 260] width 277 height 49
